Goal: Task Accomplishment & Management: Complete application form

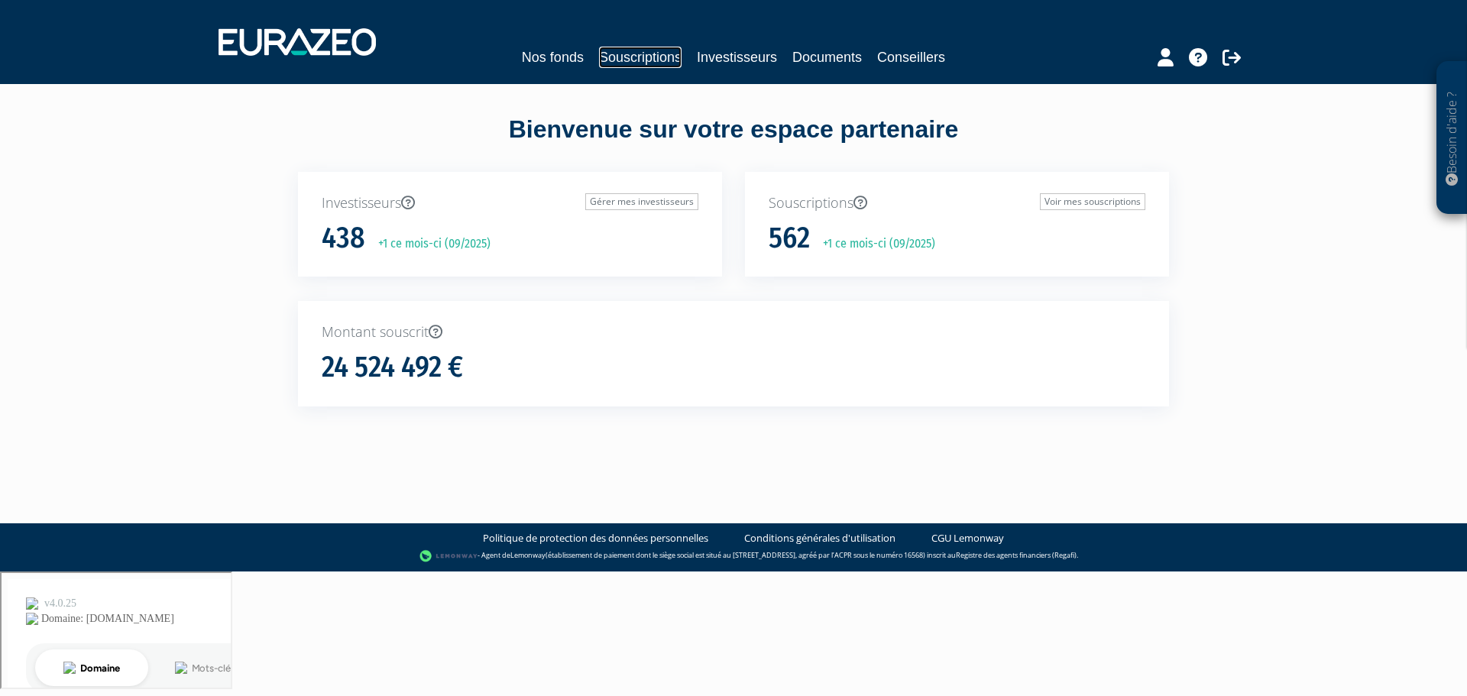
click at [646, 55] on link "Souscriptions" at bounding box center [640, 57] width 83 height 21
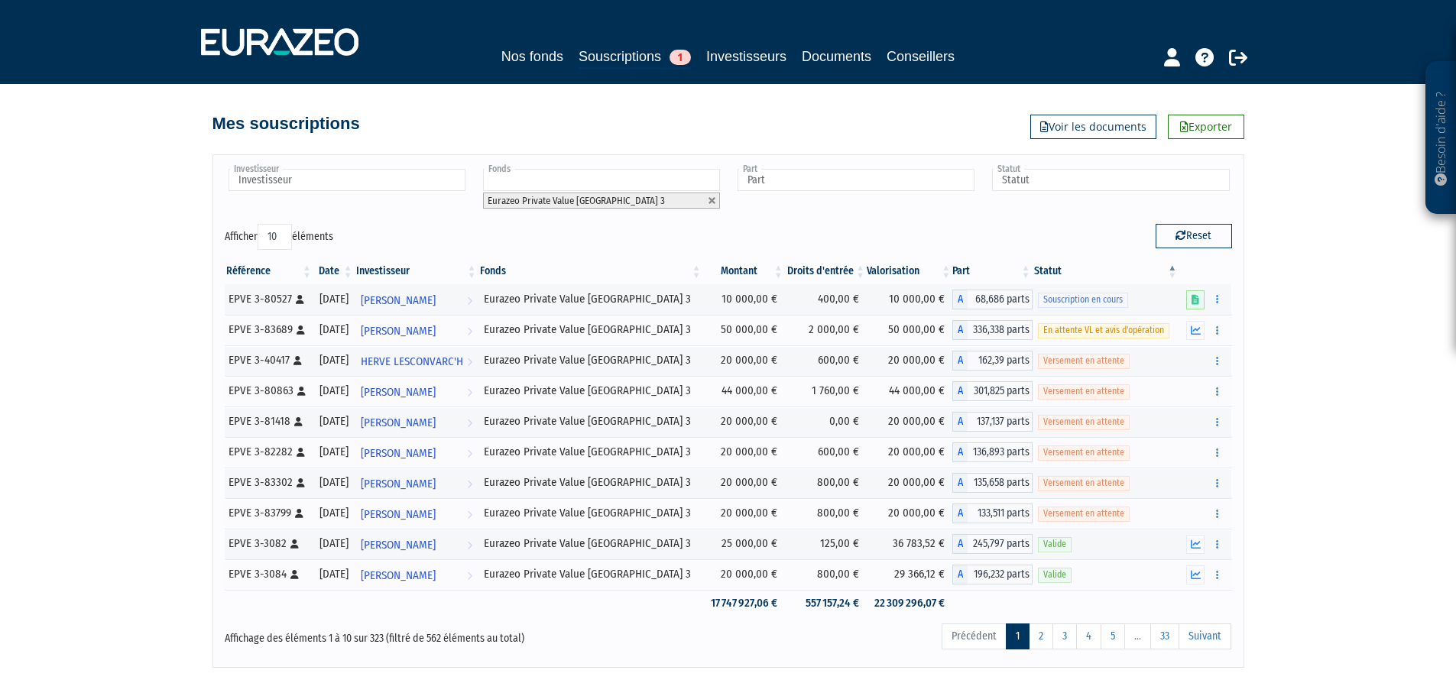
click at [863, 211] on div "Part A - Eurazeo Entrepreneurs Club 2 A - Eurazeo Patrimoine 2021 A - Eurazeo P…" at bounding box center [855, 190] width 243 height 46
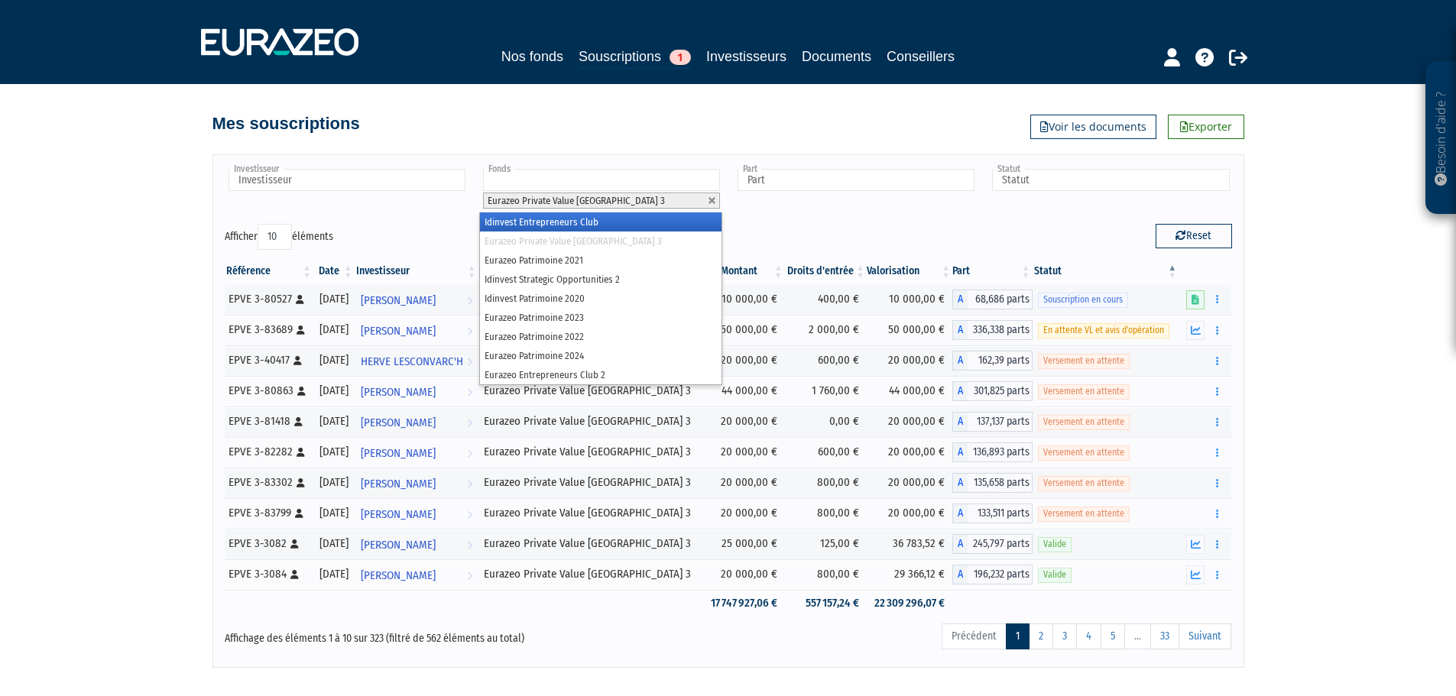
click at [659, 196] on li "Eurazeo Private Value Europe 3" at bounding box center [601, 201] width 237 height 16
click at [637, 240] on li "Eurazeo Private Value Europe 3" at bounding box center [600, 241] width 241 height 19
click at [816, 250] on div "Reset" at bounding box center [985, 239] width 515 height 30
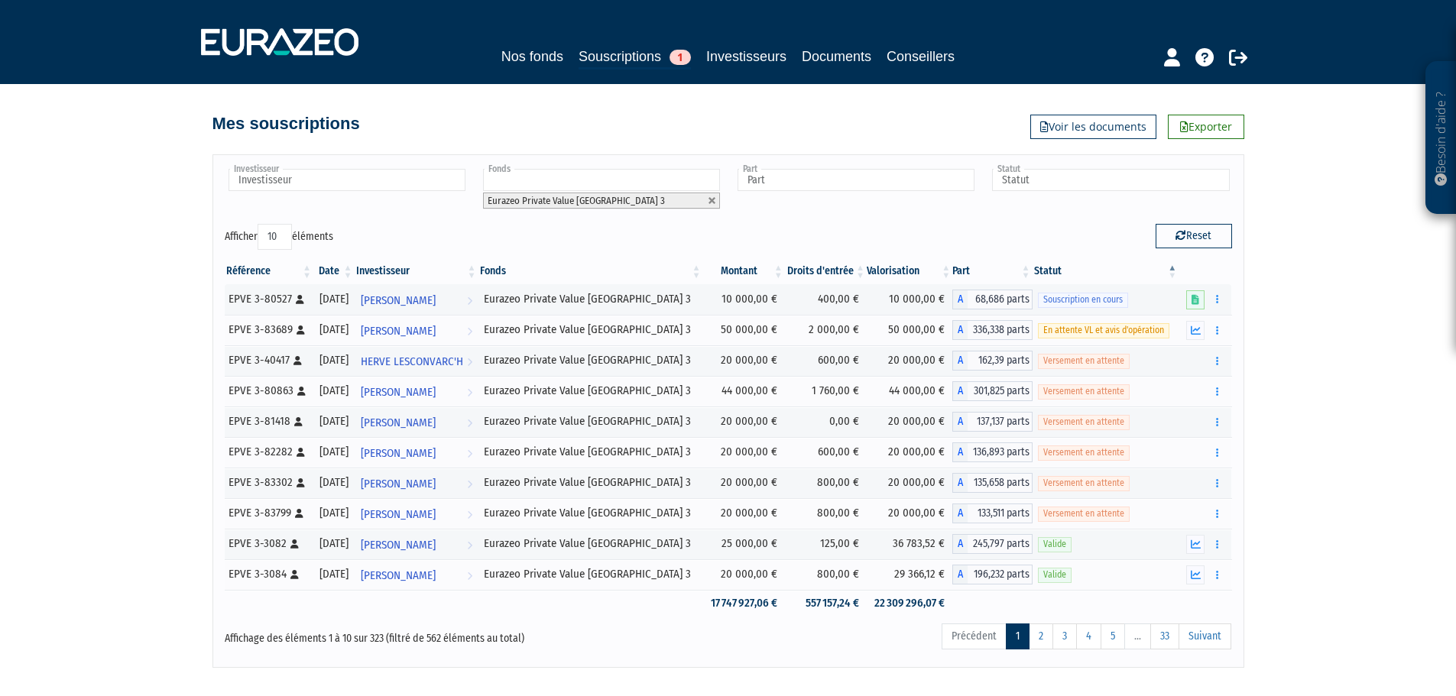
click at [630, 199] on li "Eurazeo Private Value Europe 3" at bounding box center [601, 201] width 237 height 16
click at [566, 193] on li "Eurazeo Private Value Europe 3" at bounding box center [601, 201] width 237 height 16
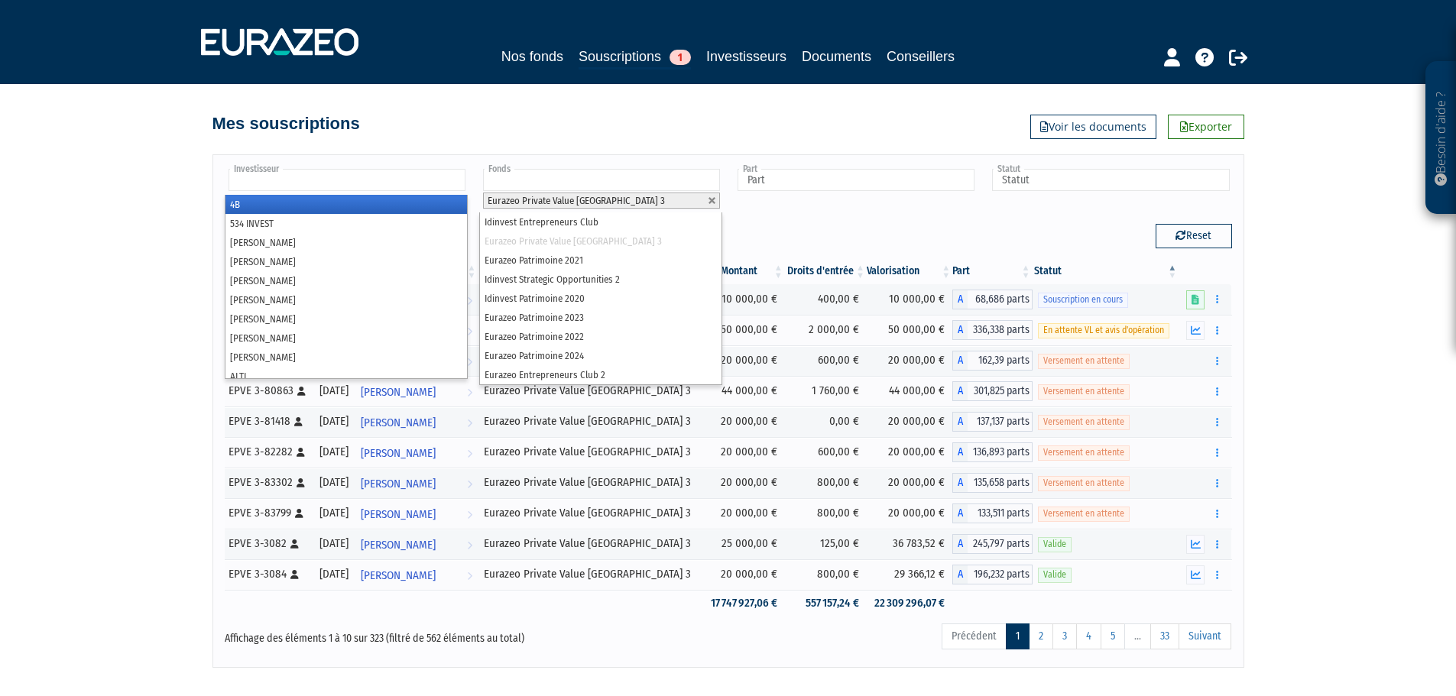
click at [306, 190] on input "text" at bounding box center [346, 180] width 237 height 22
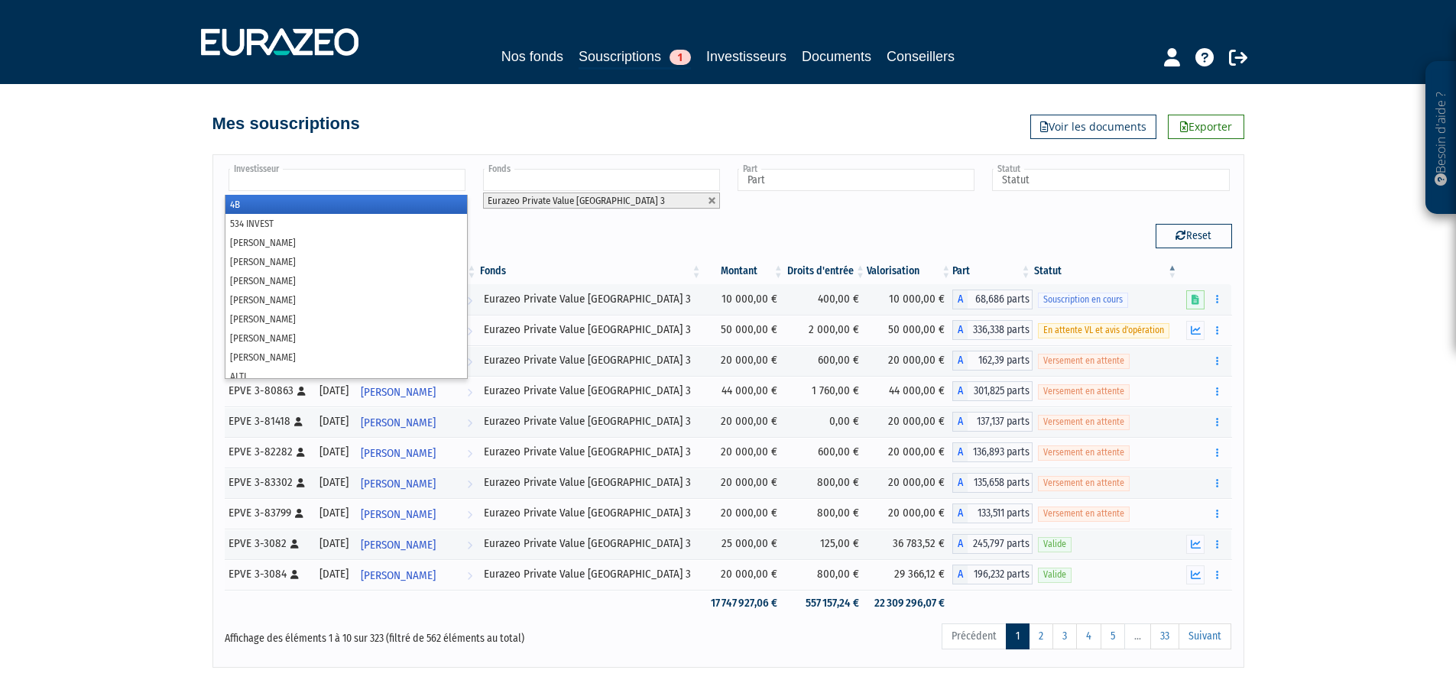
click at [912, 251] on div "Reset" at bounding box center [985, 239] width 515 height 30
type input "Investisseur"
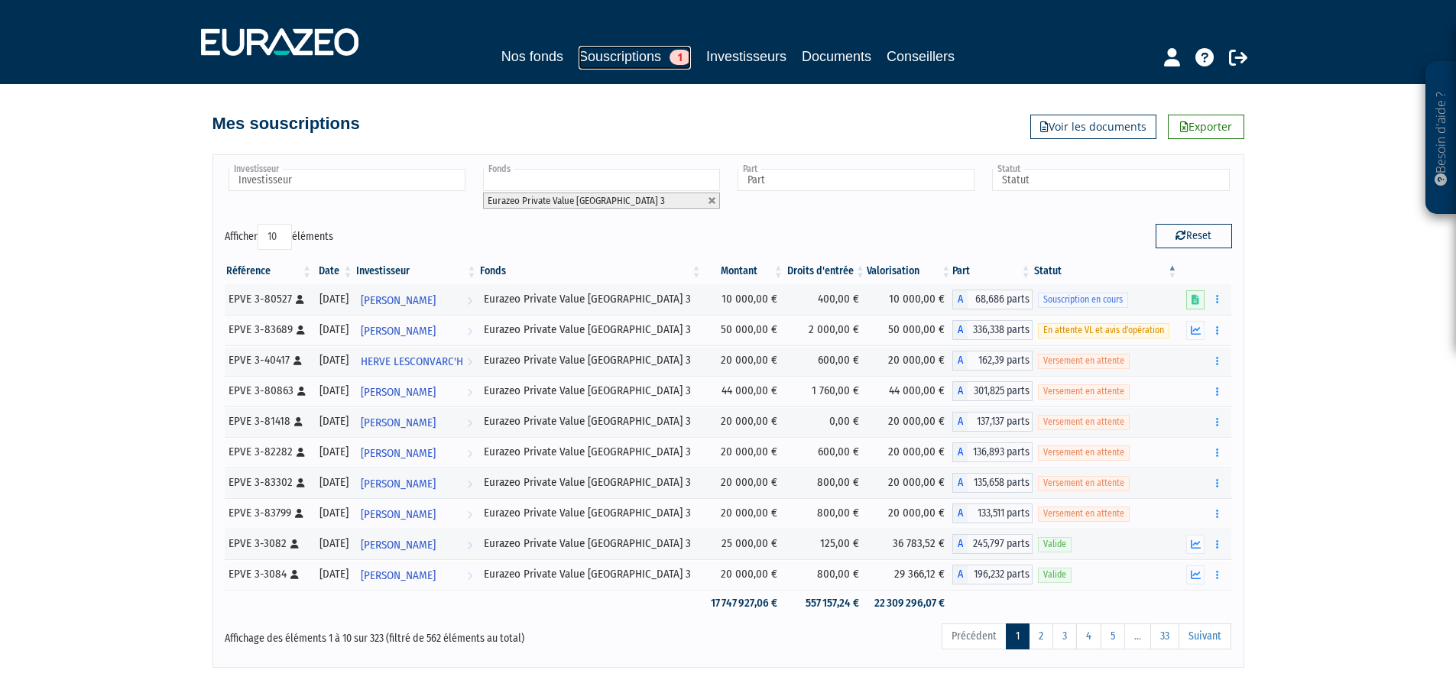
click at [630, 57] on link "Souscriptions 1" at bounding box center [634, 58] width 112 height 24
click at [735, 57] on link "Investisseurs" at bounding box center [746, 56] width 80 height 21
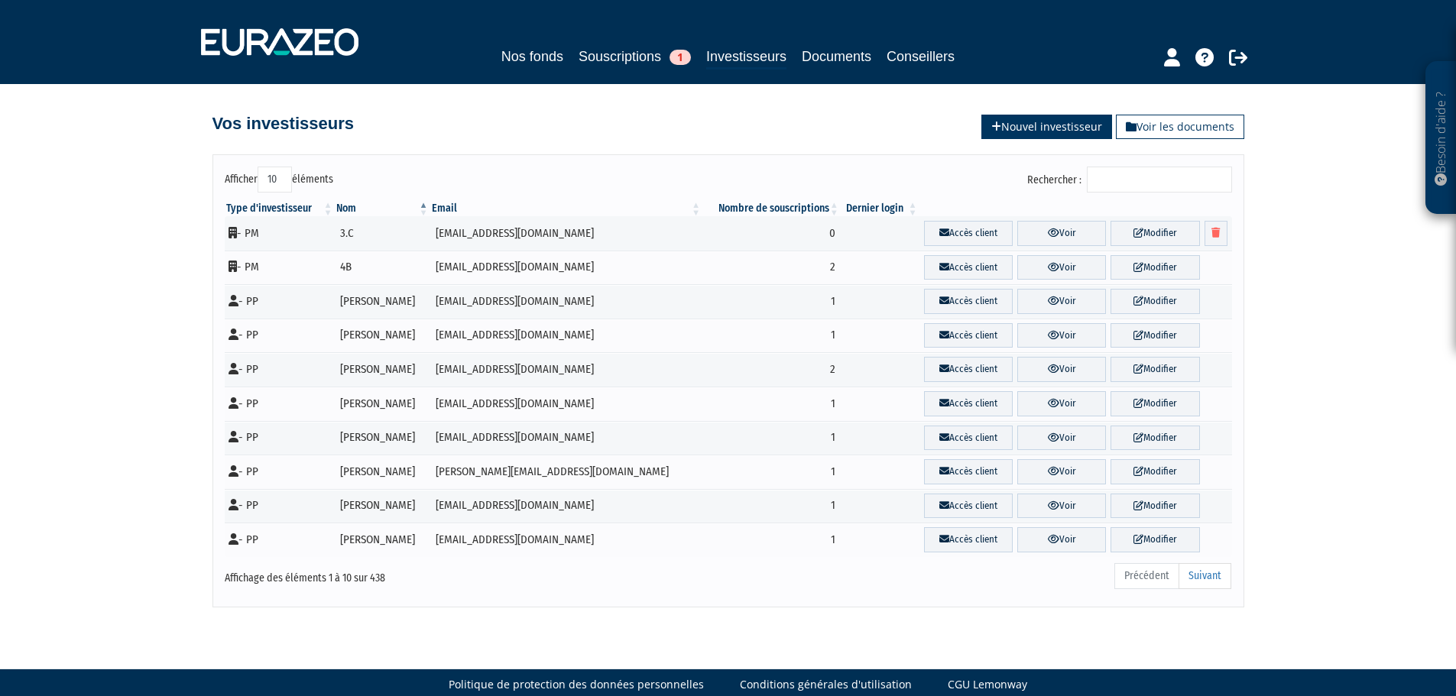
click at [1014, 129] on link "Nouvel investisseur" at bounding box center [1046, 127] width 131 height 24
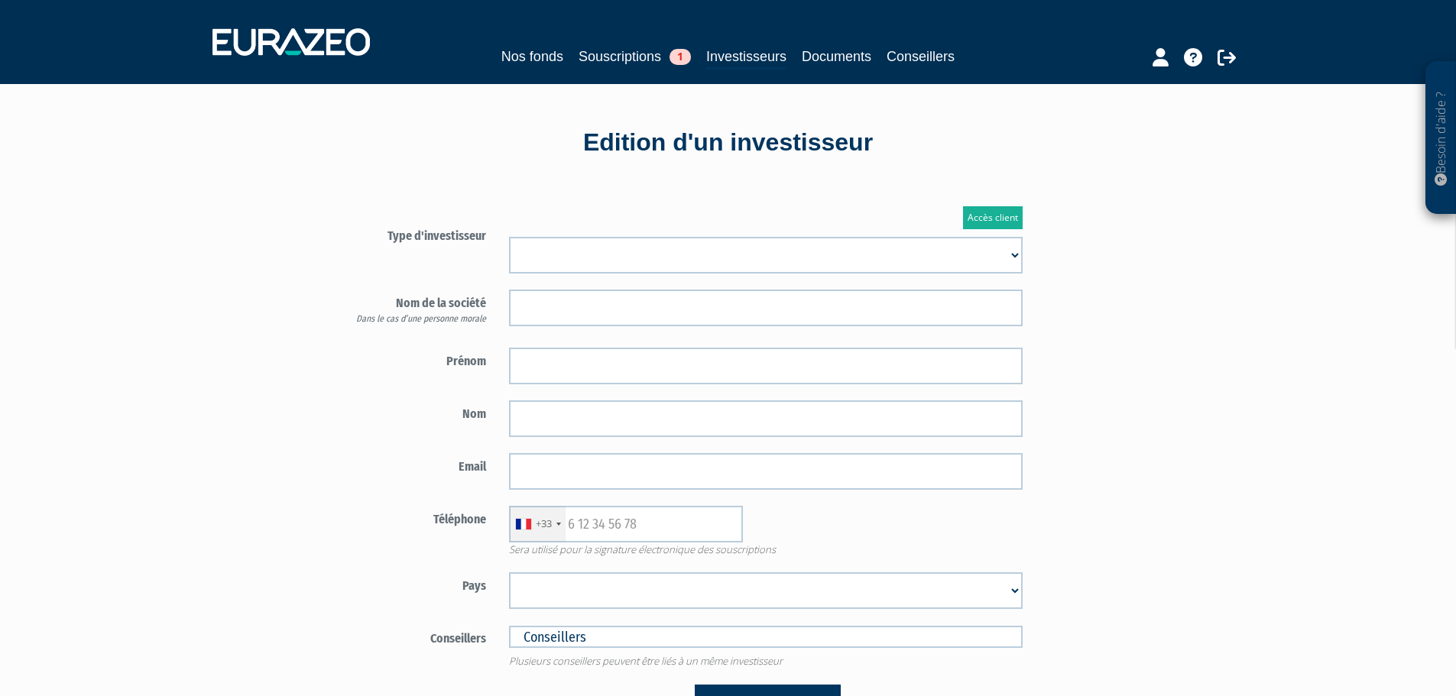
click at [601, 246] on select "Mr Mme Société" at bounding box center [765, 255] width 513 height 37
select select "2"
click at [509, 237] on select "Mr Mme Société" at bounding box center [765, 255] width 513 height 37
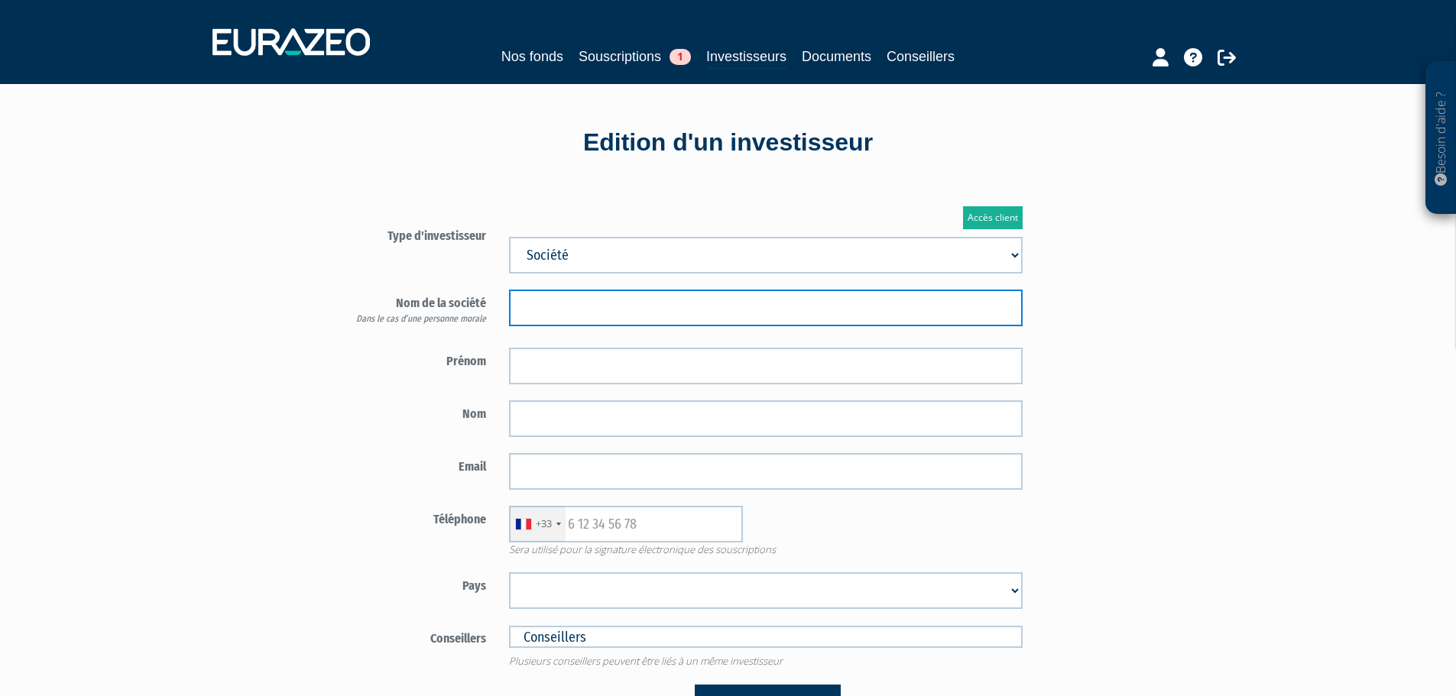
click at [575, 307] on input "text" at bounding box center [765, 308] width 513 height 37
type input "AKSB"
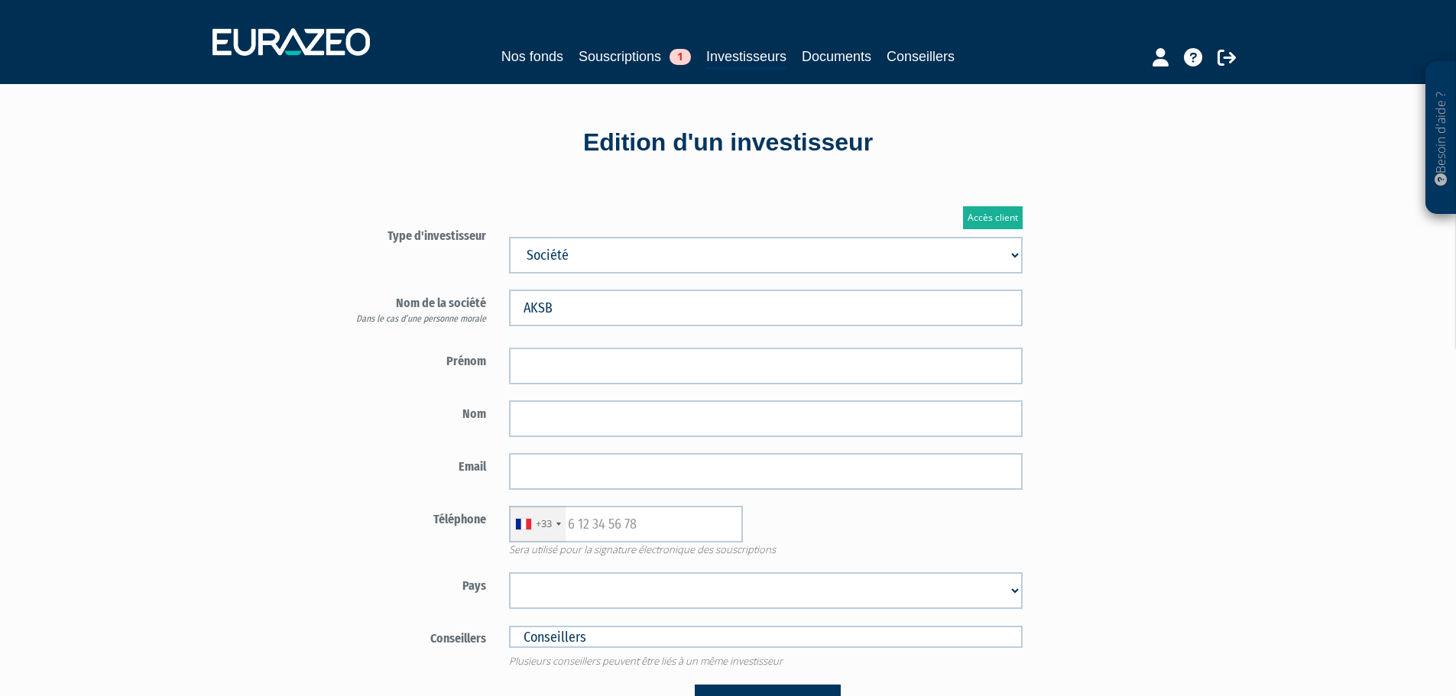
click at [410, 425] on div "Nom" at bounding box center [676, 418] width 715 height 37
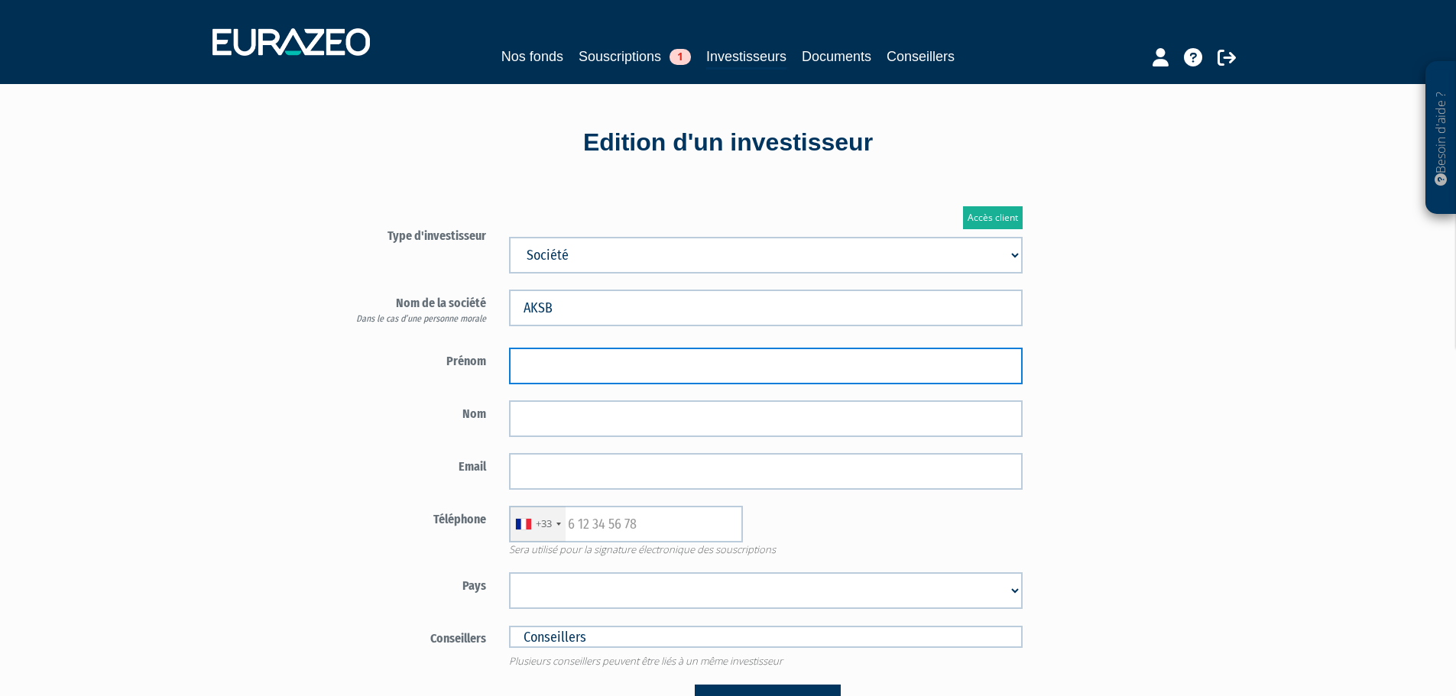
click at [561, 380] on input "text" at bounding box center [765, 366] width 513 height 37
type input "ALAIN"
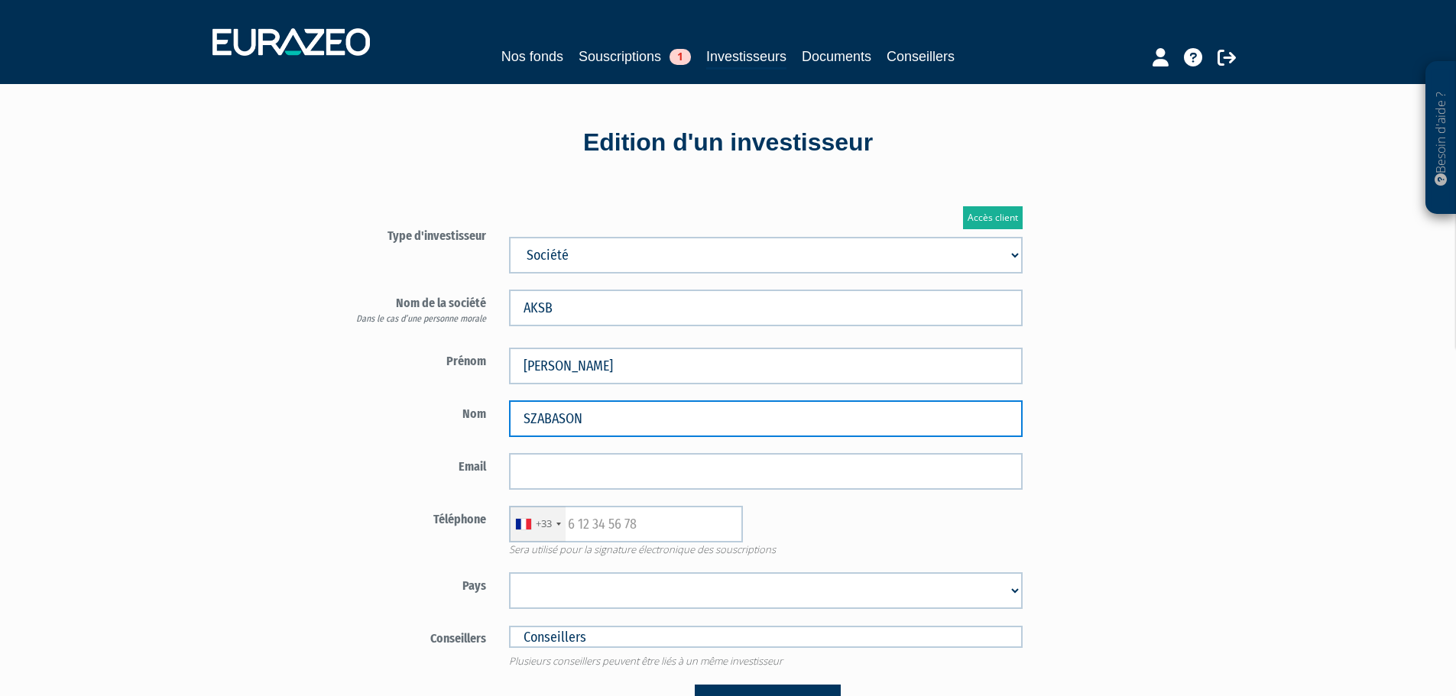
type input "SZABASON"
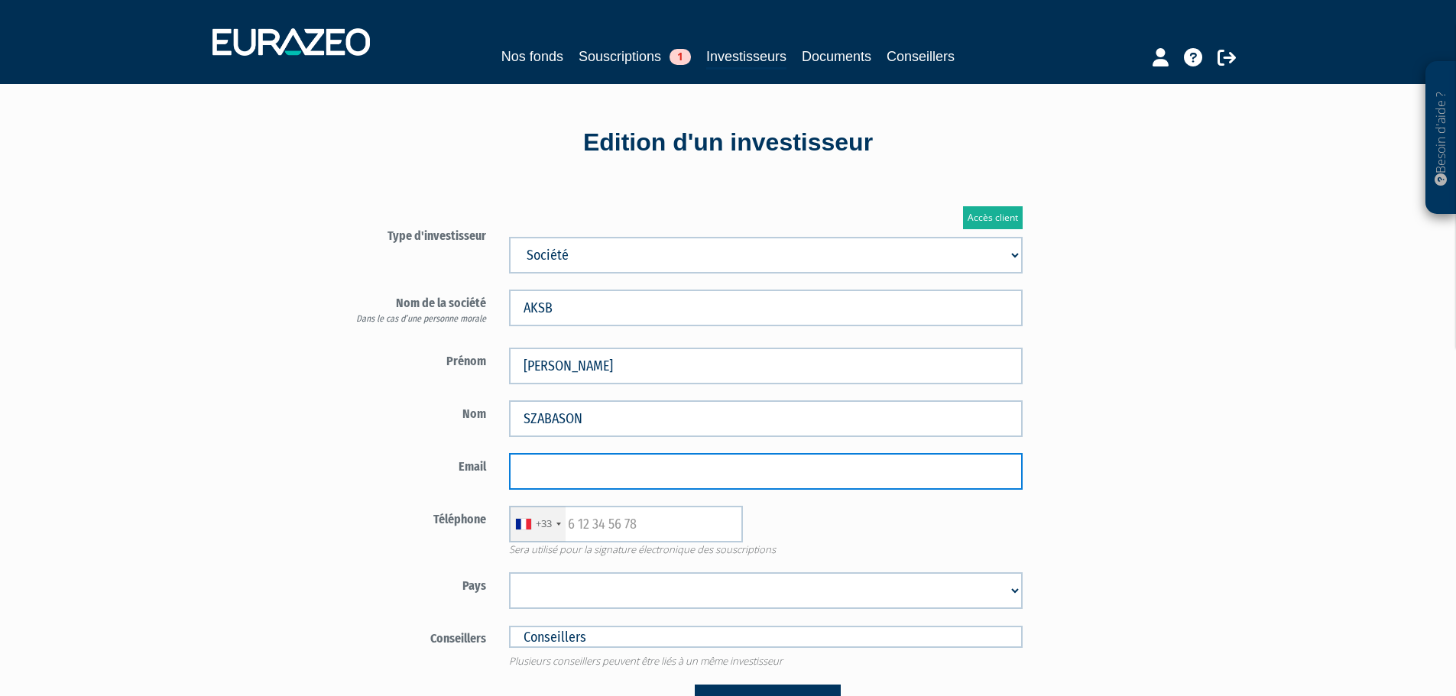
click at [602, 474] on input "email" at bounding box center [765, 471] width 513 height 37
paste input "Olifan.0924"
type input "Olifan.0924"
drag, startPoint x: 580, startPoint y: 471, endPoint x: 373, endPoint y: 464, distance: 207.2
click at [377, 466] on div "Email Olifan.0924" at bounding box center [676, 471] width 715 height 37
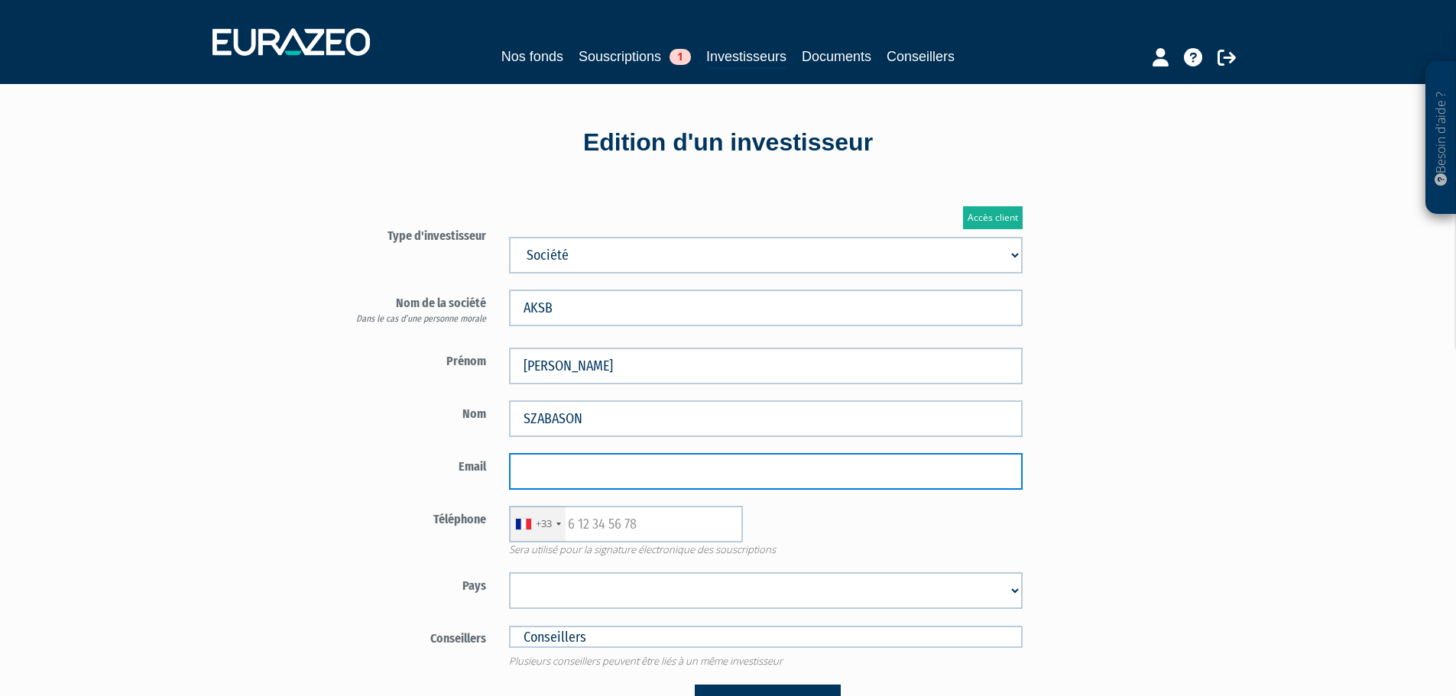
click at [654, 482] on input "email" at bounding box center [765, 471] width 513 height 37
paste input "[EMAIL_ADDRESS][DOMAIN_NAME]"
type input "kszab@icloud.com"
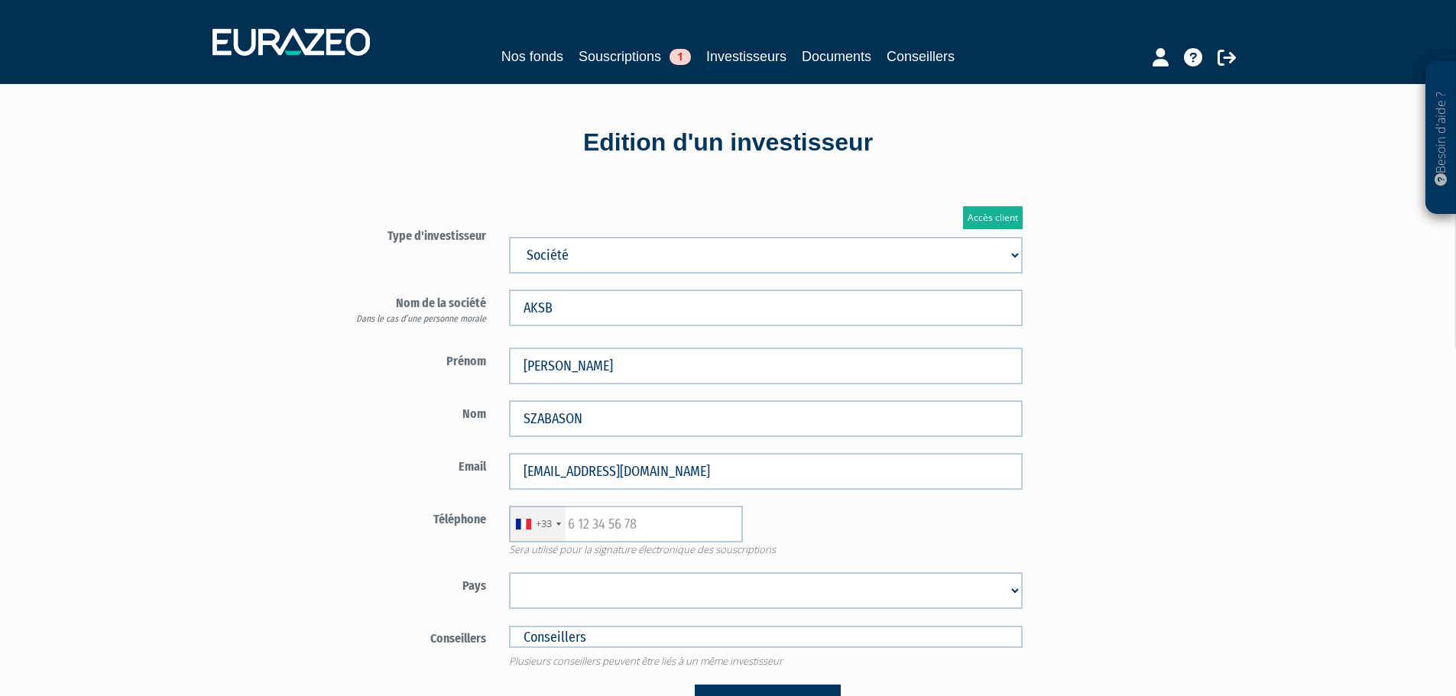
click at [377, 478] on div "Email kszab@icloud.com" at bounding box center [676, 471] width 715 height 37
click at [638, 585] on select "Afghanistan Afrique du Sud Albanie Algérie Allemagne Andorre Angola Anguilla An…" at bounding box center [765, 590] width 513 height 37
click at [345, 561] on form "Type d'investisseur Mr Mme Société" at bounding box center [676, 476] width 715 height 509
click at [633, 522] on input "text" at bounding box center [626, 524] width 234 height 37
type input "0680017036"
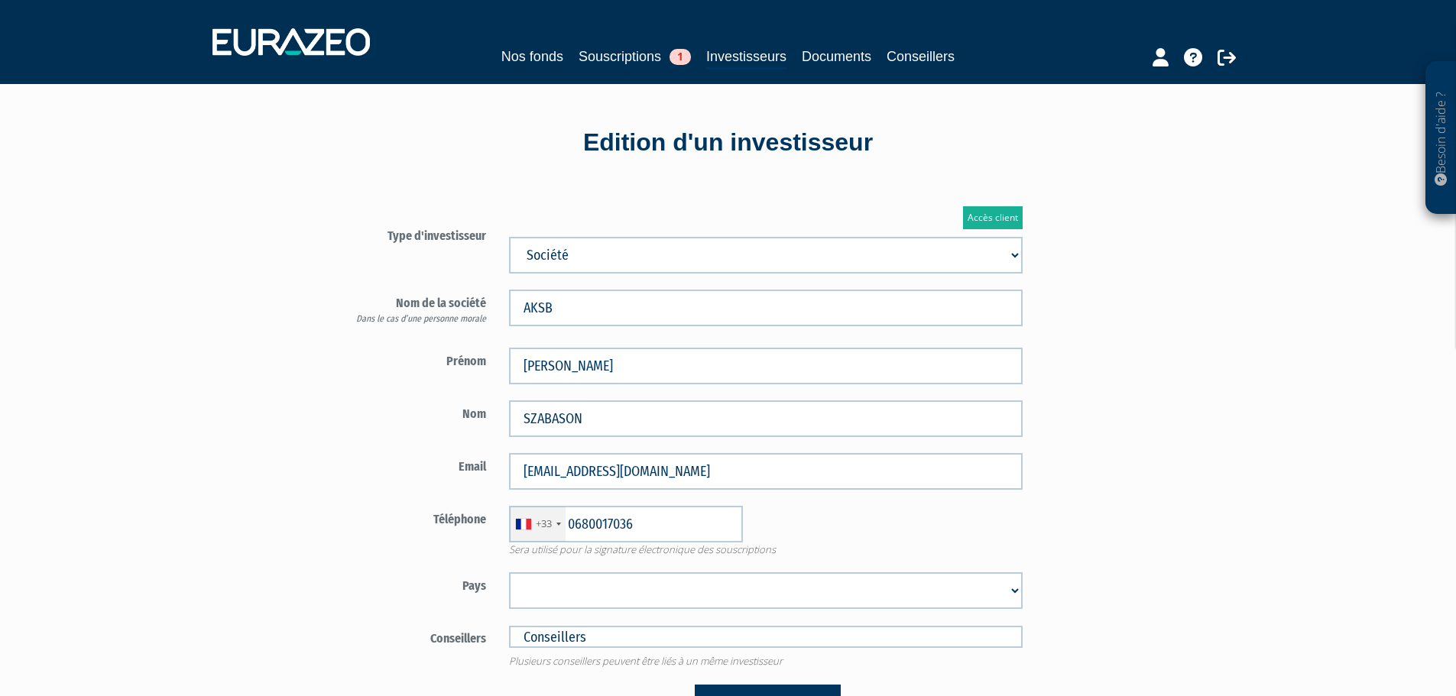
click at [469, 558] on form "Type d'investisseur Mr Mme Société" at bounding box center [676, 476] width 715 height 509
click at [565, 599] on select "Afghanistan Afrique du Sud Albanie Algérie Allemagne Andorre Angola Anguilla An…" at bounding box center [765, 590] width 513 height 37
select select "75"
click at [509, 572] on select "Afghanistan Afrique du Sud Albanie Algérie Allemagne Andorre Angola Anguilla An…" at bounding box center [765, 590] width 513 height 37
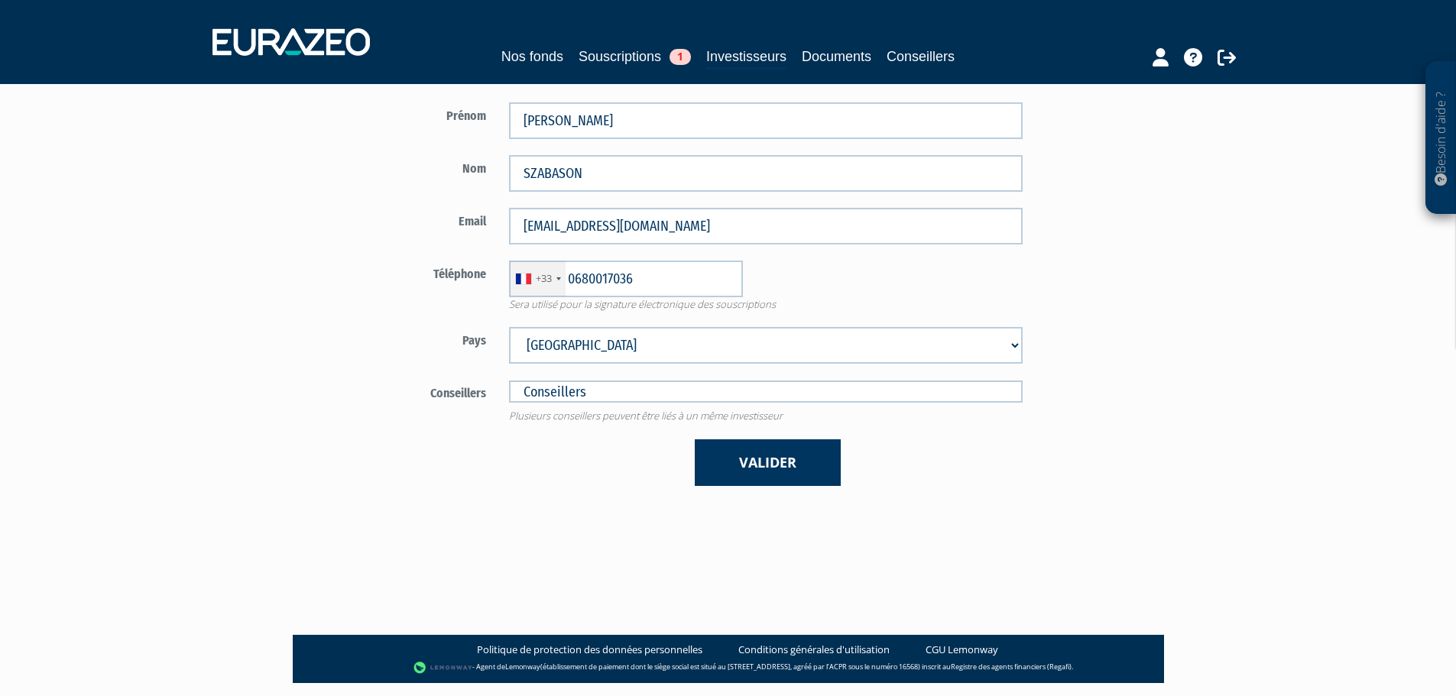
scroll to position [293, 0]
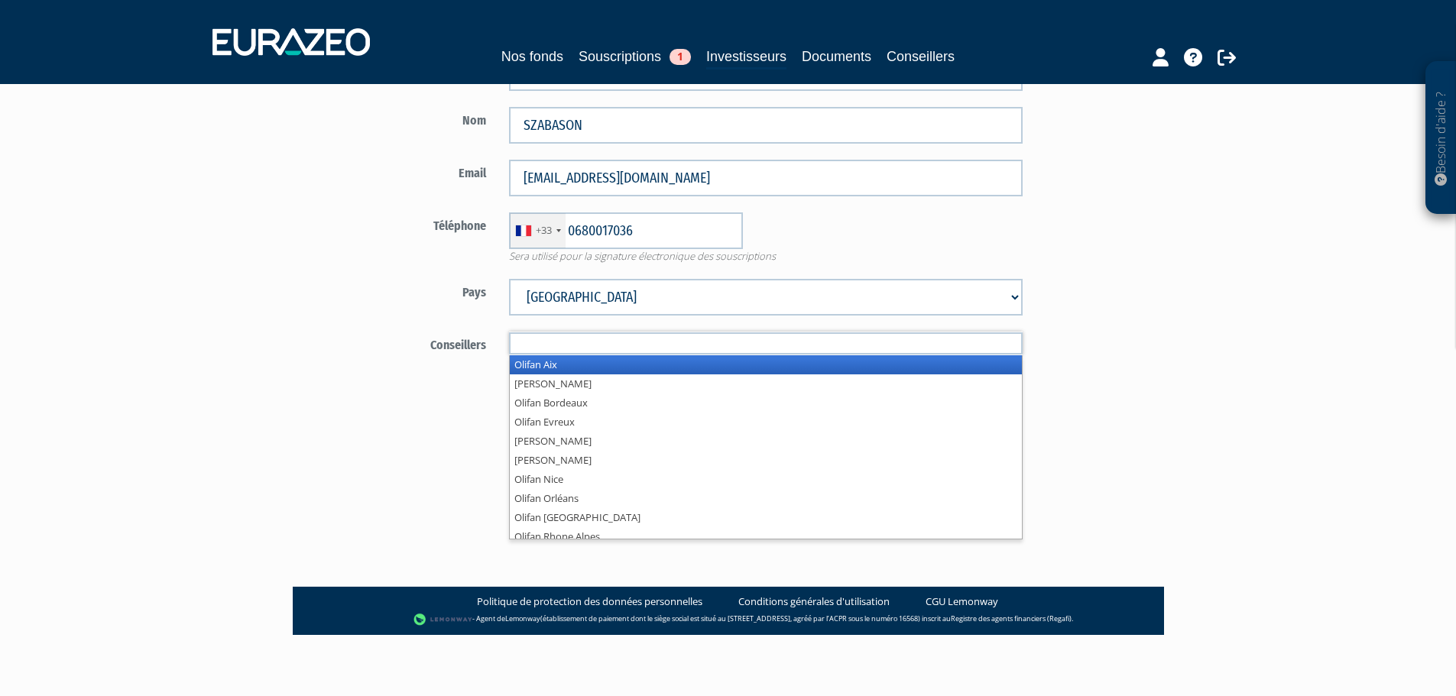
click at [599, 351] on input "text" at bounding box center [765, 343] width 513 height 22
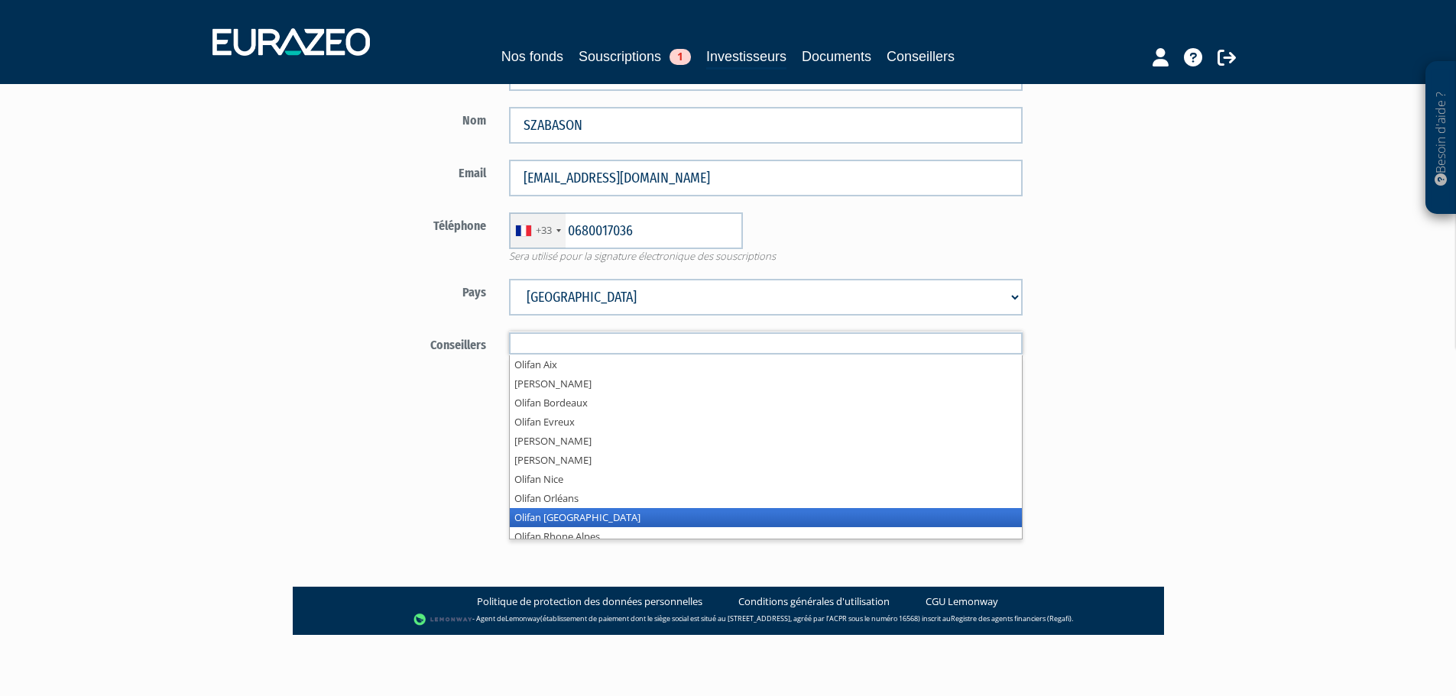
click at [584, 519] on li "Olifan Paris" at bounding box center [766, 517] width 512 height 19
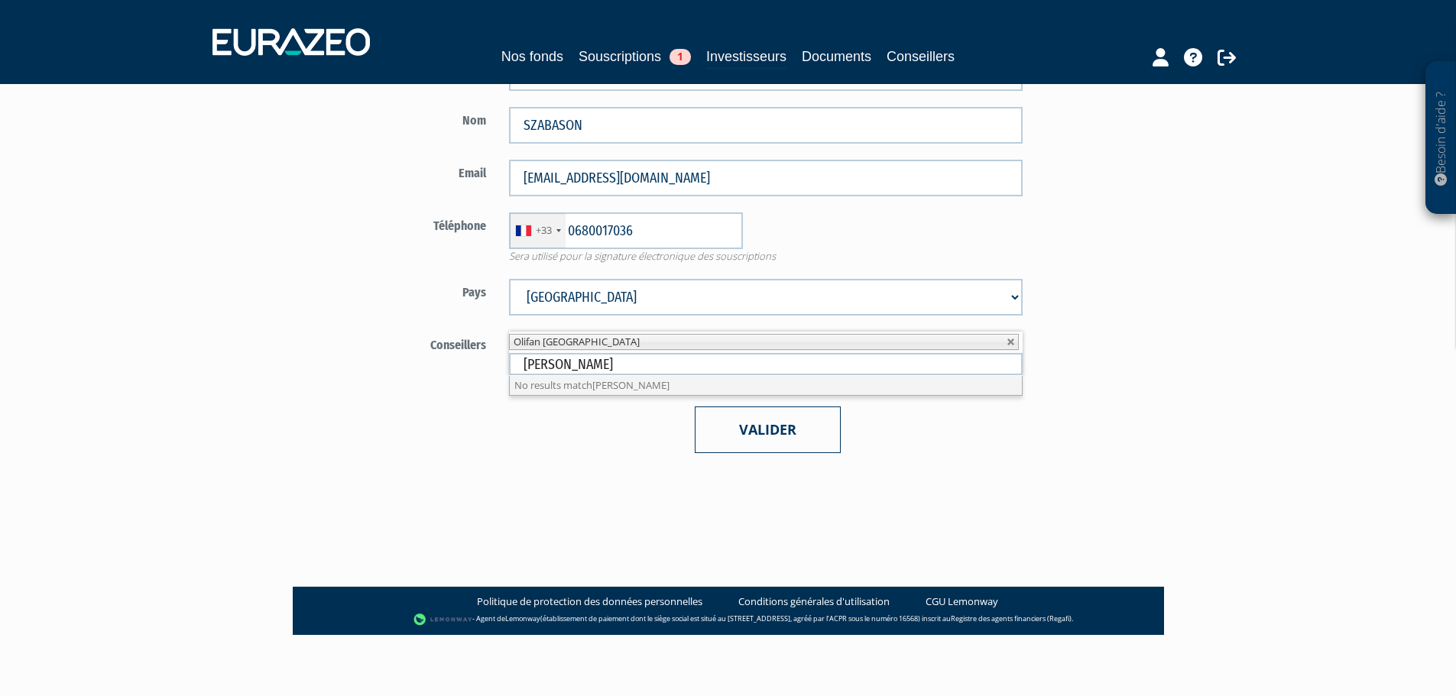
type input "LAURE DE FOUCAULT"
click at [749, 429] on button "Valider" at bounding box center [768, 430] width 146 height 47
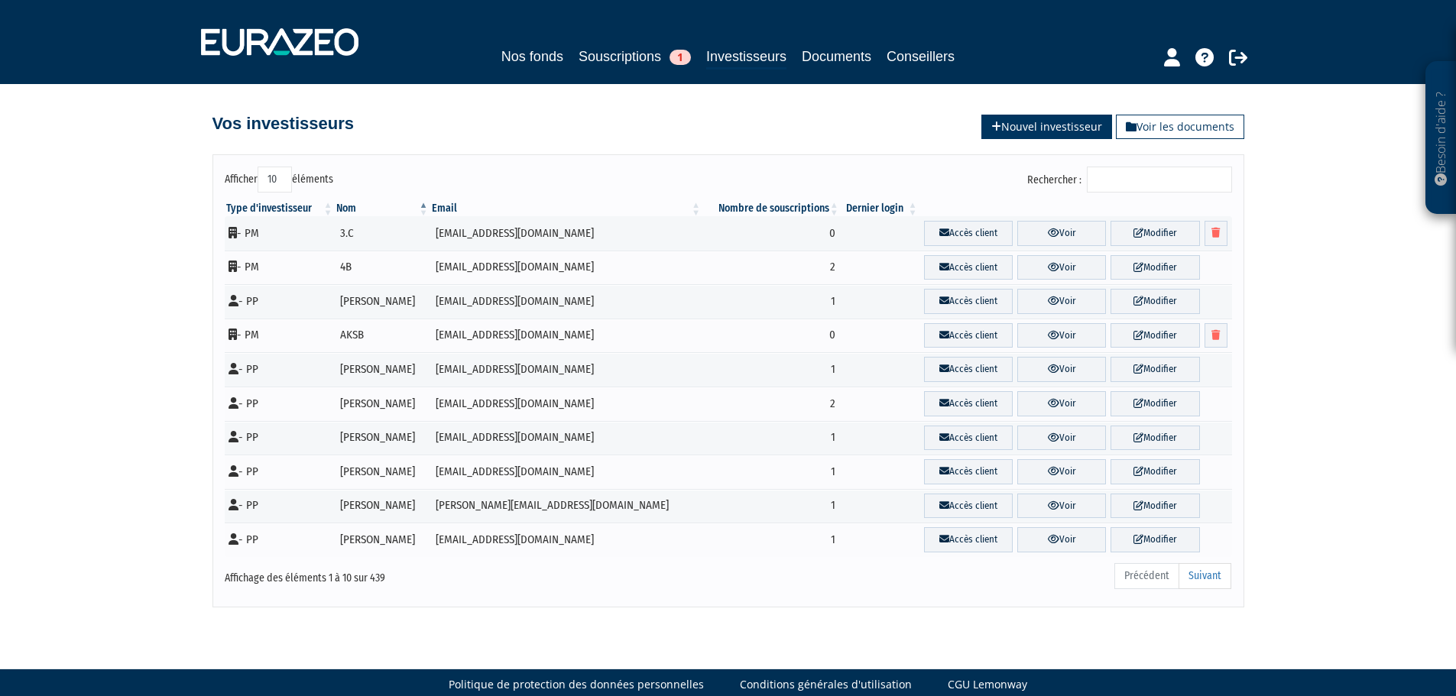
click at [1035, 129] on link "Nouvel investisseur" at bounding box center [1046, 127] width 131 height 24
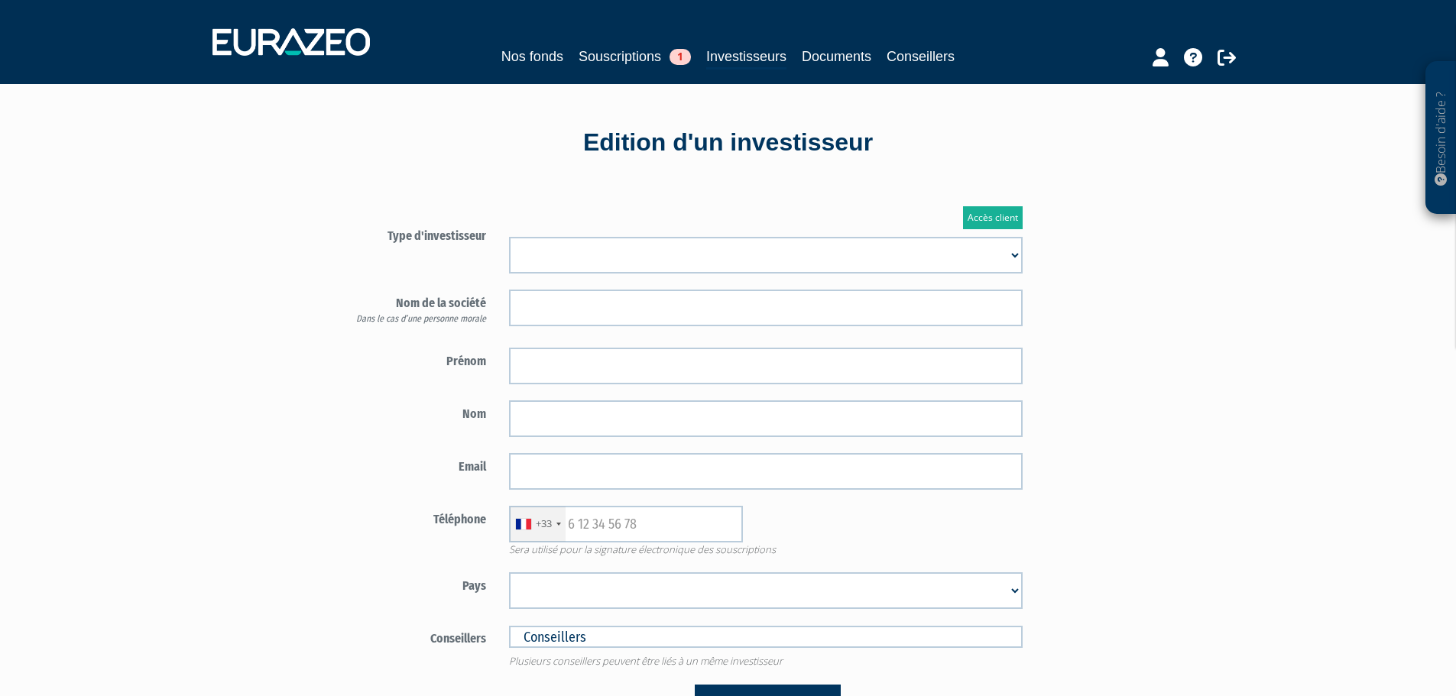
click at [650, 248] on select "Mr Mme Société" at bounding box center [765, 255] width 513 height 37
select select "2"
click at [509, 237] on select "Mr Mme Société" at bounding box center [765, 255] width 513 height 37
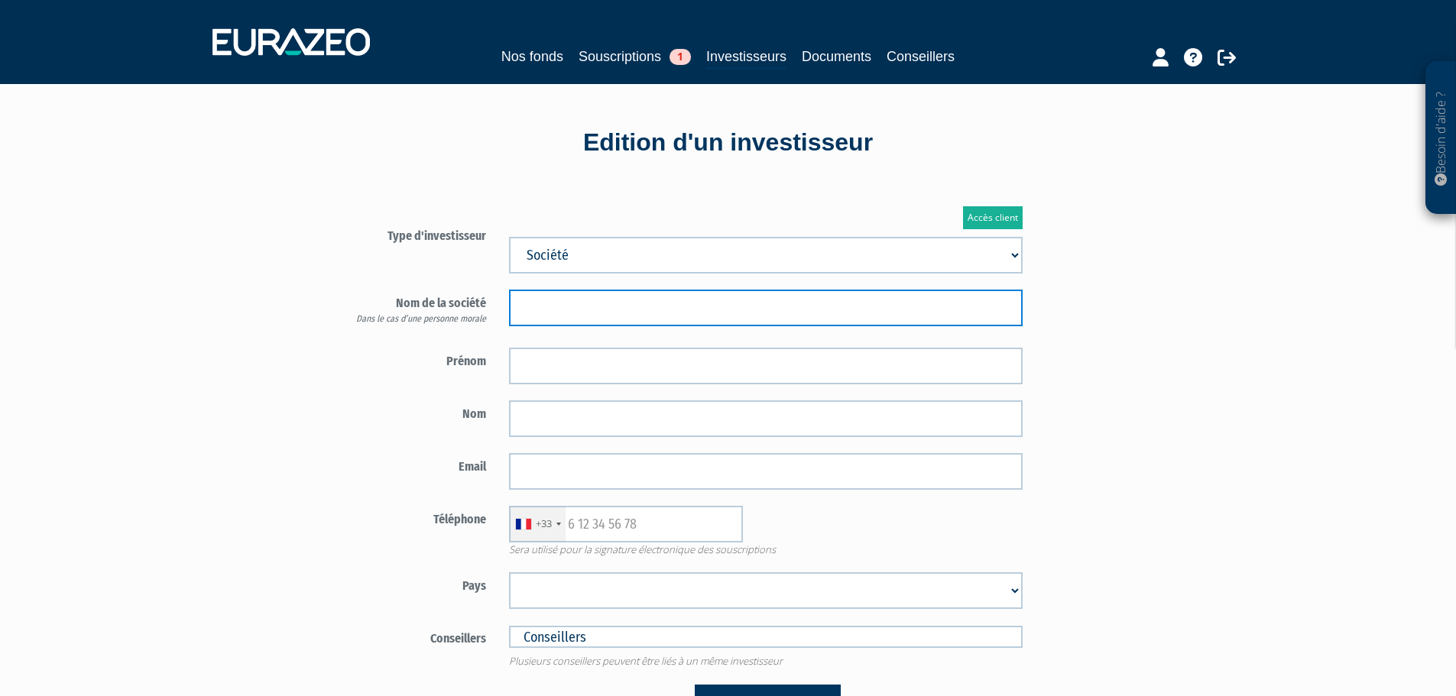
click at [593, 296] on input "text" at bounding box center [765, 308] width 513 height 37
type input "AKSB"
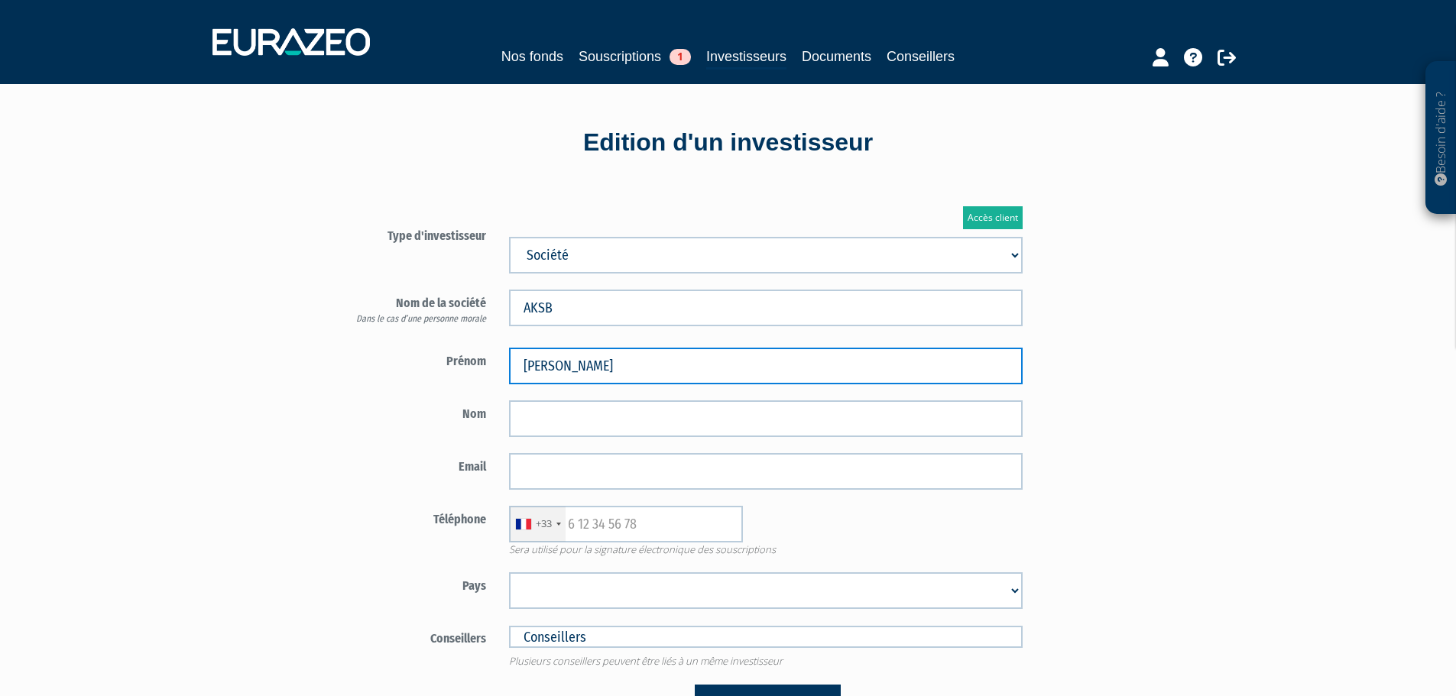
type input "ALAIN"
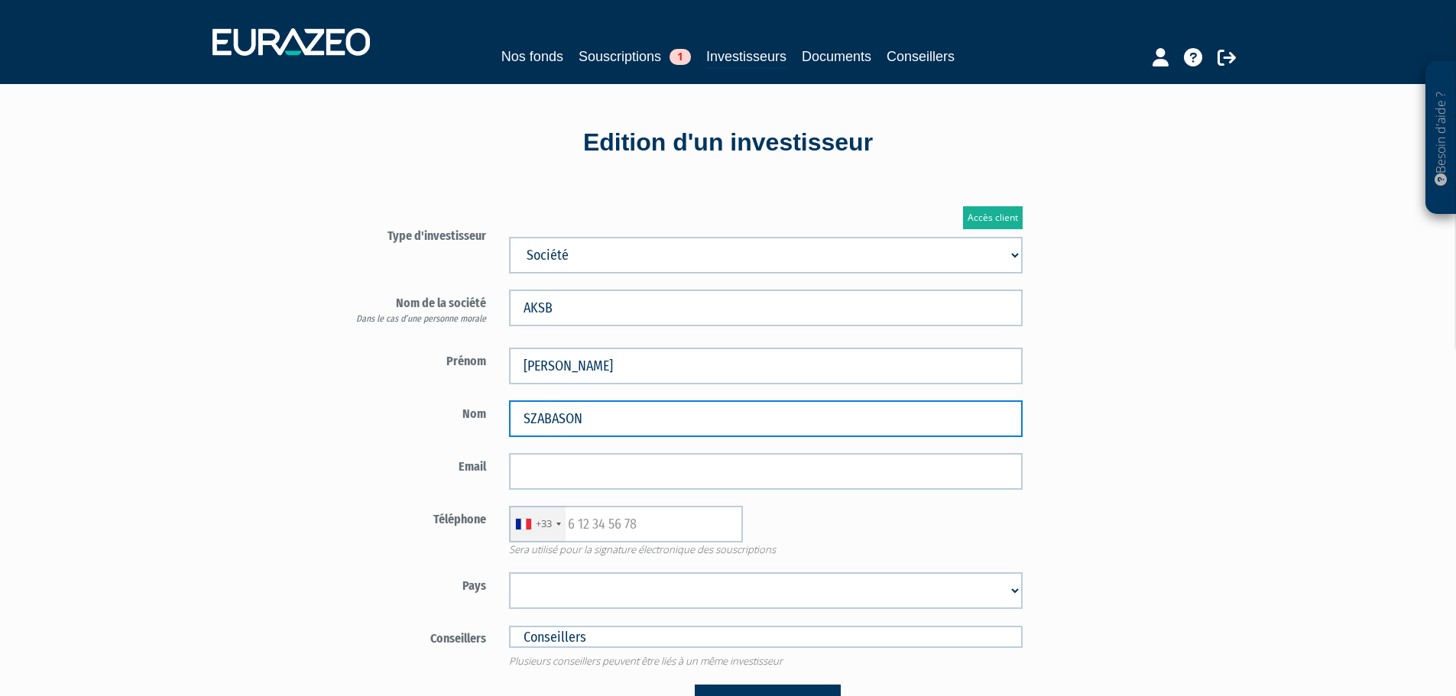
type input "SZABASON"
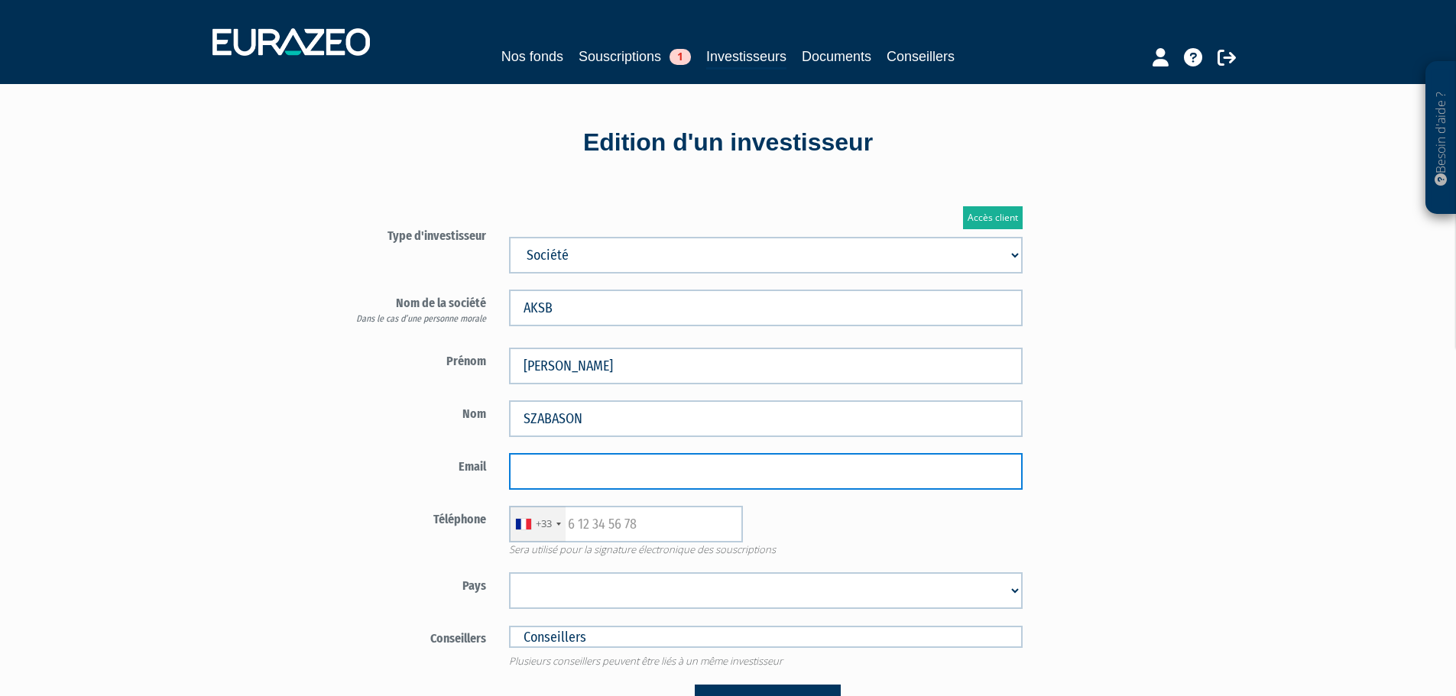
click at [601, 471] on input "email" at bounding box center [765, 471] width 513 height 37
click at [620, 466] on input "email" at bounding box center [765, 471] width 513 height 37
paste input "[EMAIL_ADDRESS][DOMAIN_NAME]"
type input "[EMAIL_ADDRESS][DOMAIN_NAME]"
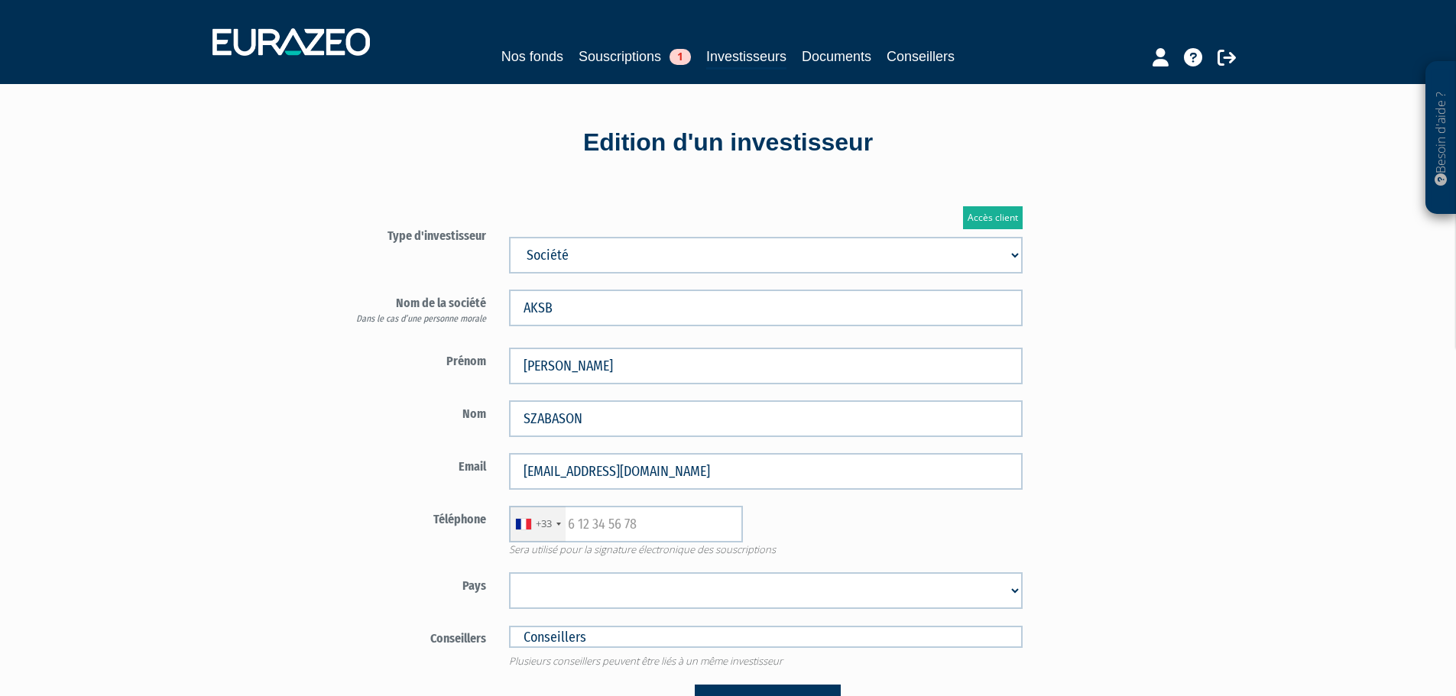
click at [400, 551] on div "Téléphone +33 France +33 Germany (Deutschland) +49 Switzerland (Schweiz) +41 Be…" at bounding box center [676, 531] width 715 height 51
click at [598, 523] on input "text" at bounding box center [626, 524] width 234 height 37
type input "0680017036"
click at [945, 589] on select "Afghanistan Afrique du Sud Albanie Algérie Allemagne Andorre Angola Anguilla An…" at bounding box center [765, 590] width 513 height 37
select select "75"
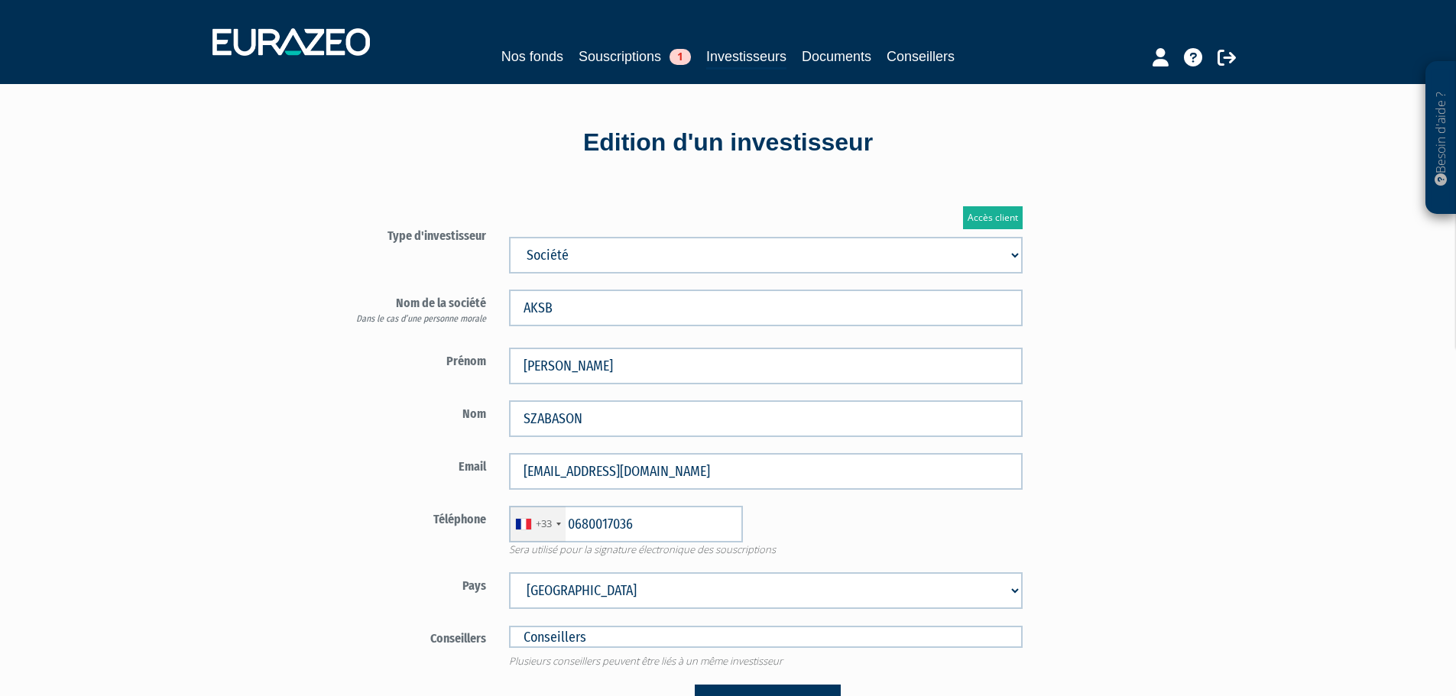
click at [509, 572] on select "Afghanistan Afrique du Sud Albanie Algérie Allemagne Andorre Angola Anguilla An…" at bounding box center [765, 590] width 513 height 37
click at [371, 436] on div "Nom SZABASON" at bounding box center [676, 418] width 715 height 37
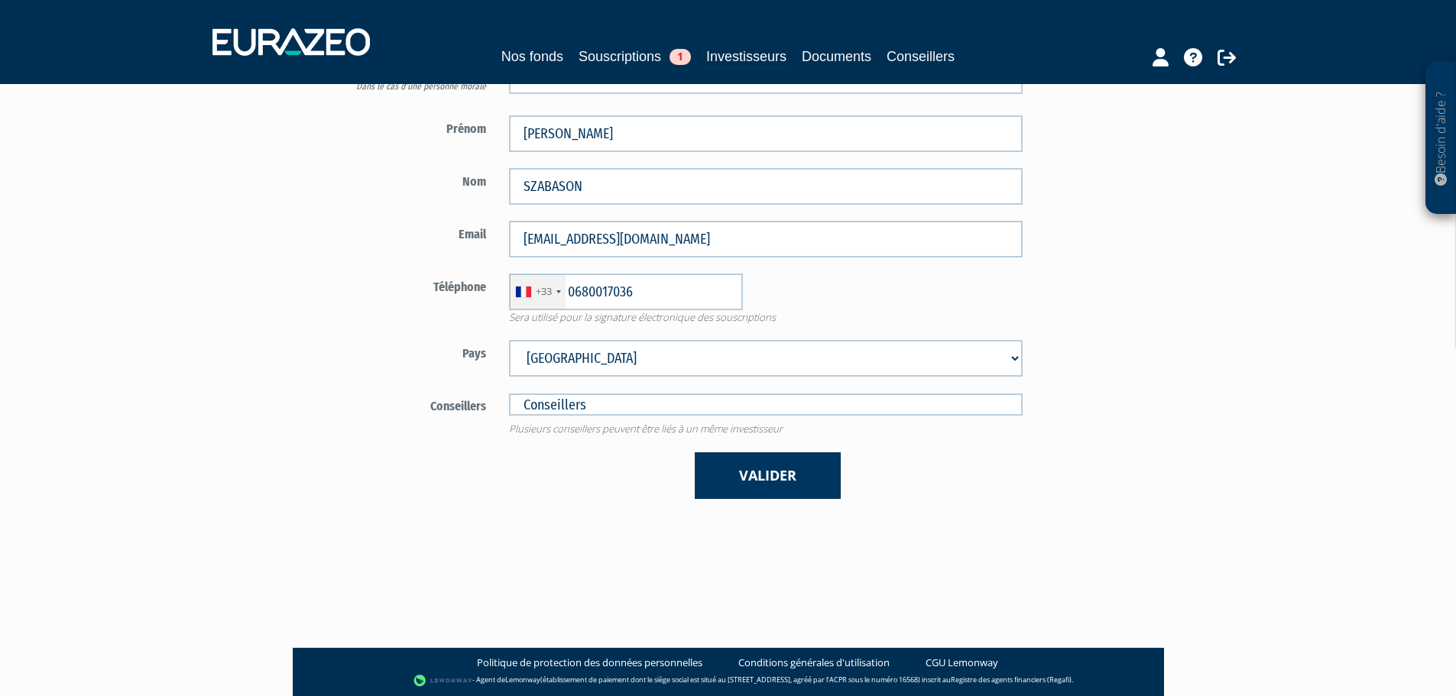
scroll to position [293, 0]
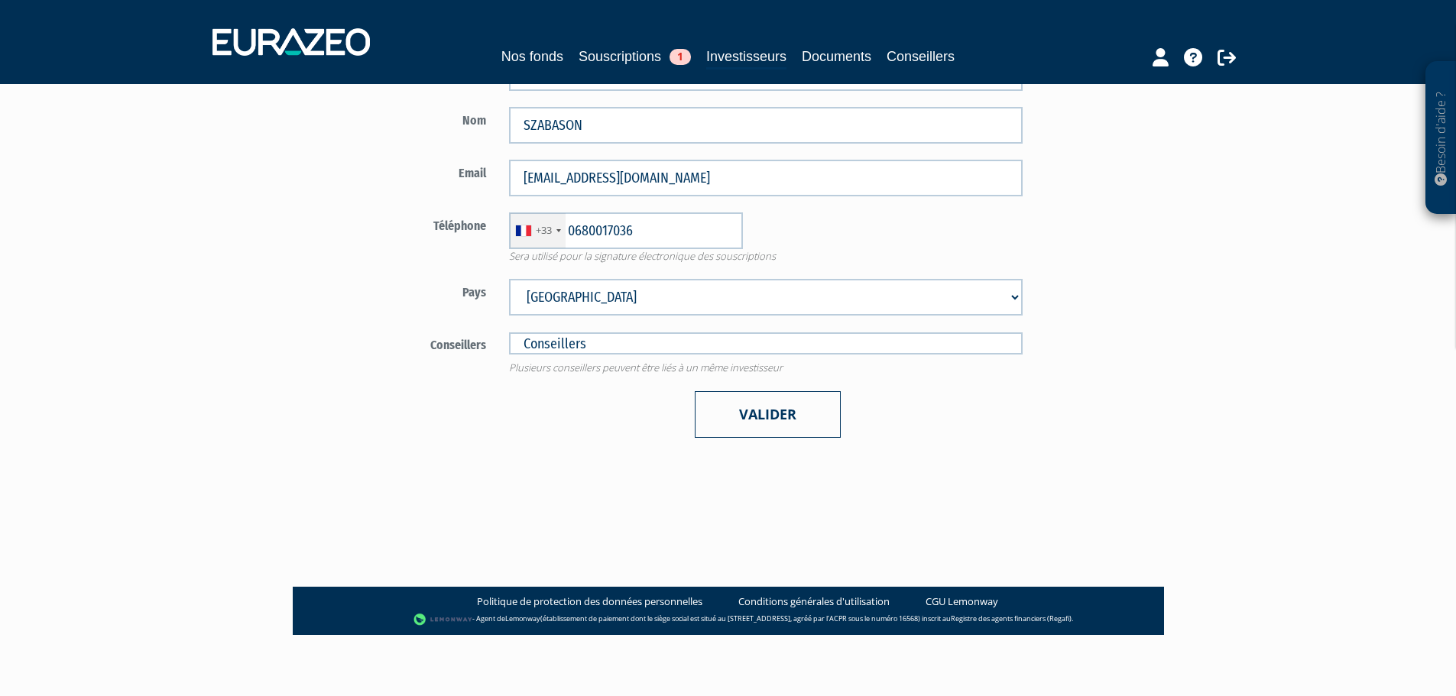
click at [765, 432] on button "Valider" at bounding box center [768, 414] width 146 height 47
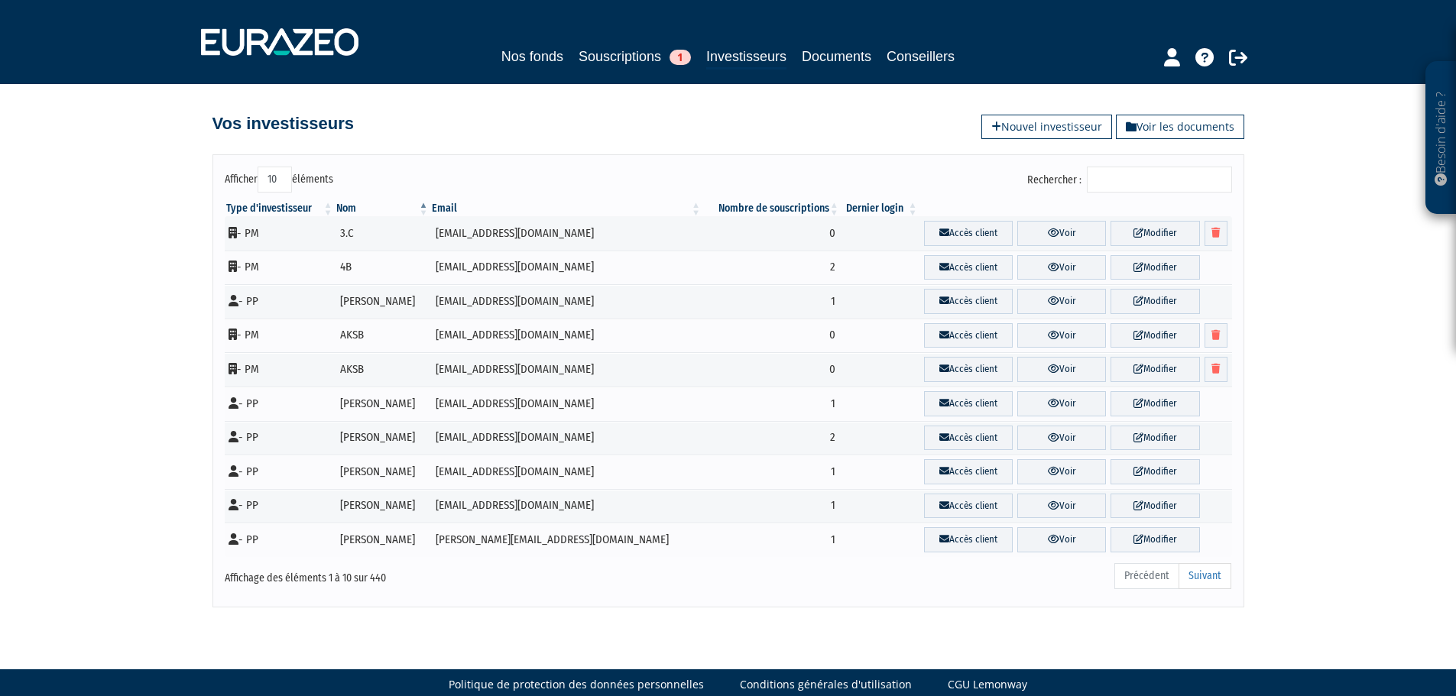
click at [1156, 186] on input "Rechercher :" at bounding box center [1159, 180] width 145 height 26
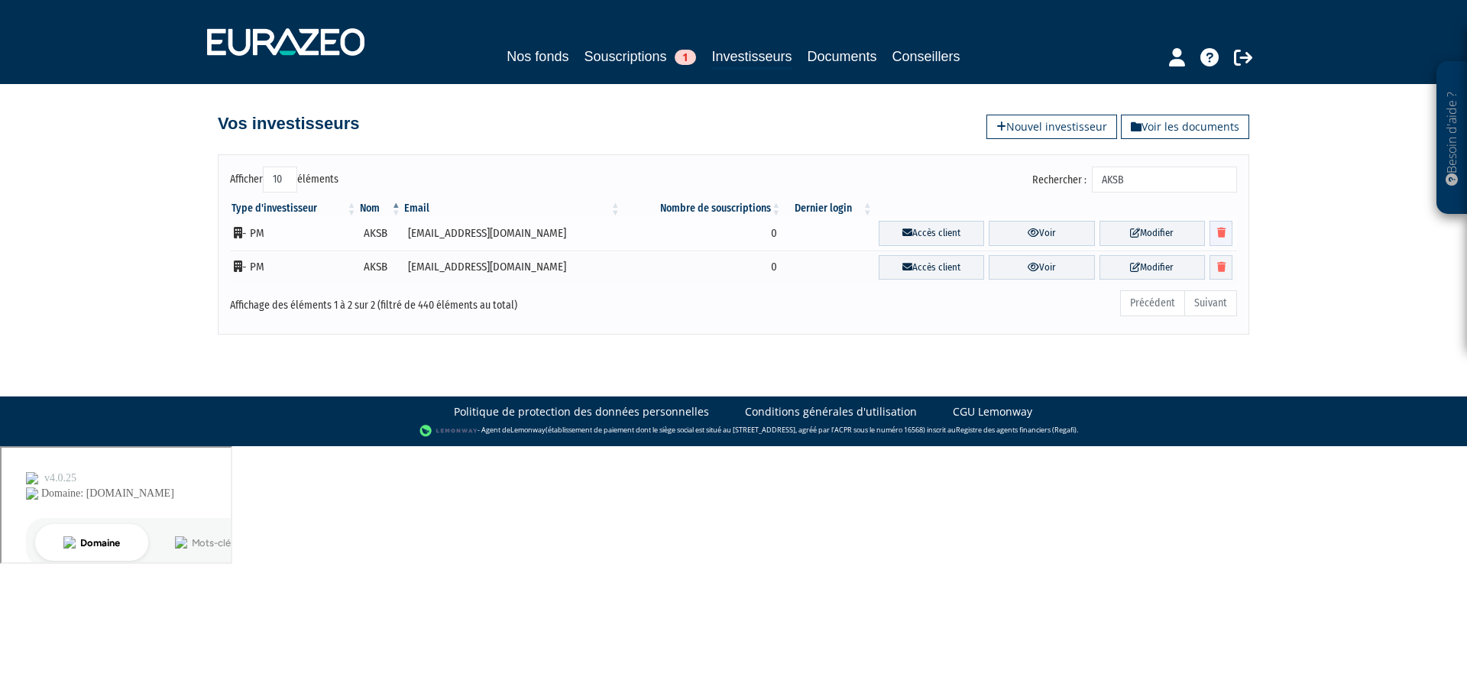
type input "AKSB"
click at [1224, 238] on icon at bounding box center [1221, 233] width 8 height 10
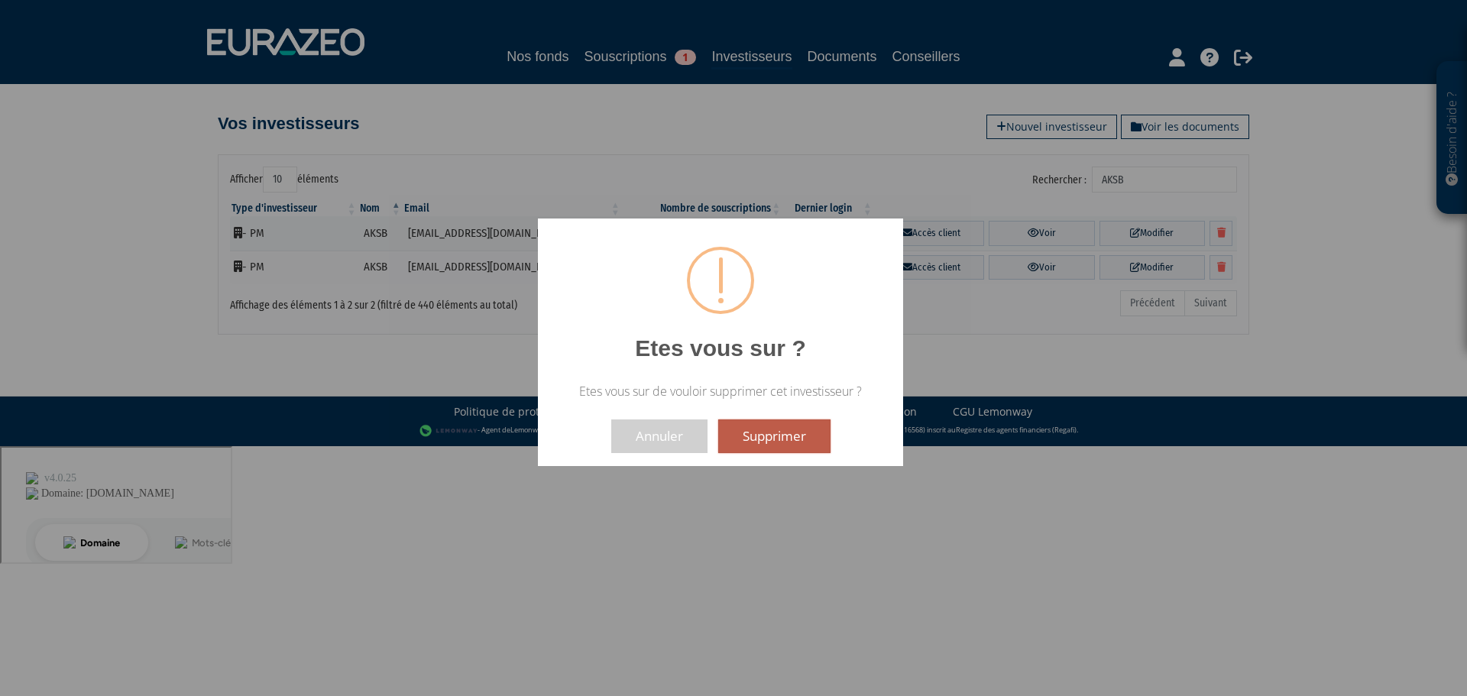
click at [797, 438] on button "Supprimer" at bounding box center [774, 436] width 112 height 34
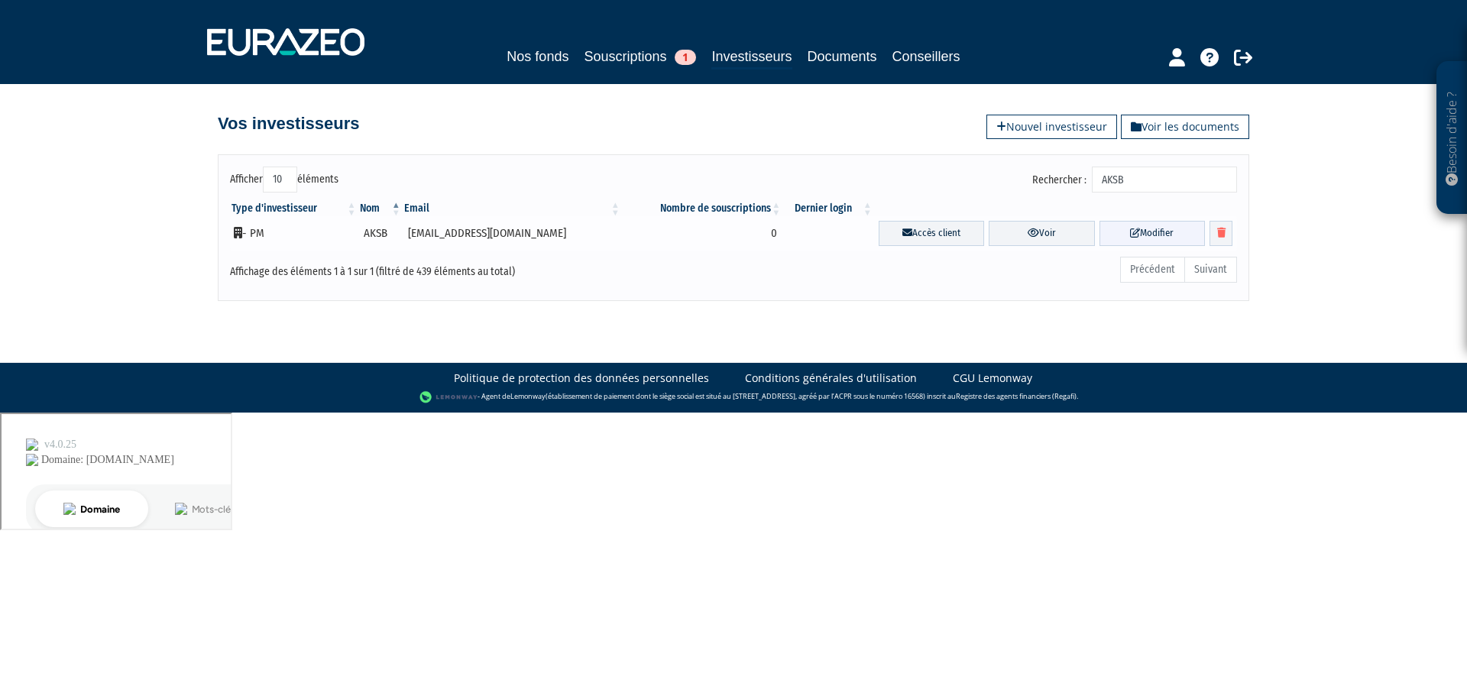
click at [1161, 230] on link "Modifier" at bounding box center [1152, 233] width 105 height 25
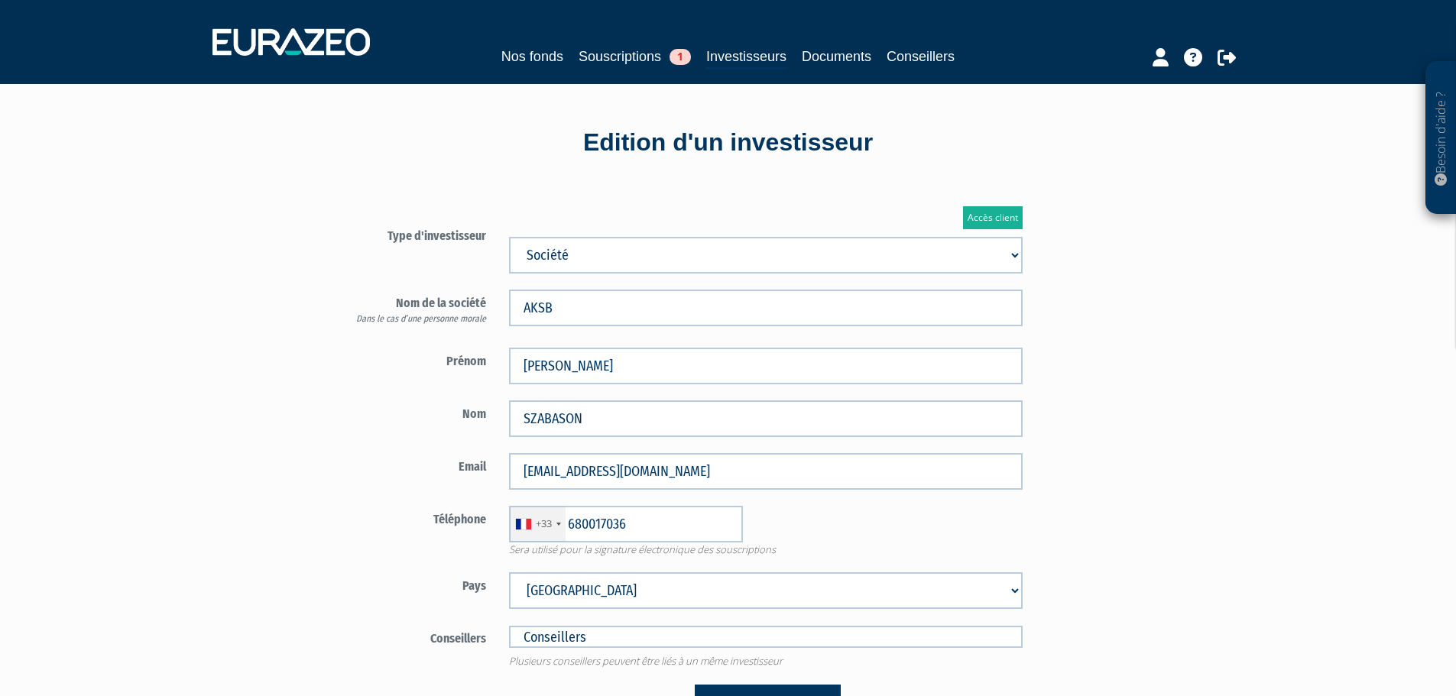
type input "6 80 01 70 36"
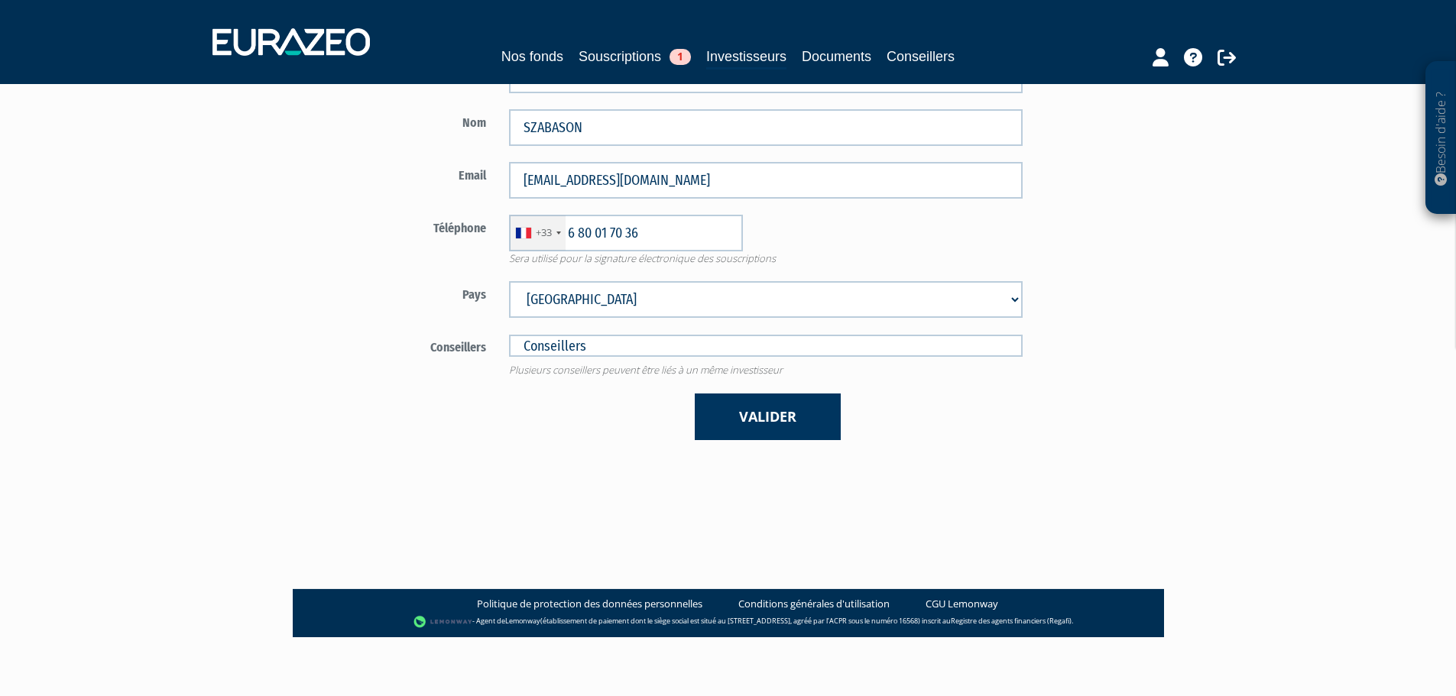
scroll to position [293, 0]
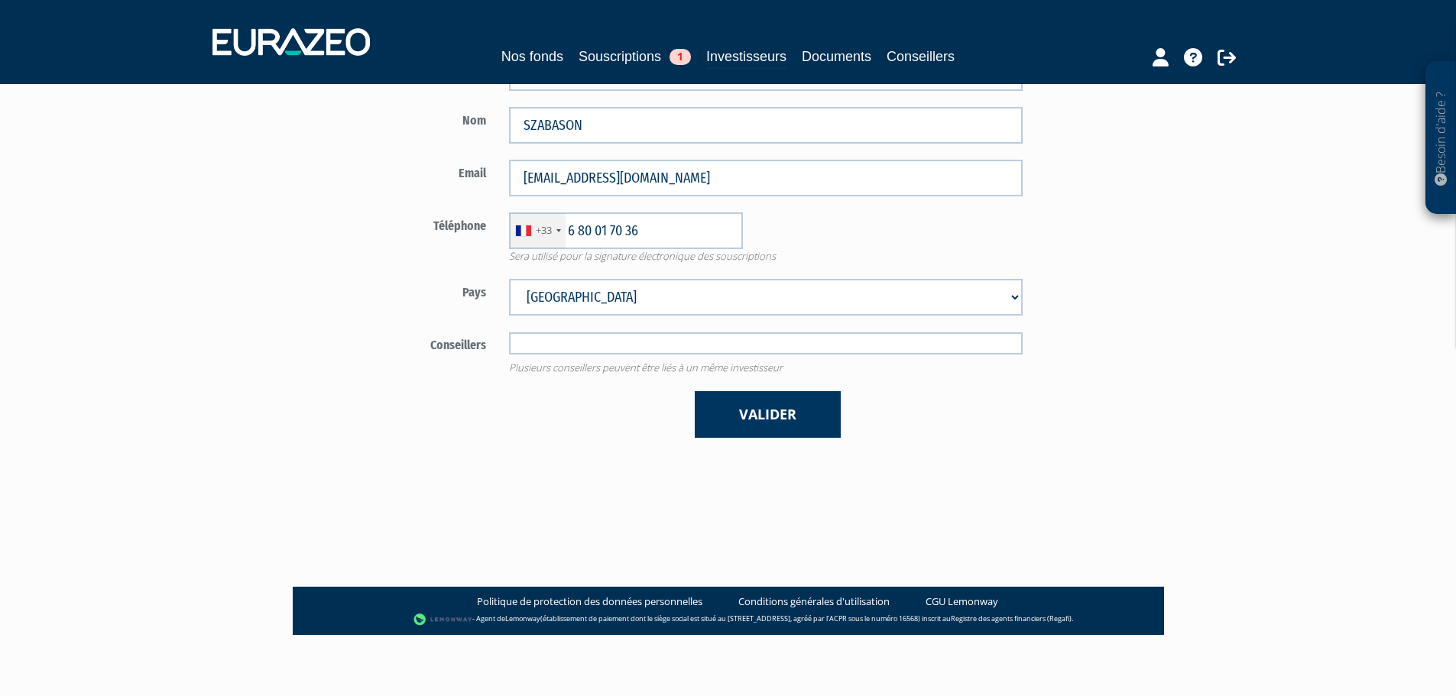
click at [629, 351] on input "text" at bounding box center [765, 343] width 513 height 22
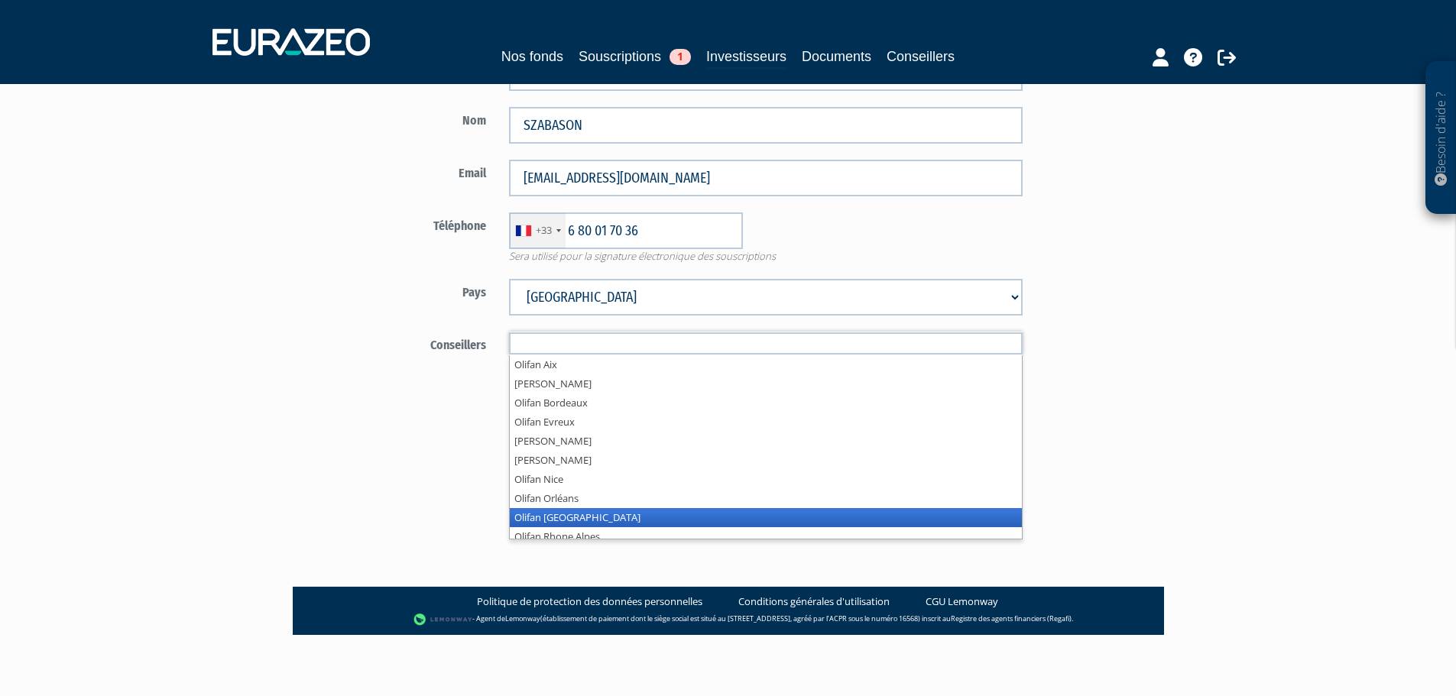
click at [606, 519] on li "Olifan [GEOGRAPHIC_DATA]" at bounding box center [766, 517] width 512 height 19
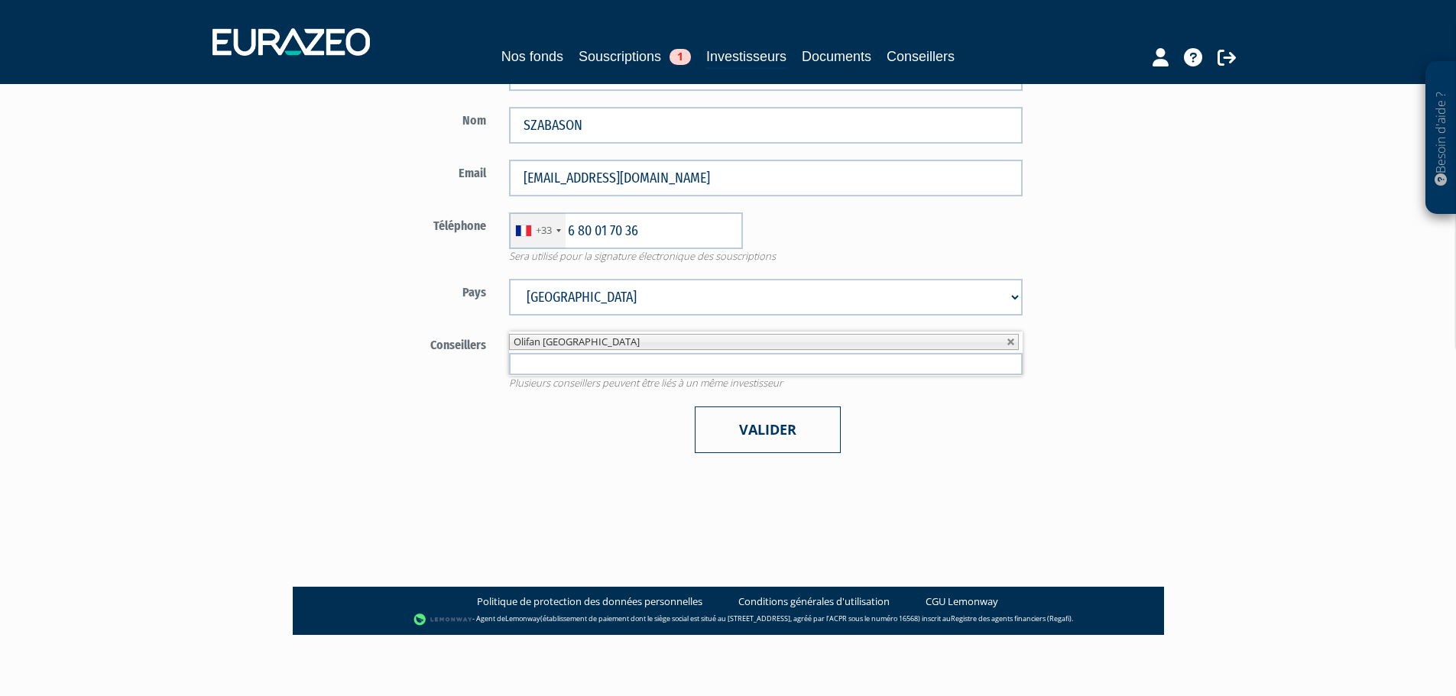
click at [770, 429] on button "Valider" at bounding box center [768, 430] width 146 height 47
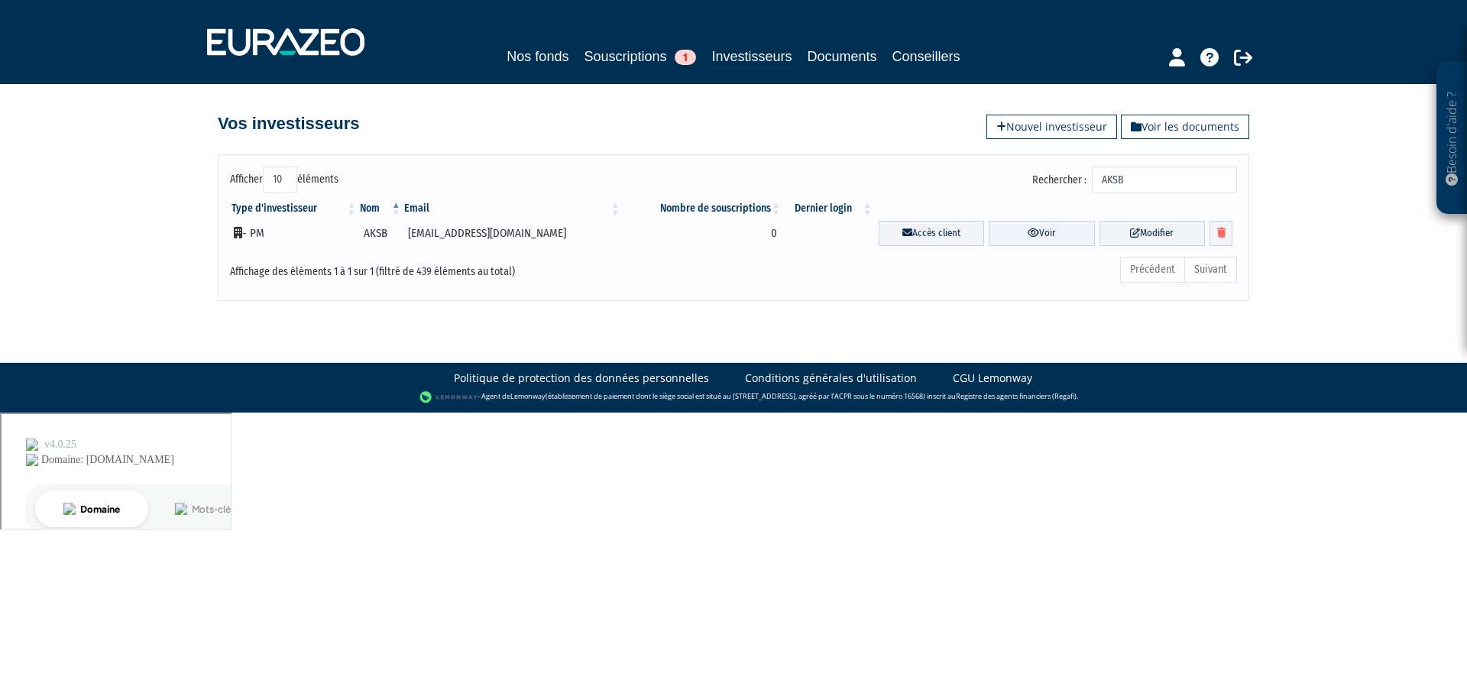
click at [1030, 237] on link "Voir" at bounding box center [1041, 233] width 105 height 25
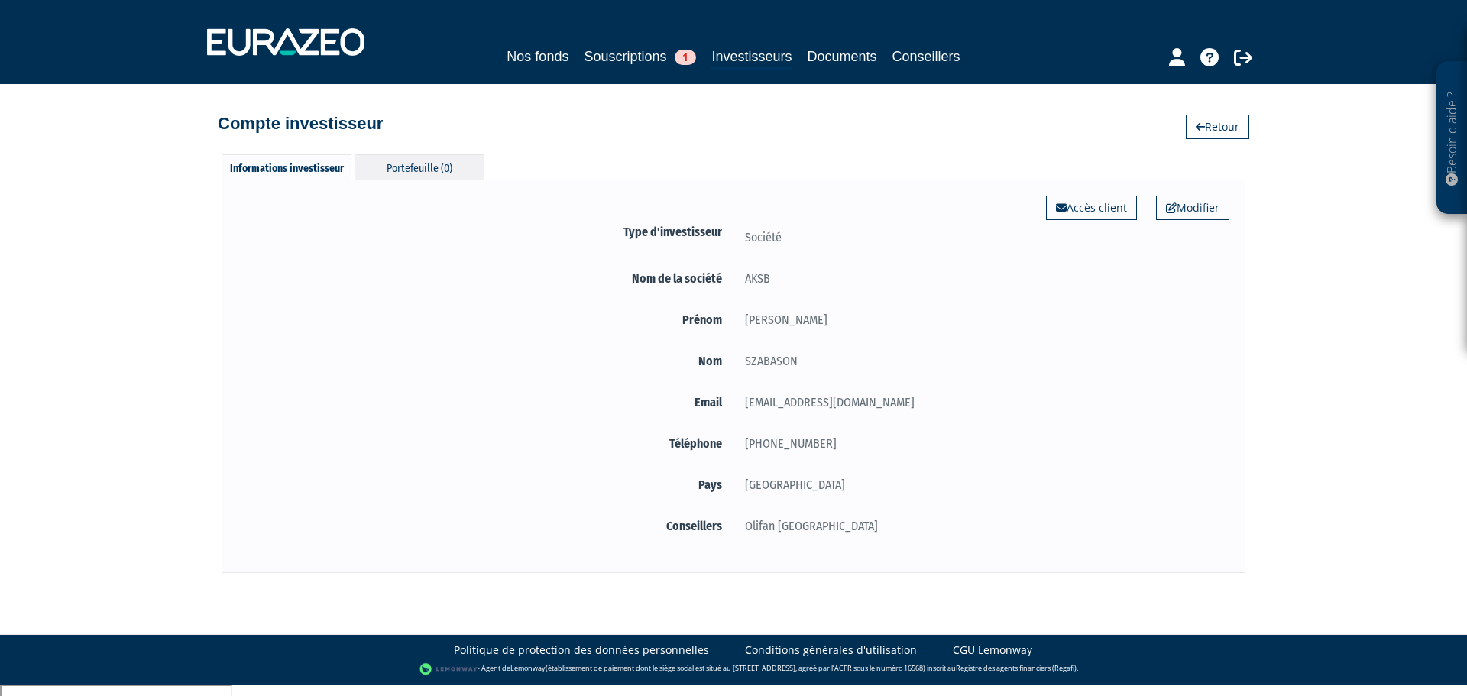
click at [429, 163] on div "Portefeuille (0)" at bounding box center [420, 166] width 130 height 25
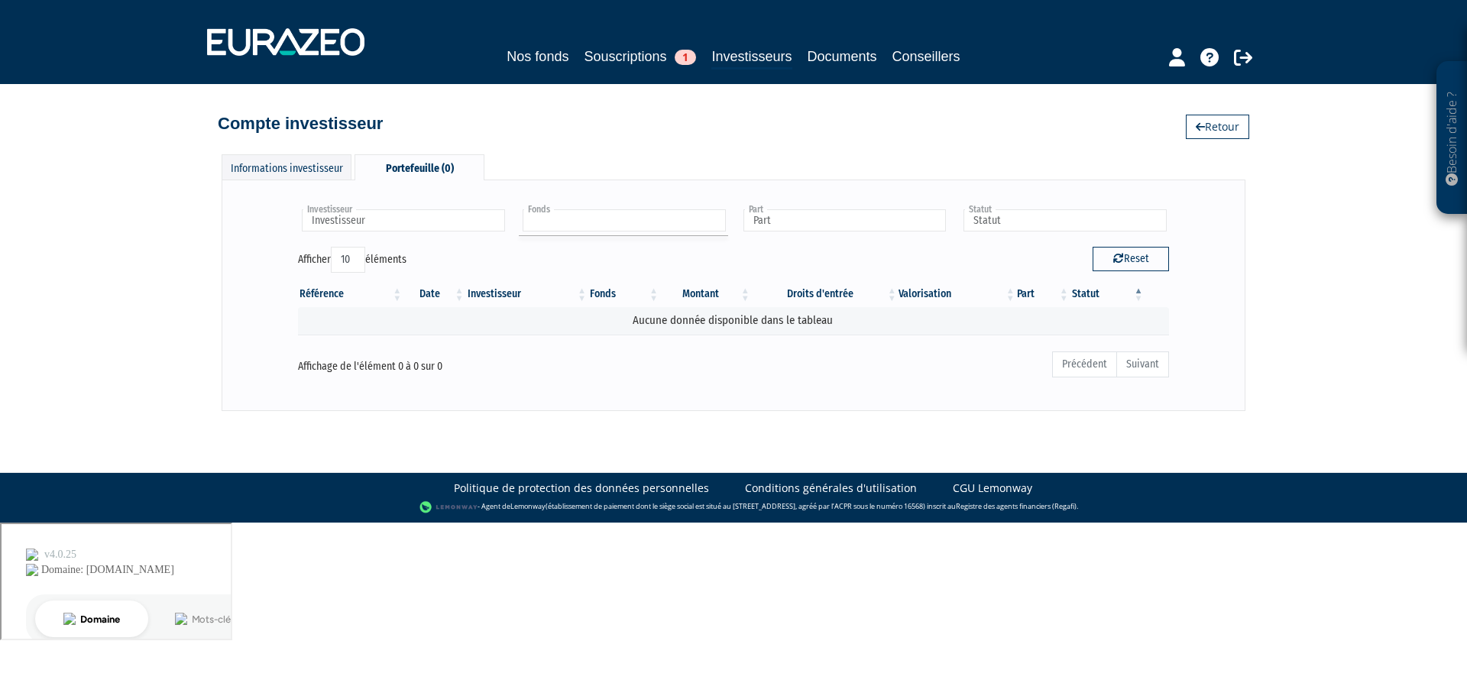
click at [635, 229] on input "text" at bounding box center [624, 220] width 203 height 22
type input "Fonds"
click at [390, 225] on input "text" at bounding box center [403, 220] width 203 height 22
type input "Investisseur"
click at [626, 217] on input "text" at bounding box center [624, 220] width 203 height 22
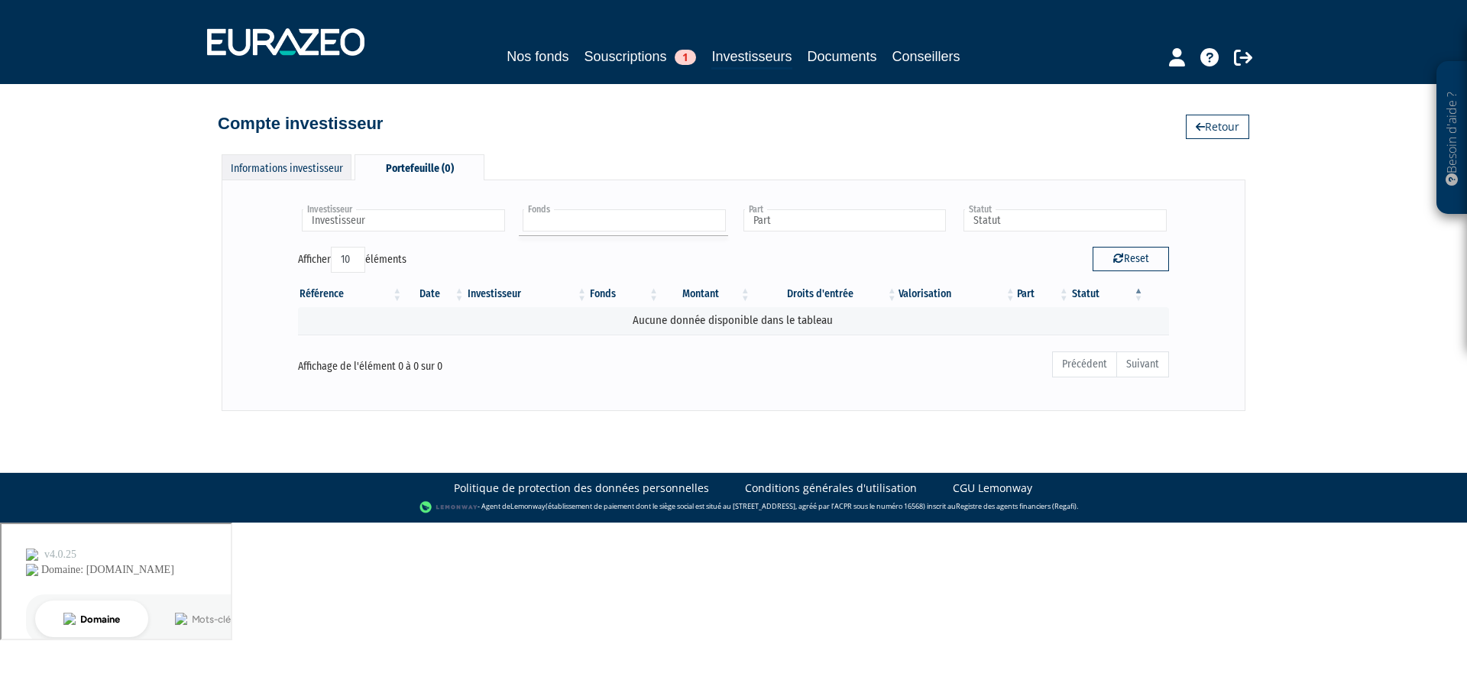
type input "Fonds"
click at [296, 172] on div "Informations investisseur" at bounding box center [287, 166] width 130 height 25
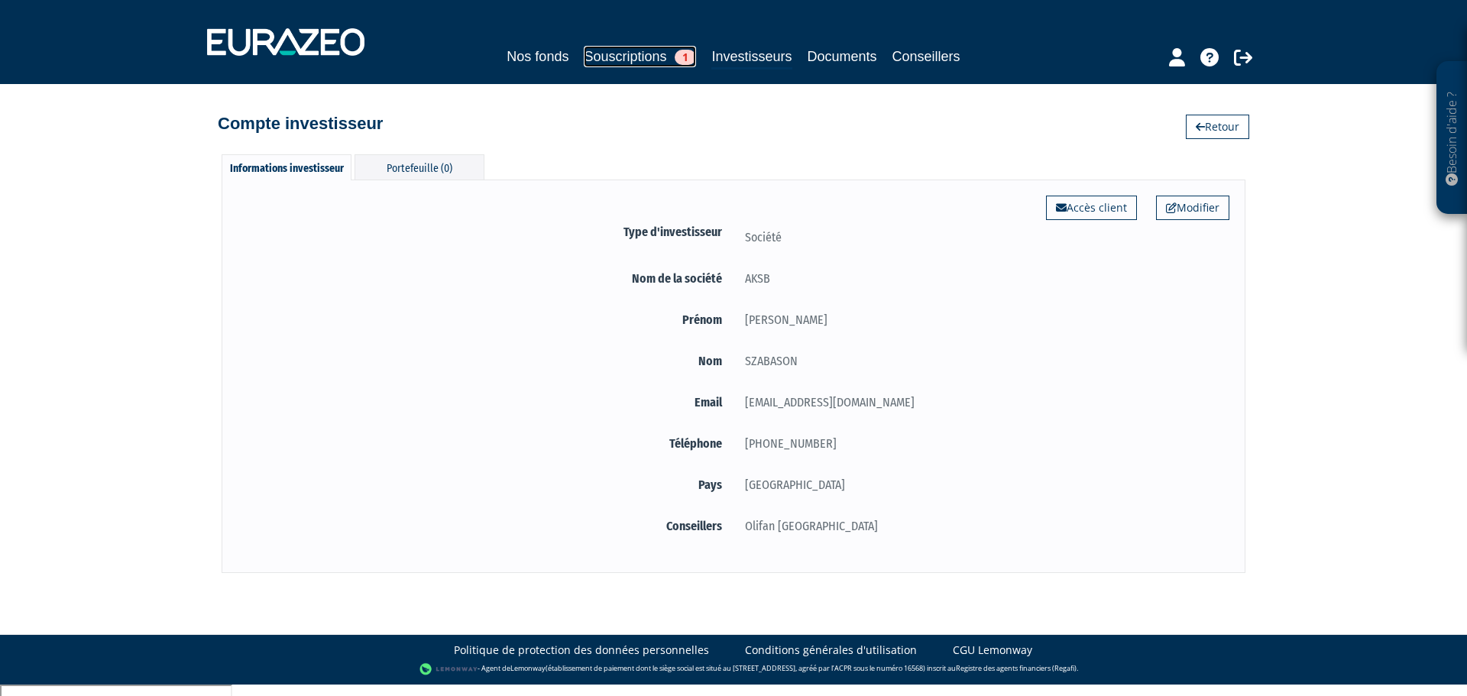
click at [635, 62] on link "Souscriptions 1" at bounding box center [640, 56] width 112 height 21
click at [632, 53] on link "Souscriptions 1" at bounding box center [640, 56] width 112 height 21
click at [1210, 125] on link "Retour" at bounding box center [1217, 127] width 63 height 24
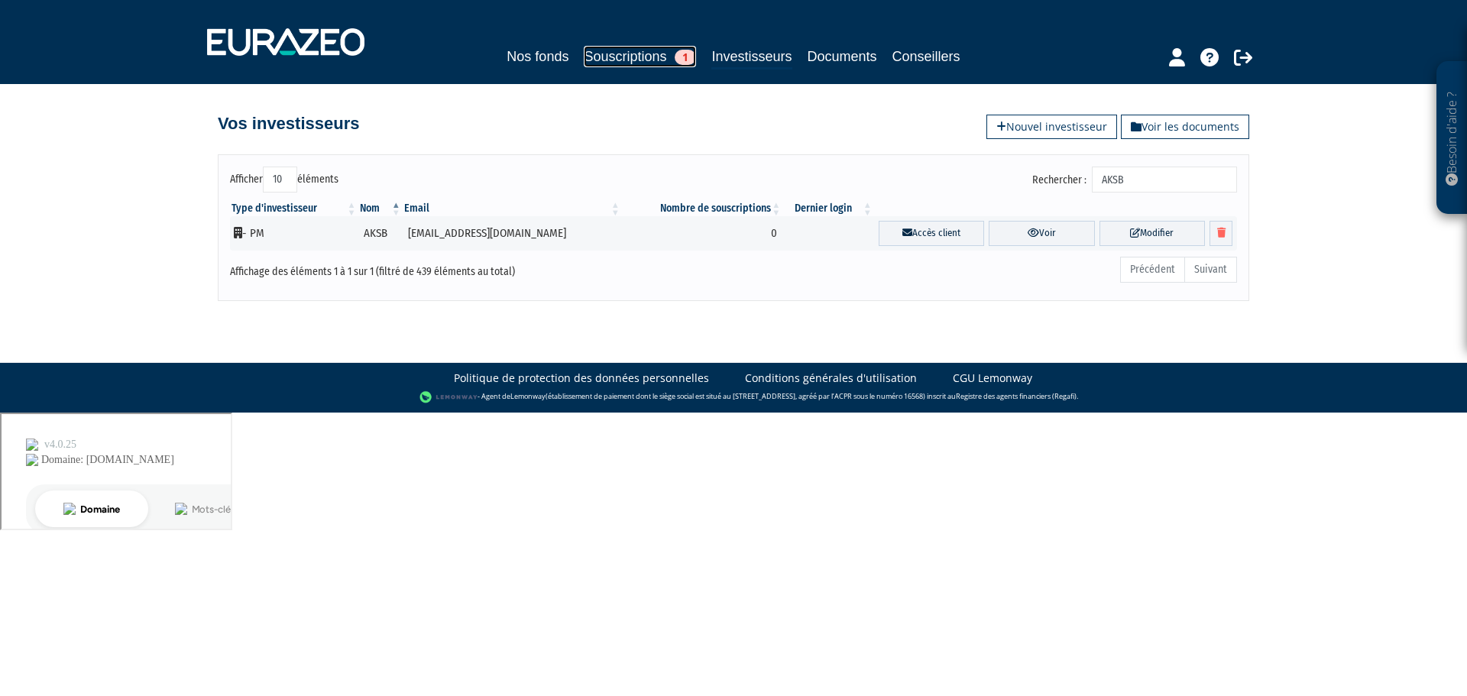
click at [634, 52] on link "Souscriptions 1" at bounding box center [640, 56] width 112 height 21
click at [1166, 230] on link "Modifier" at bounding box center [1152, 233] width 105 height 25
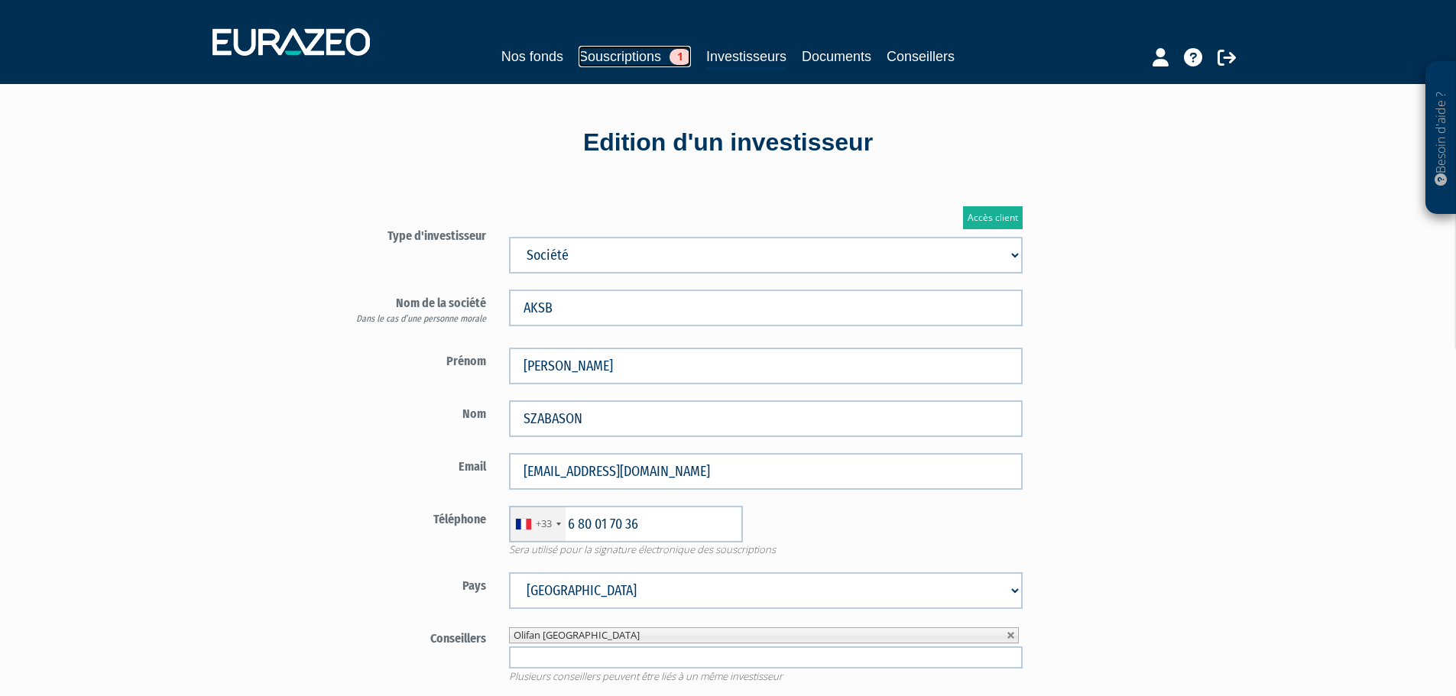
click at [616, 56] on link "Souscriptions 1" at bounding box center [634, 56] width 112 height 21
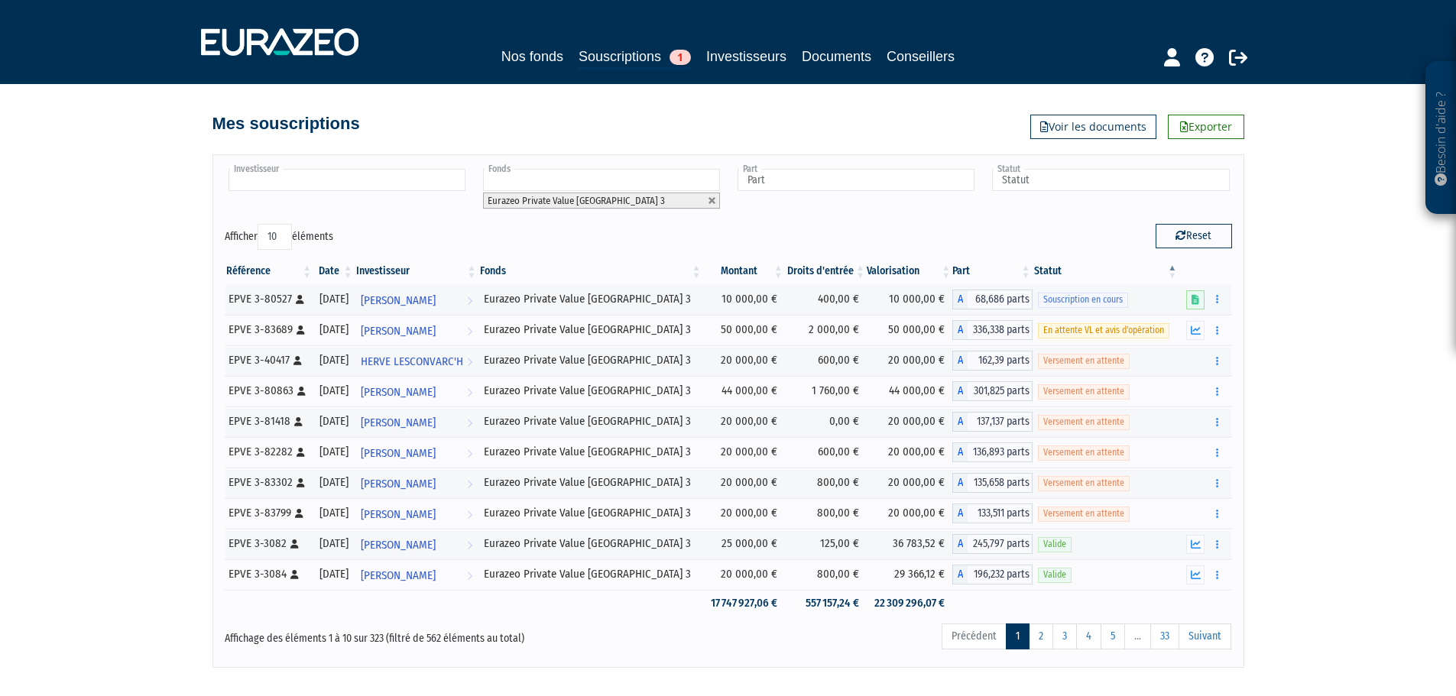
click at [377, 187] on input "text" at bounding box center [346, 180] width 237 height 22
click at [343, 206] on li "Aucun résultat pour : AKSB" at bounding box center [345, 204] width 241 height 19
click at [180, 186] on div "Besoin d'aide ? × J'ai besoin d'aide Si vous avez une question à propos du fonc…" at bounding box center [728, 334] width 1456 height 668
type input "Investisseur"
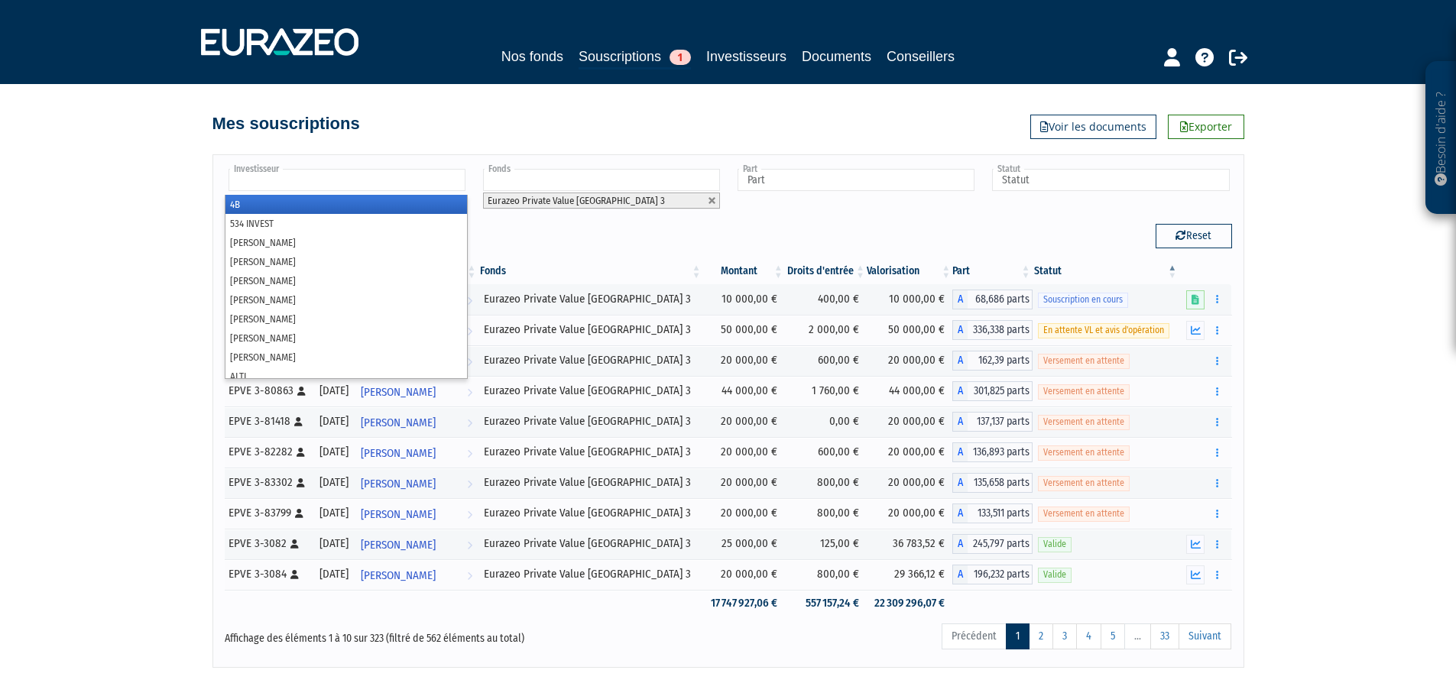
click at [258, 175] on input "text" at bounding box center [346, 180] width 237 height 22
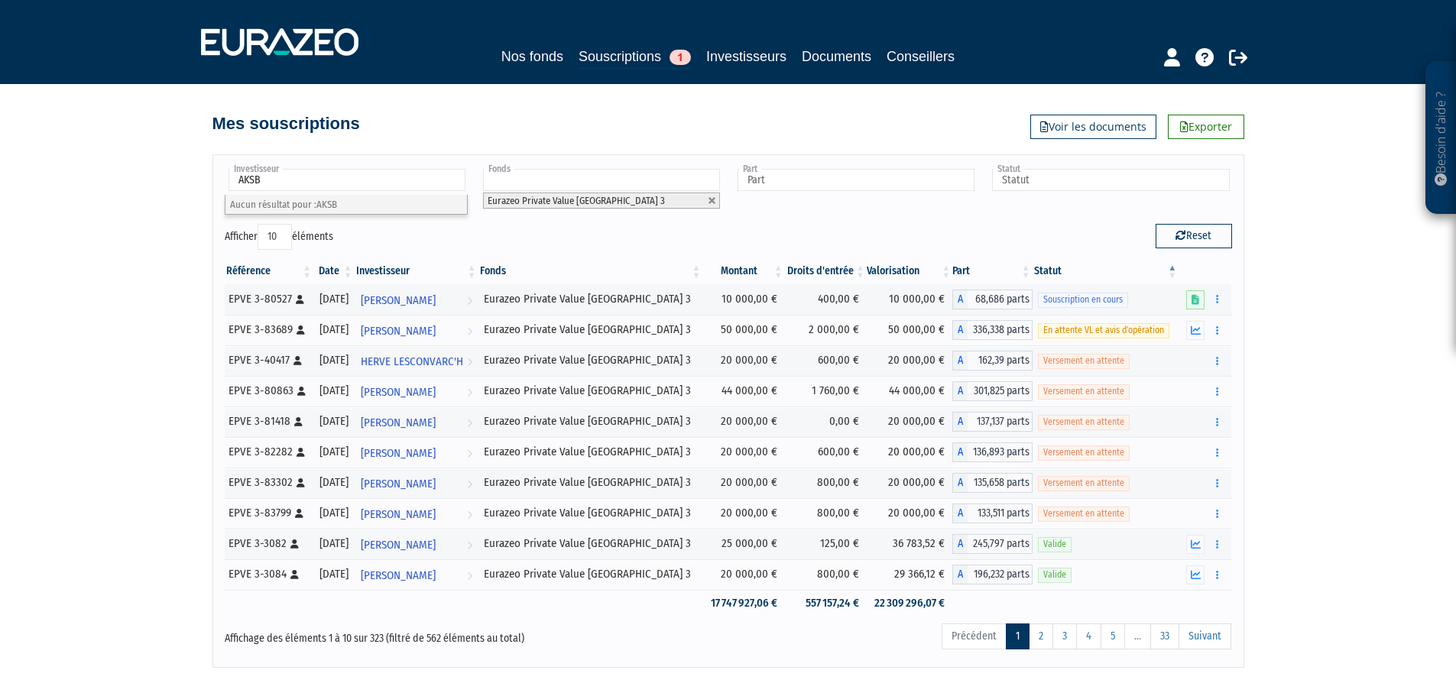
click at [542, 142] on div "Investisseur 4B 534 INVEST ADINA-BIANCA STOIAN ALAIN DUMAS ALAIN JANAUD ALAIN L…" at bounding box center [728, 403] width 871 height 528
type input "Investisseur"
drag, startPoint x: 568, startPoint y: 187, endPoint x: 570, endPoint y: 201, distance: 13.8
click at [568, 187] on input "text" at bounding box center [601, 180] width 237 height 22
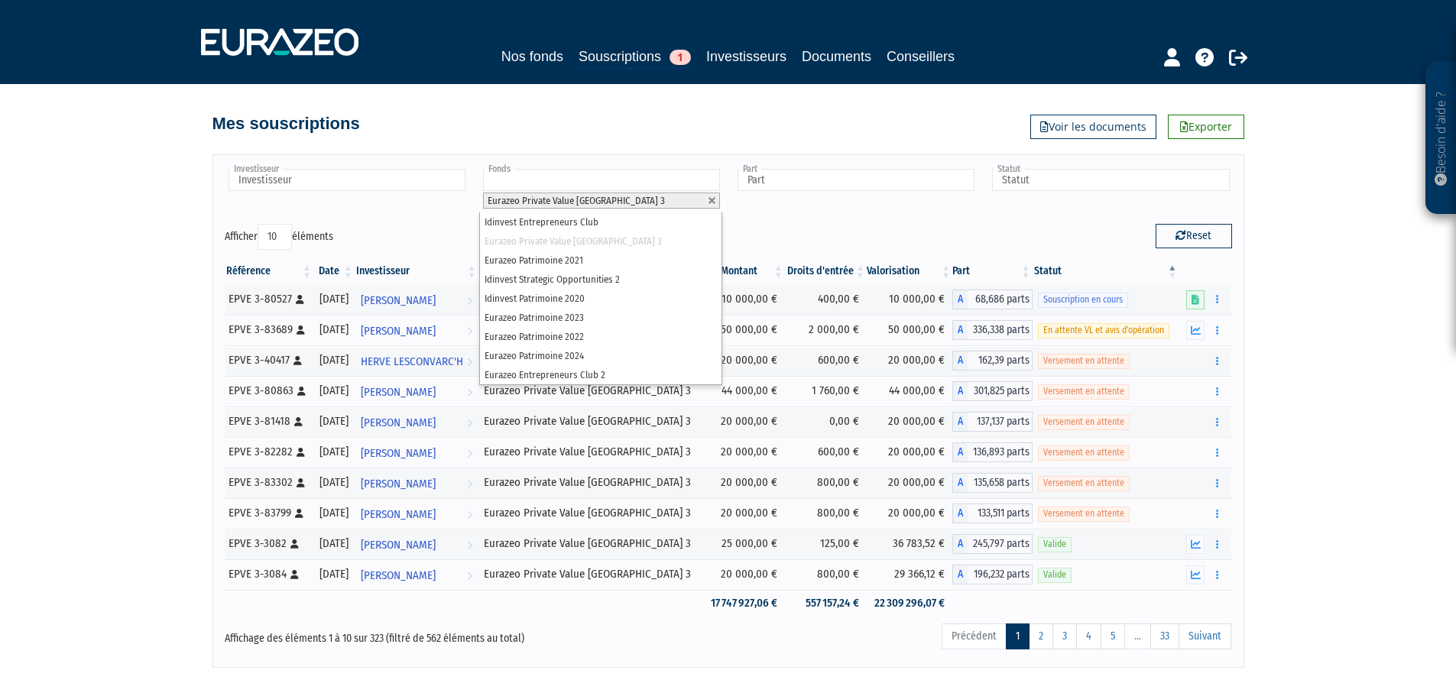
click at [838, 240] on div "Reset" at bounding box center [985, 239] width 515 height 30
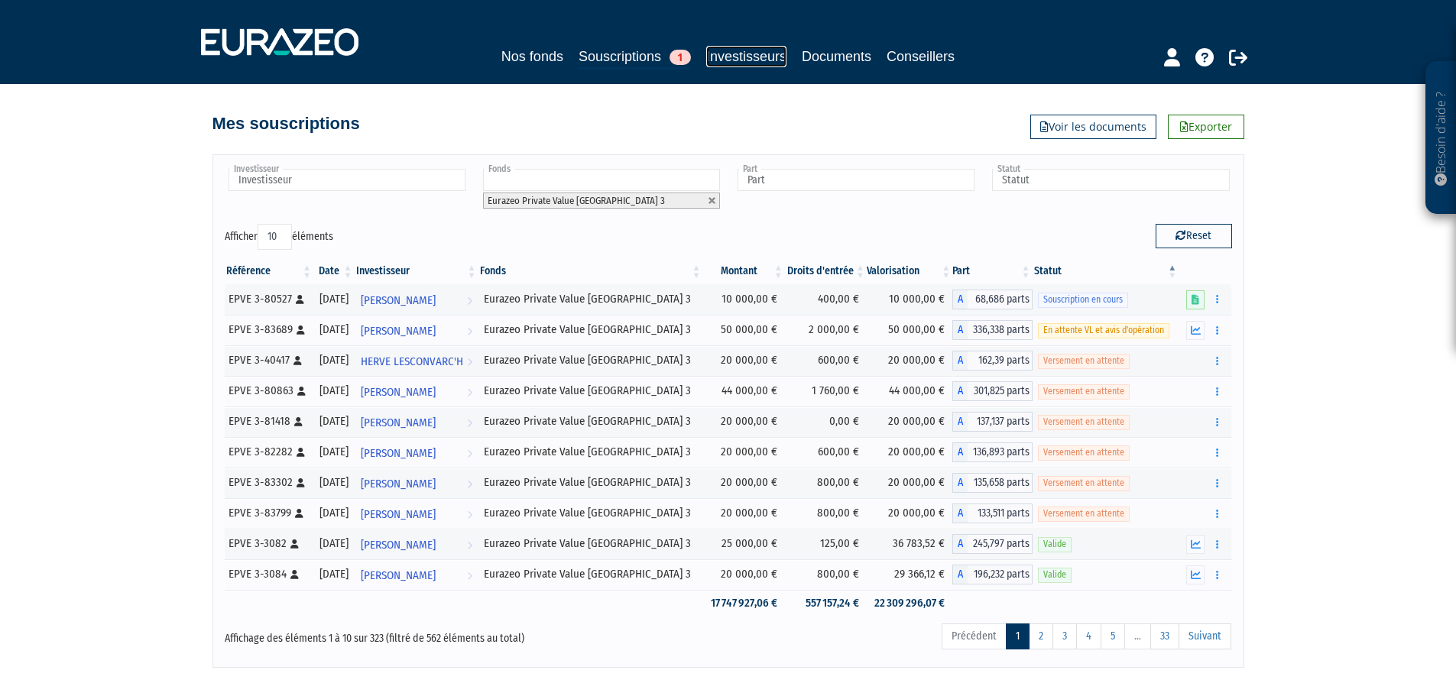
click at [733, 59] on link "Investisseurs" at bounding box center [746, 56] width 80 height 21
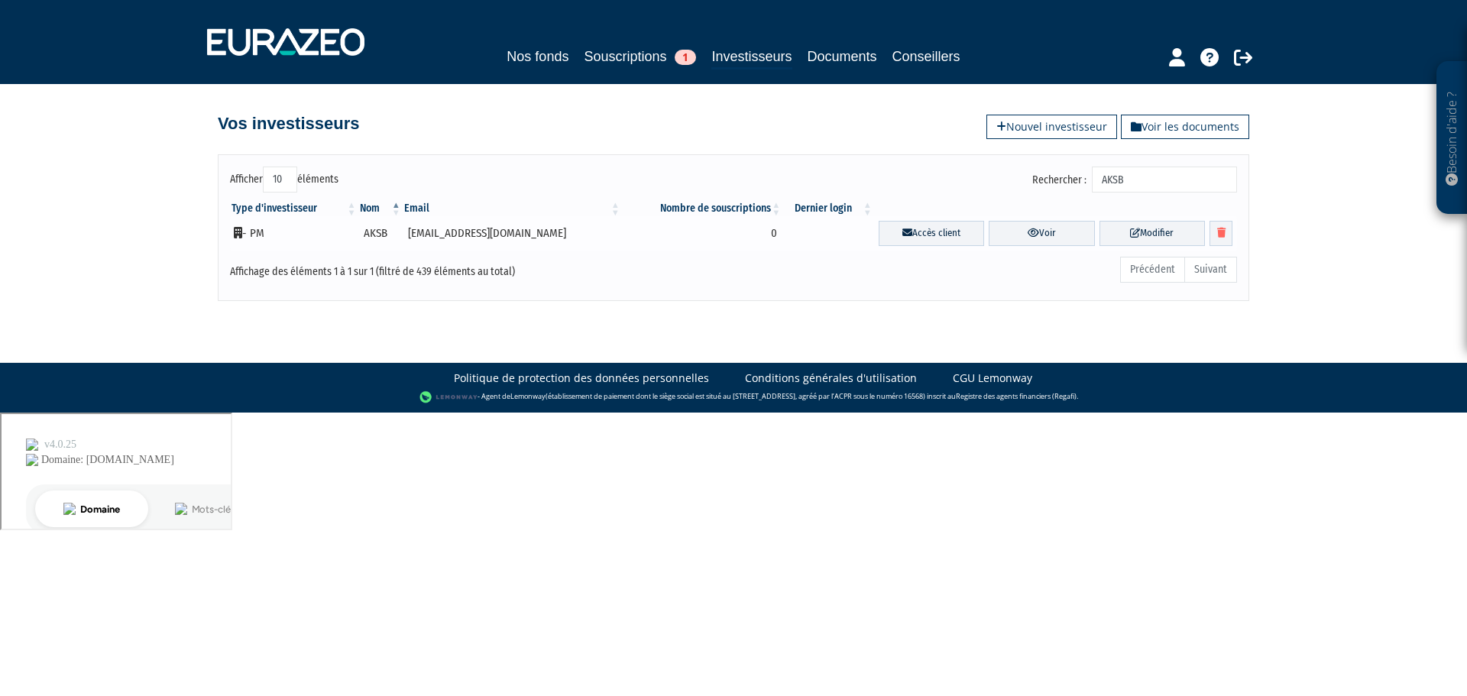
click at [258, 232] on td "- PM" at bounding box center [294, 233] width 128 height 34
click at [381, 233] on td "AKSB" at bounding box center [380, 233] width 44 height 34
click at [1208, 270] on ul "Précédent Suivant" at bounding box center [1178, 270] width 117 height 26
click at [1028, 235] on icon at bounding box center [1033, 233] width 11 height 10
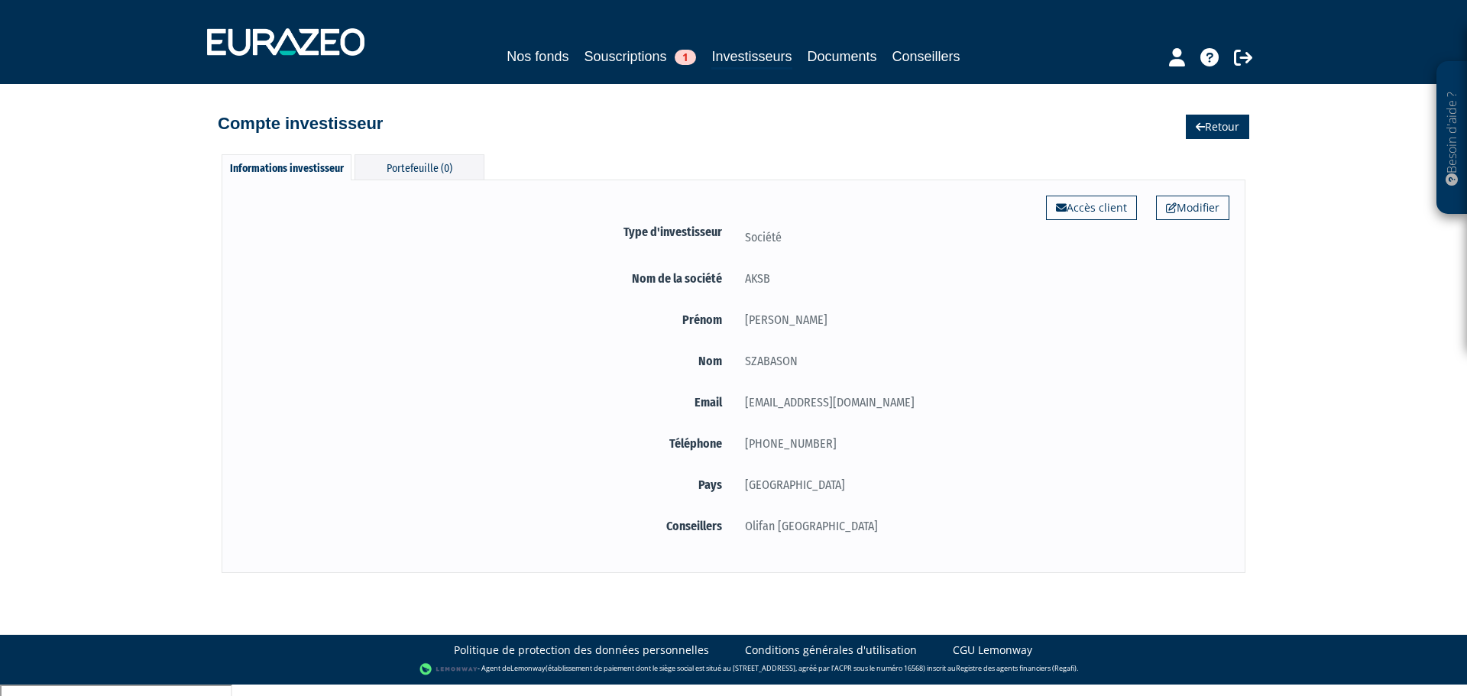
click at [1186, 136] on link "Retour" at bounding box center [1217, 127] width 63 height 24
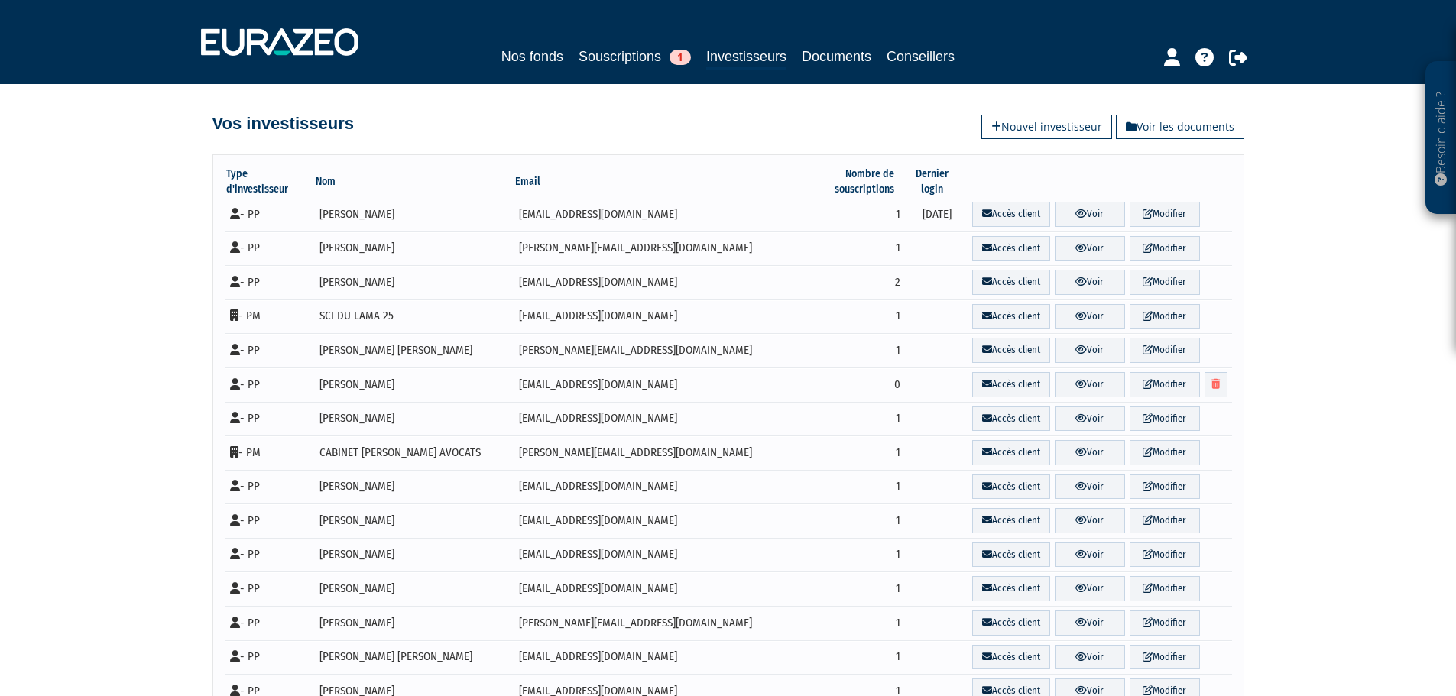
click at [1207, 128] on link "Voir les documents" at bounding box center [1180, 127] width 128 height 24
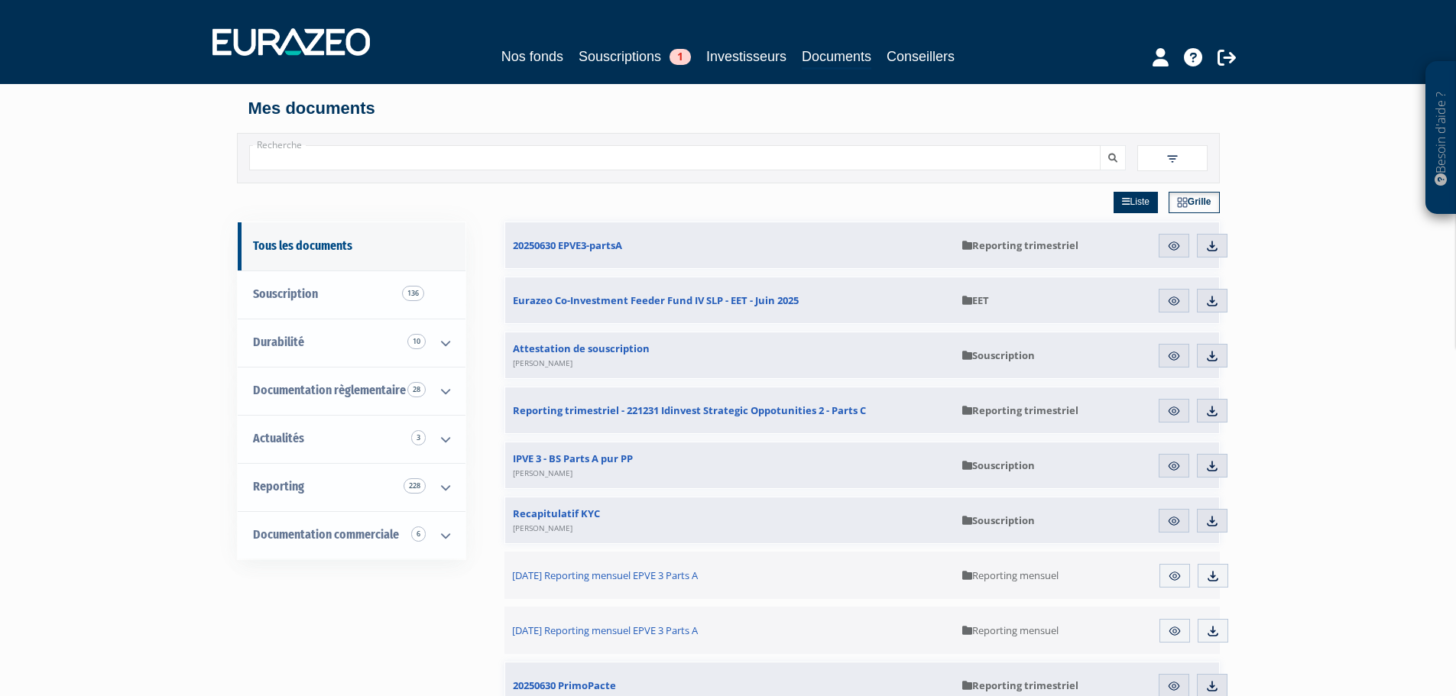
click at [405, 167] on input "Recherche" at bounding box center [674, 157] width 851 height 25
click at [487, 144] on div "Recherche Filtres Liste +" at bounding box center [728, 158] width 983 height 50
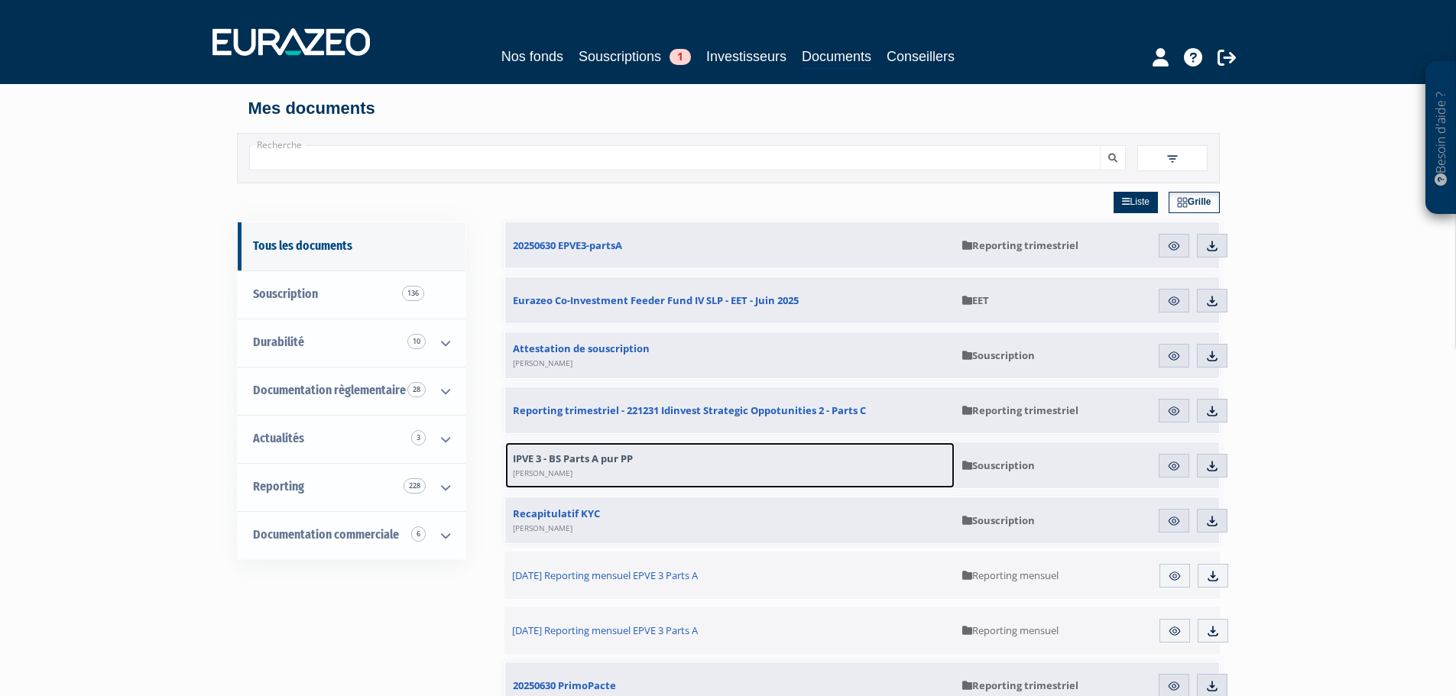
click at [608, 458] on span "IPVE 3 - BS Parts A pur PP Sébastien BAZIN" at bounding box center [573, 466] width 120 height 28
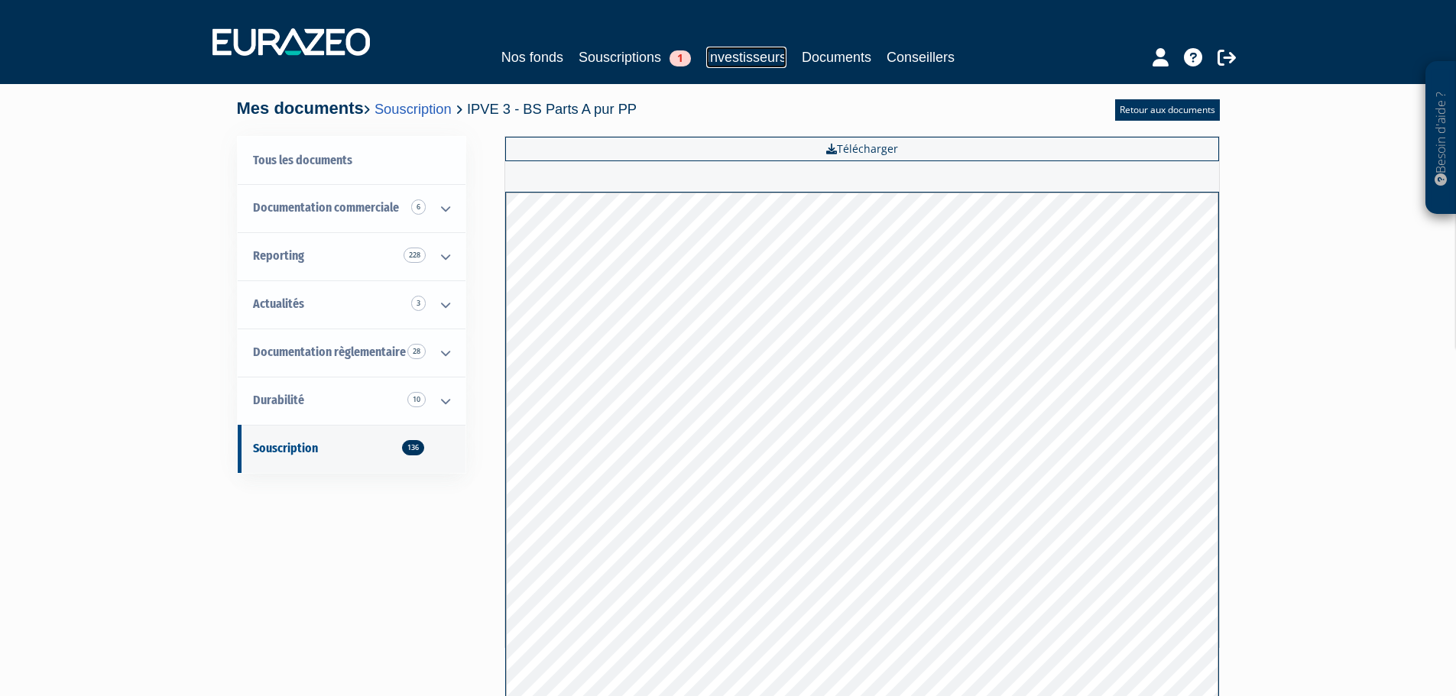
click at [770, 60] on link "Investisseurs" at bounding box center [746, 57] width 80 height 21
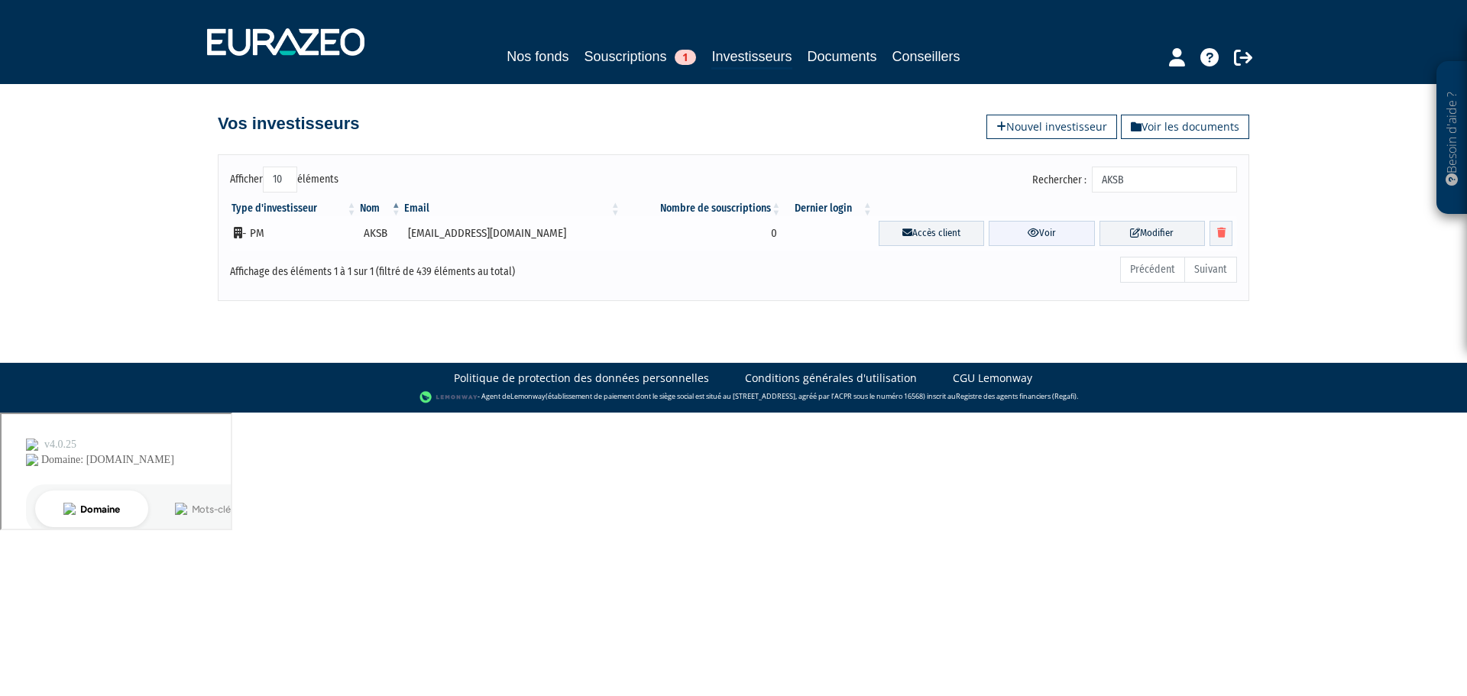
click at [1025, 231] on link "Voir" at bounding box center [1041, 233] width 105 height 25
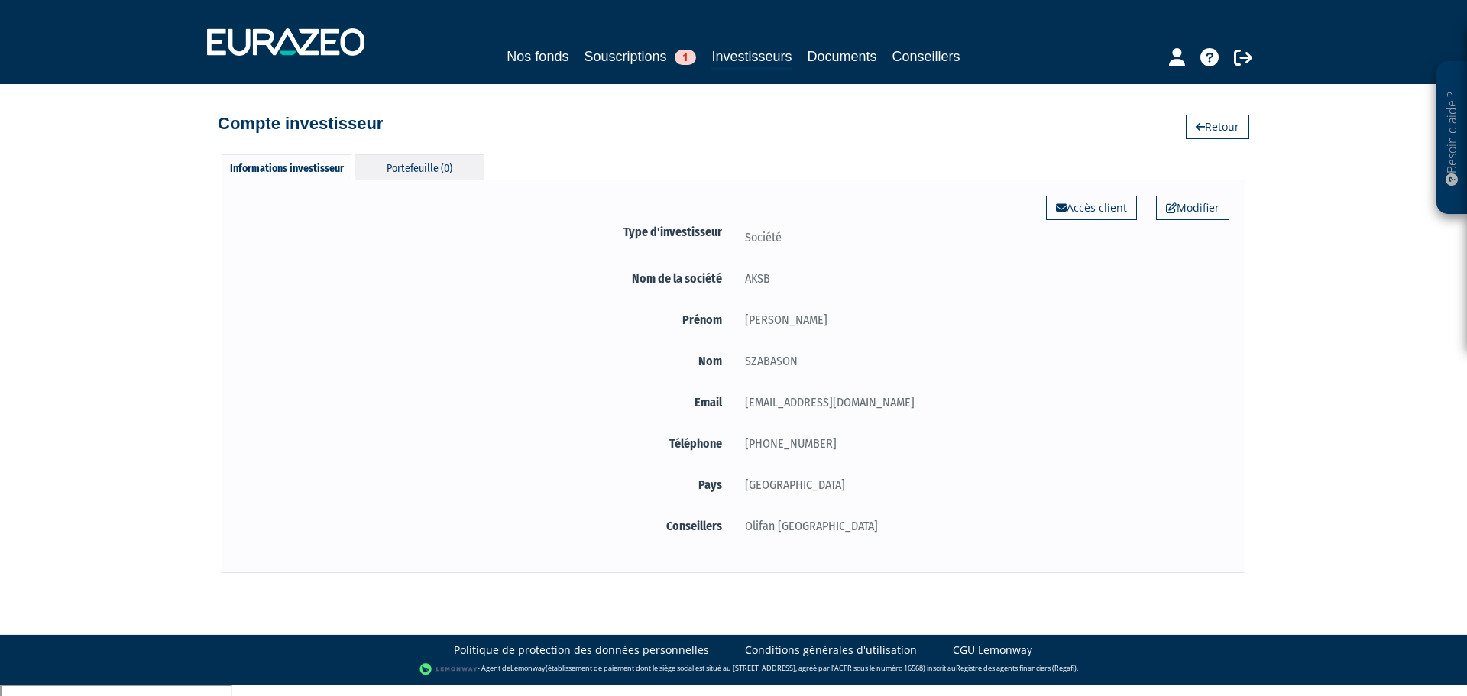
click at [413, 174] on div "Portefeuille (0)" at bounding box center [420, 166] width 130 height 25
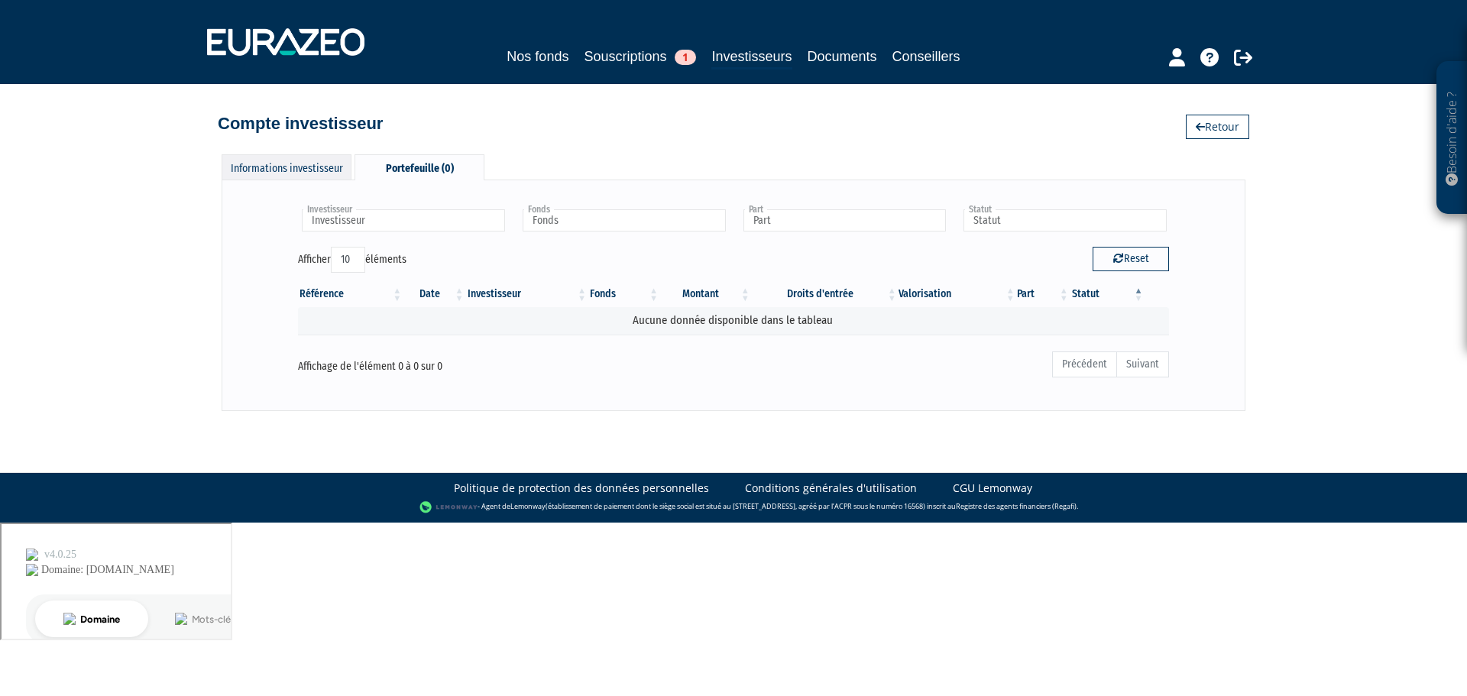
click at [271, 170] on div "Informations investisseur" at bounding box center [287, 166] width 130 height 25
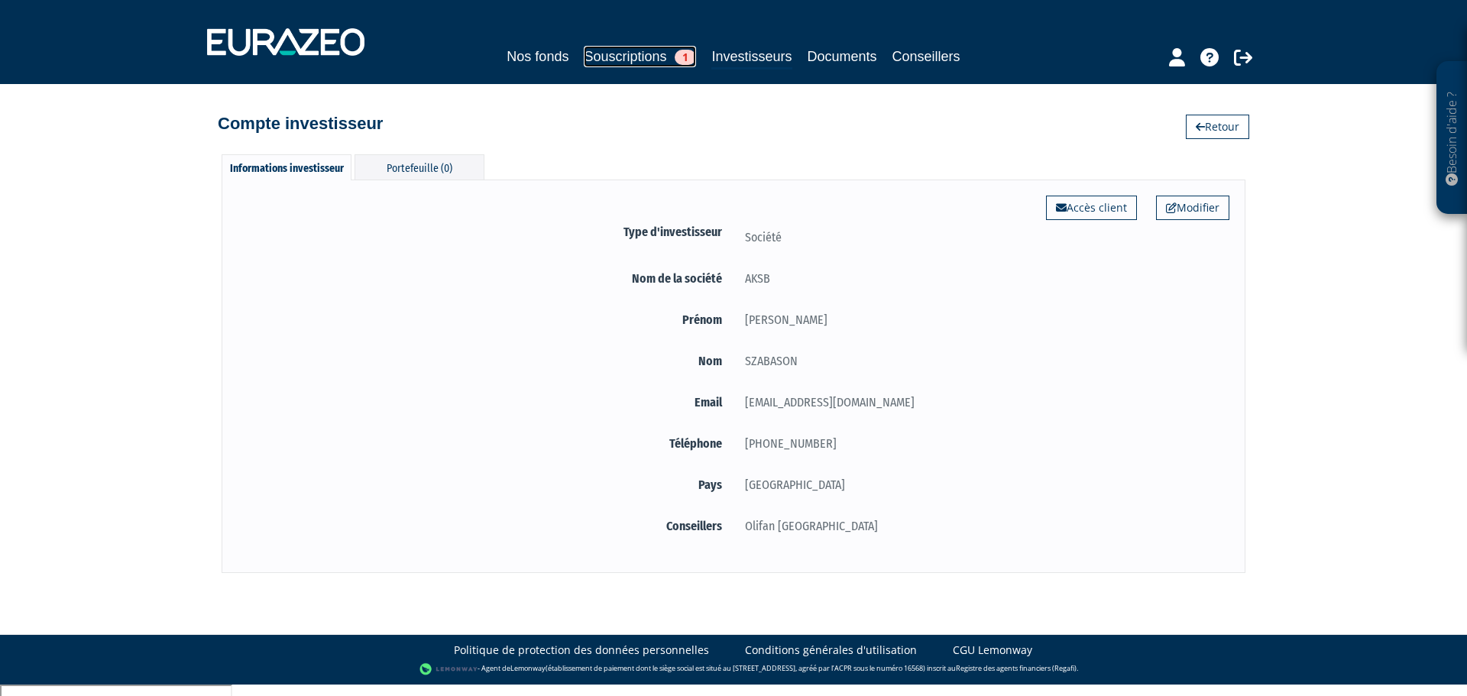
click at [626, 49] on link "Souscriptions 1" at bounding box center [640, 56] width 112 height 21
click at [636, 59] on link "Souscriptions 1" at bounding box center [640, 56] width 112 height 21
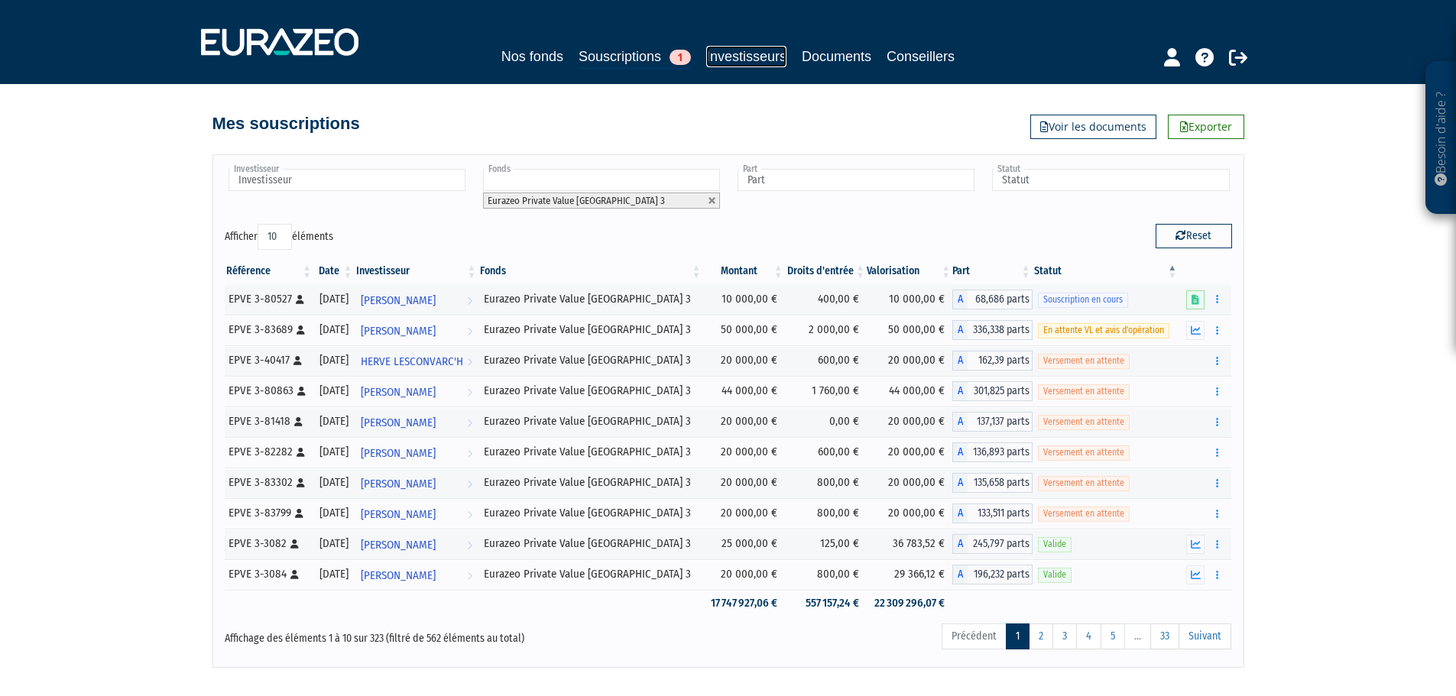
click at [768, 54] on link "Investisseurs" at bounding box center [746, 56] width 80 height 21
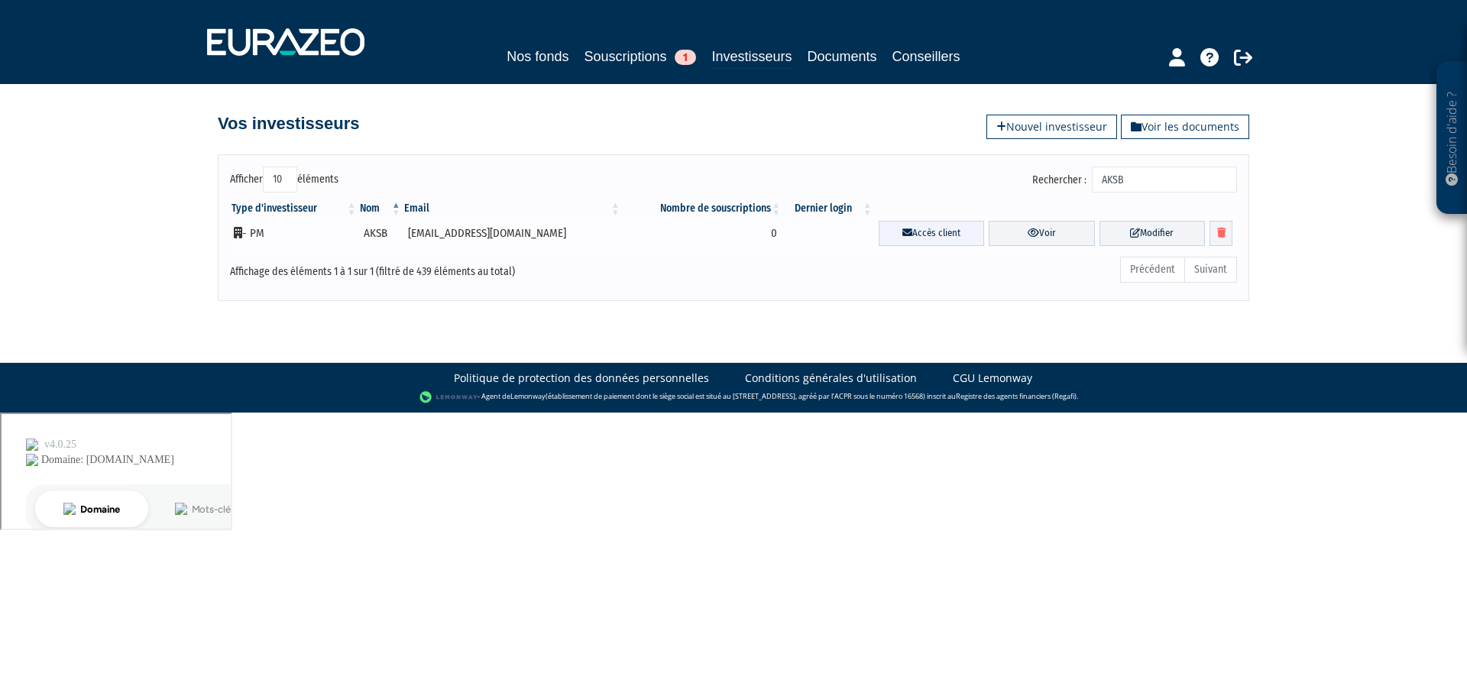
click at [895, 241] on link "Accès client" at bounding box center [931, 233] width 105 height 25
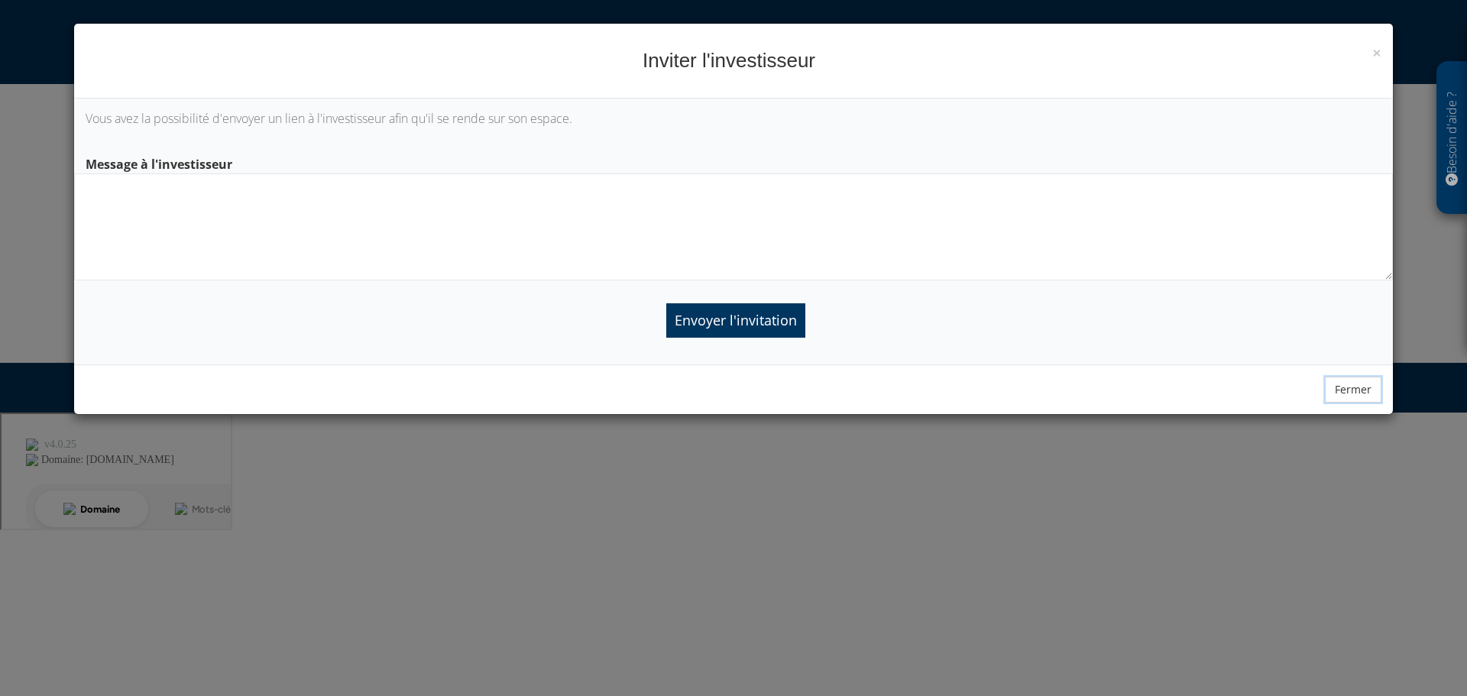
click at [1328, 385] on button "Fermer" at bounding box center [1353, 390] width 57 height 26
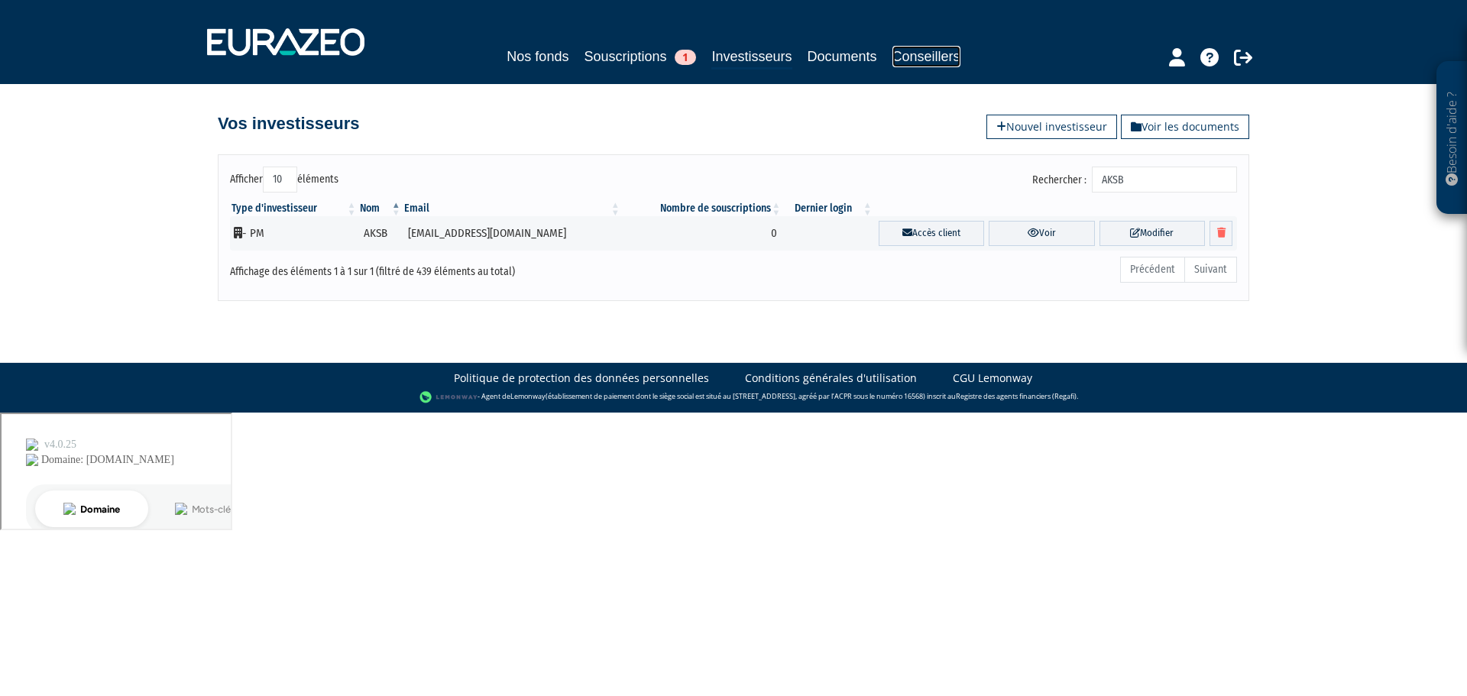
click at [936, 56] on link "Conseillers" at bounding box center [926, 56] width 68 height 21
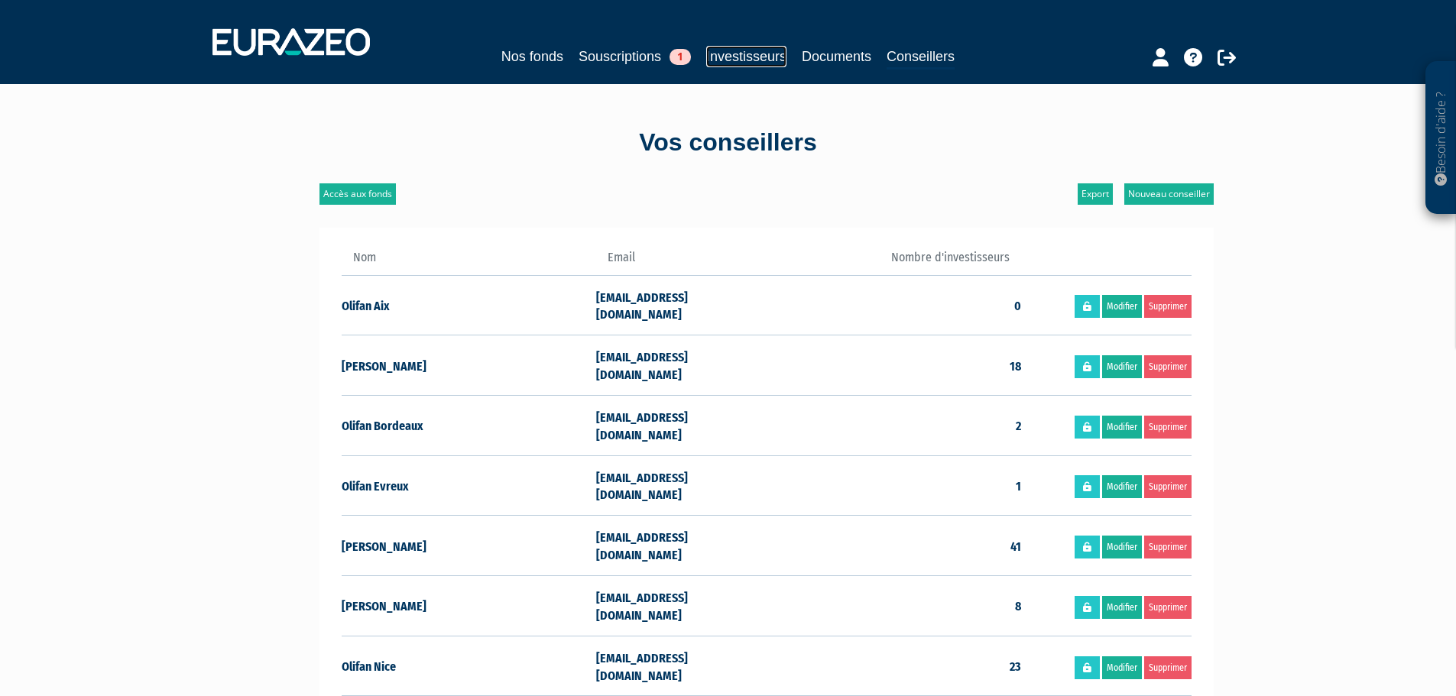
click at [768, 53] on link "Investisseurs" at bounding box center [746, 56] width 80 height 21
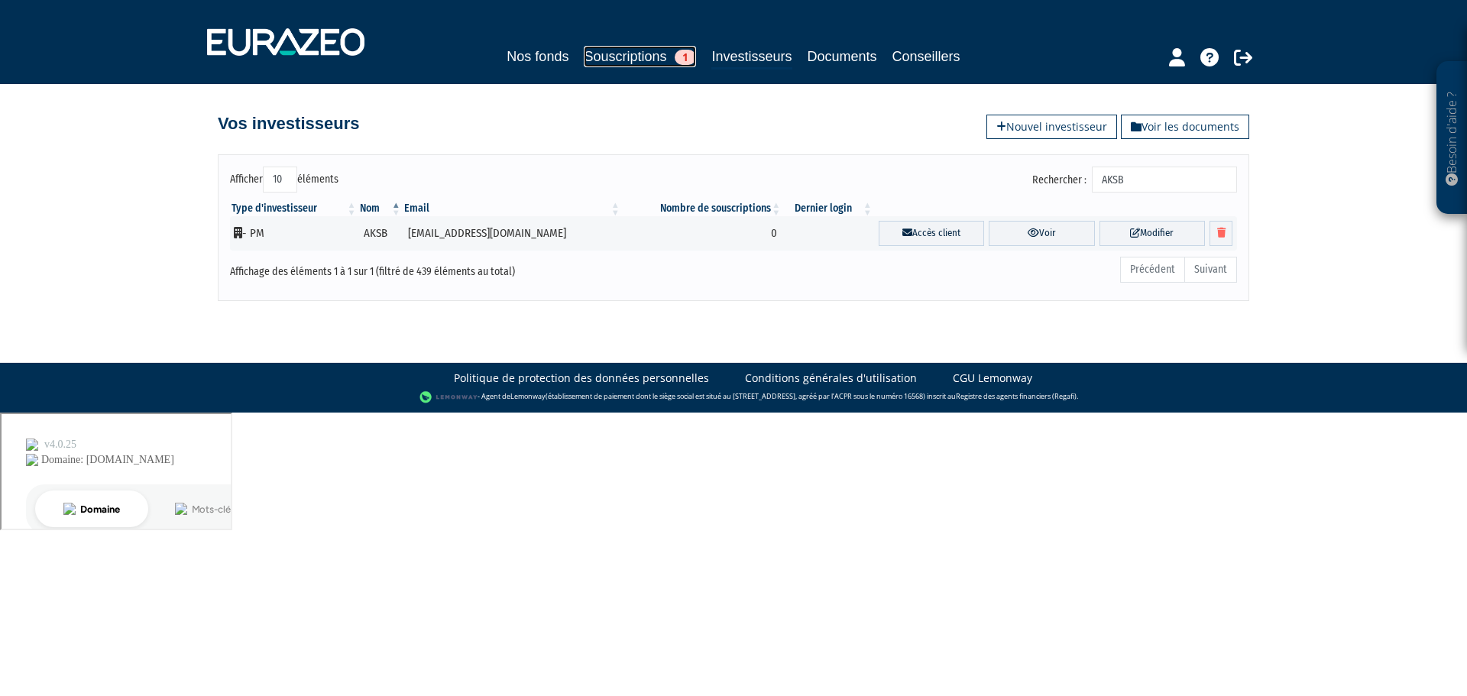
click at [649, 61] on link "Souscriptions 1" at bounding box center [640, 56] width 112 height 21
